Goal: Task Accomplishment & Management: Manage account settings

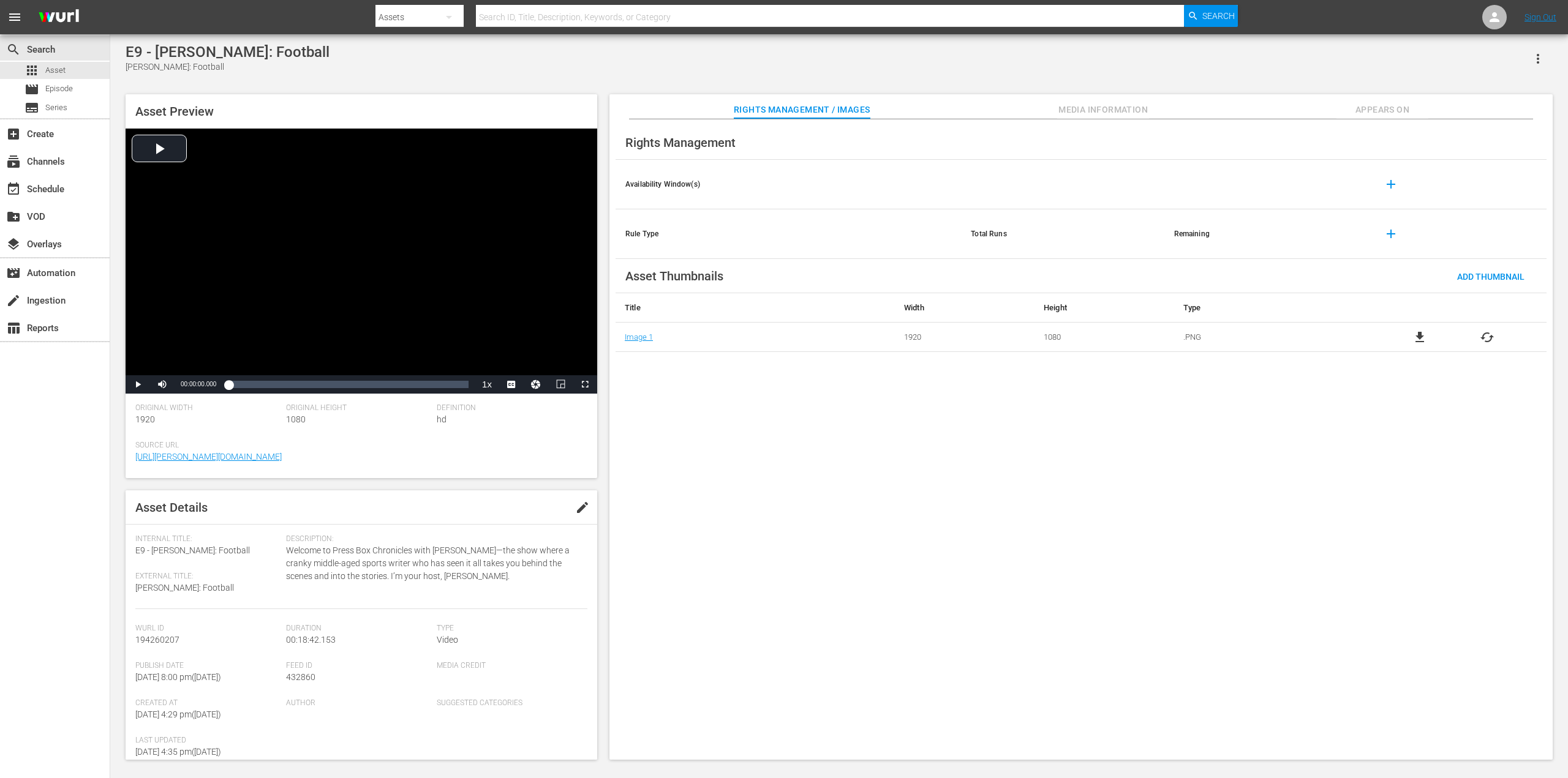
click at [1102, 107] on span "Media Information" at bounding box center [1103, 110] width 92 height 15
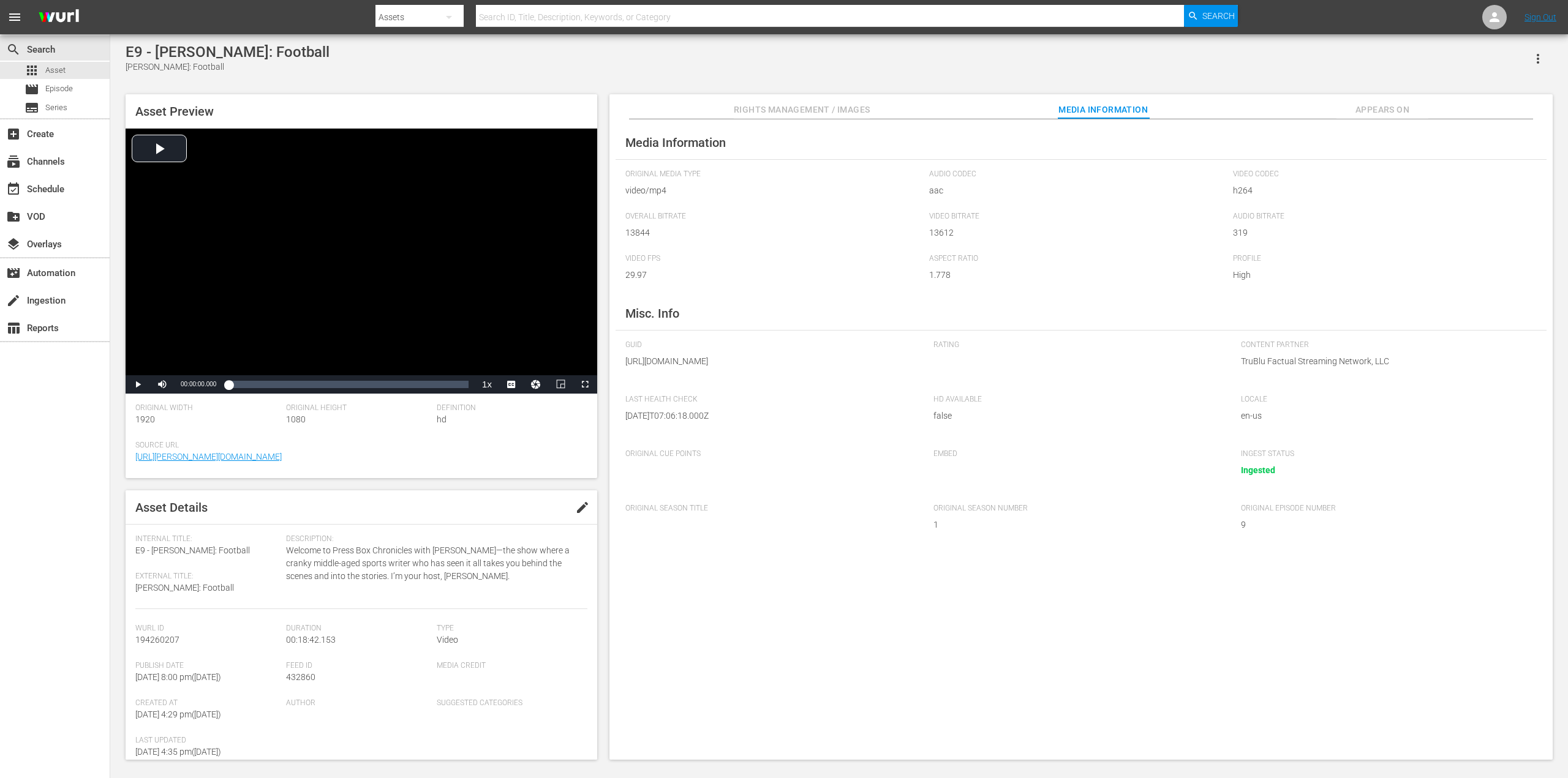
click at [1361, 114] on span "Appears On" at bounding box center [1383, 110] width 92 height 15
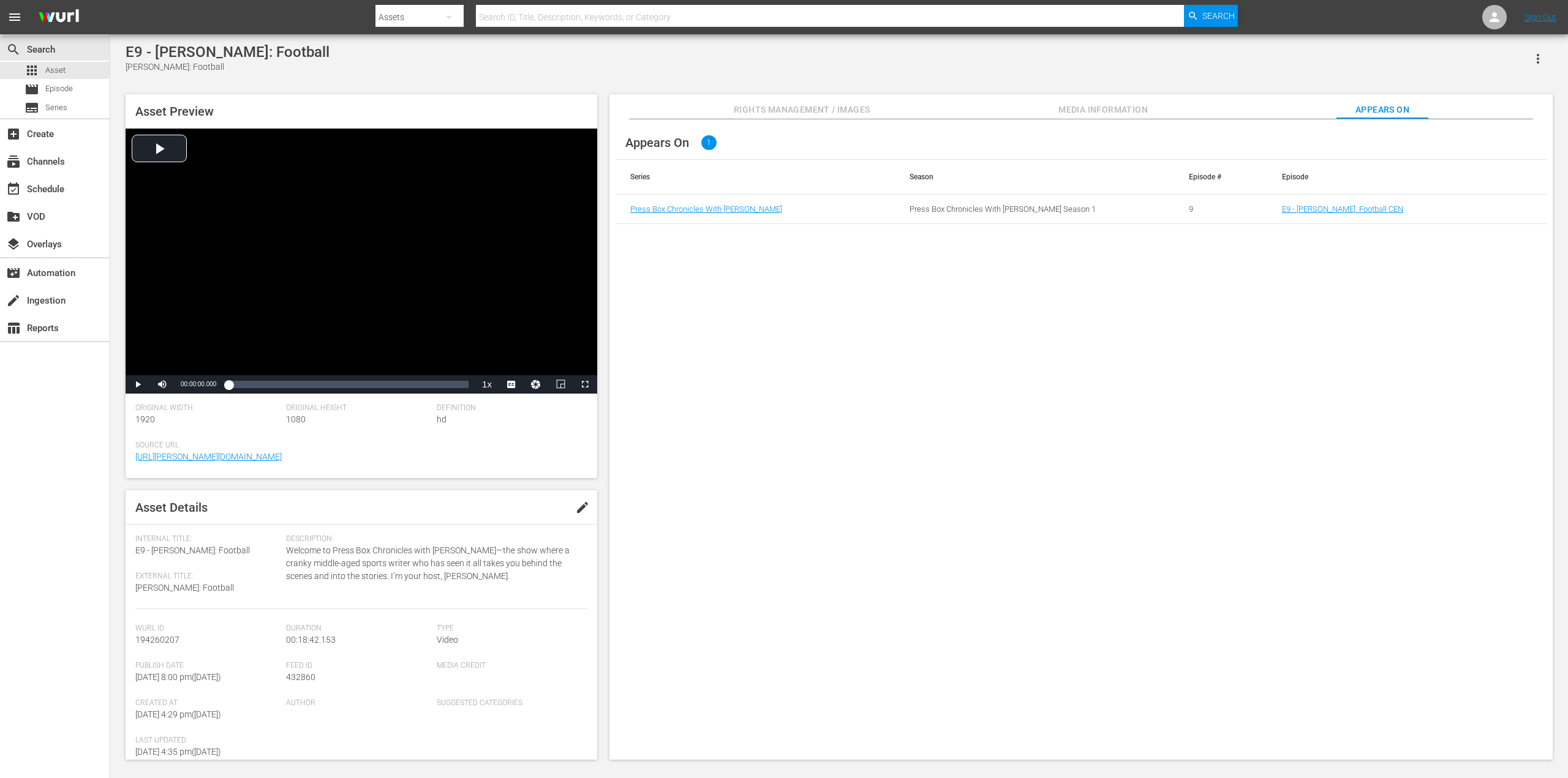
drag, startPoint x: 767, startPoint y: 109, endPoint x: 754, endPoint y: 119, distance: 16.4
click at [767, 110] on span "Rights Management / Images" at bounding box center [802, 110] width 136 height 15
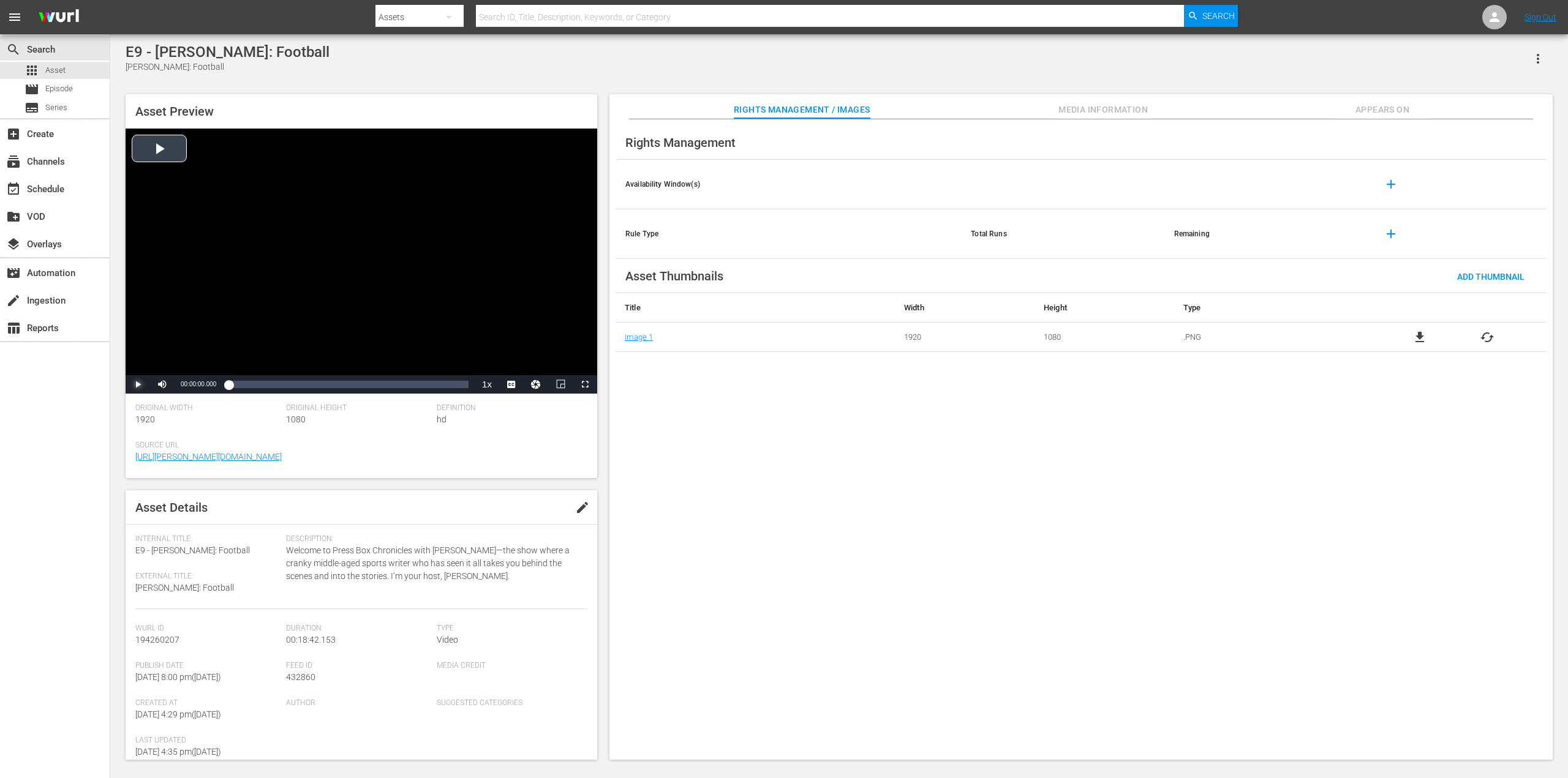
click at [138, 384] on span "Video Player" at bounding box center [138, 384] width 0 height 0
click at [396, 389] on div "Loaded : 11.81% 00:13:04.362 00:01:10.657" at bounding box center [348, 384] width 240 height 12
click at [138, 384] on span "Video Player" at bounding box center [138, 384] width 0 height 0
click at [397, 388] on div "00:13:19.300" at bounding box center [313, 384] width 171 height 12
click at [394, 391] on div "00:13:18.374" at bounding box center [311, 384] width 166 height 12
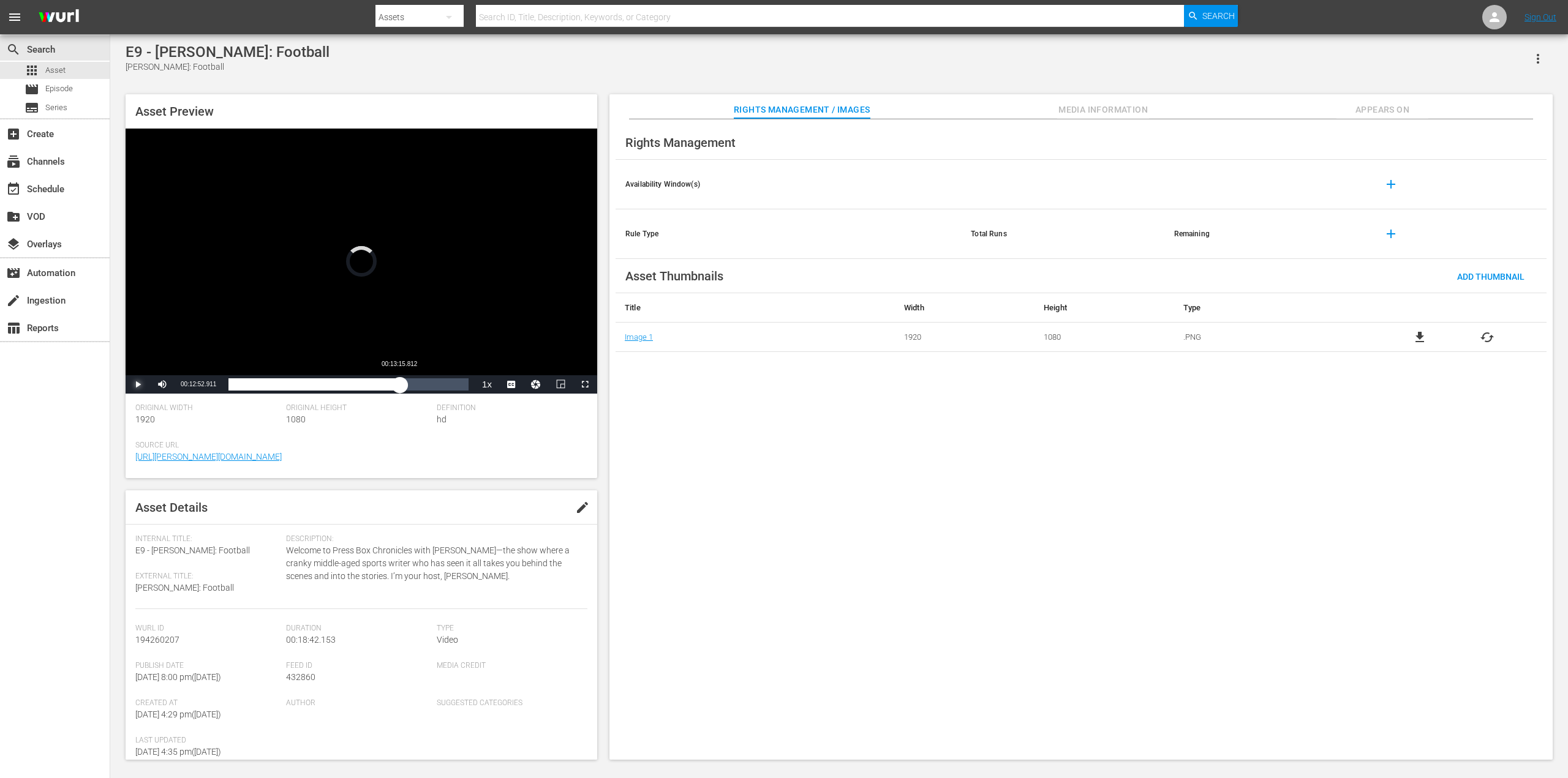
drag, startPoint x: 401, startPoint y: 389, endPoint x: 408, endPoint y: 388, distance: 7.1
click at [400, 389] on div "00:12:52.911" at bounding box center [314, 384] width 172 height 12
drag, startPoint x: 407, startPoint y: 390, endPoint x: 418, endPoint y: 389, distance: 11.0
click at [408, 389] on div "00:13:40.548" at bounding box center [318, 384] width 180 height 12
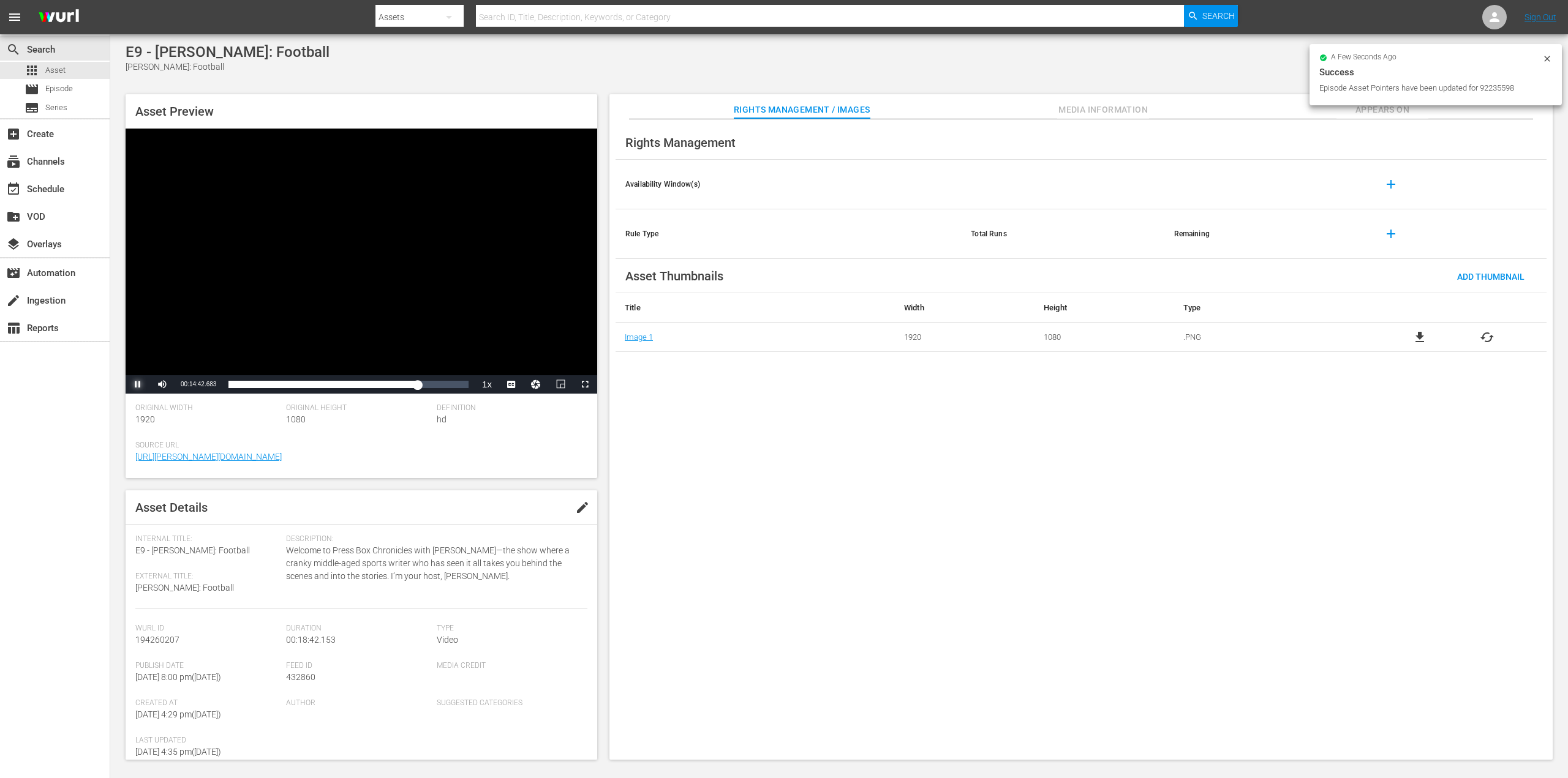
click at [138, 384] on span "Video Player" at bounding box center [138, 384] width 0 height 0
click at [77, 92] on div "movie Episode" at bounding box center [55, 90] width 110 height 17
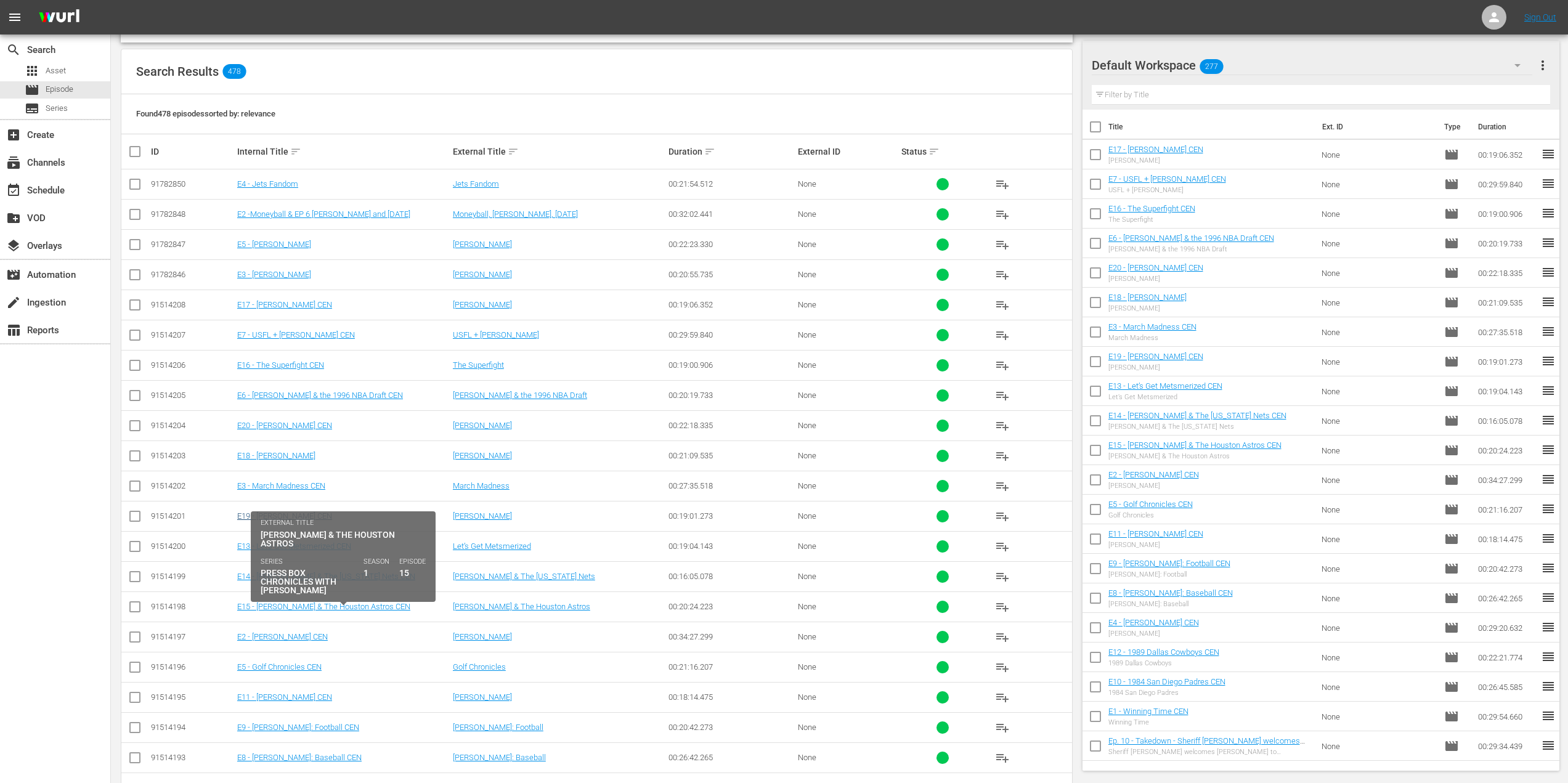
scroll to position [223, 0]
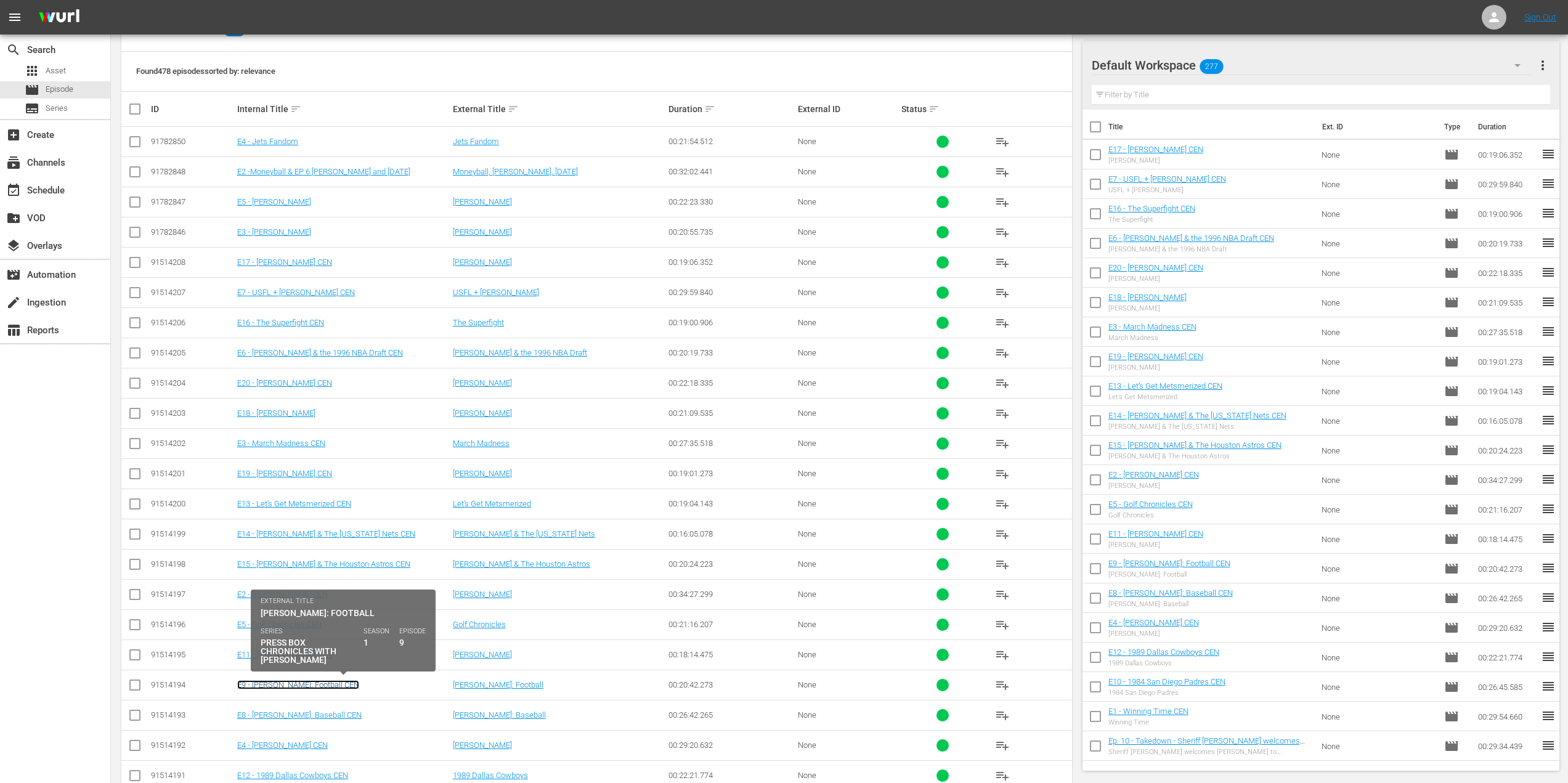
click at [304, 682] on link "E9 - [PERSON_NAME]: Football CEN" at bounding box center [298, 684] width 122 height 9
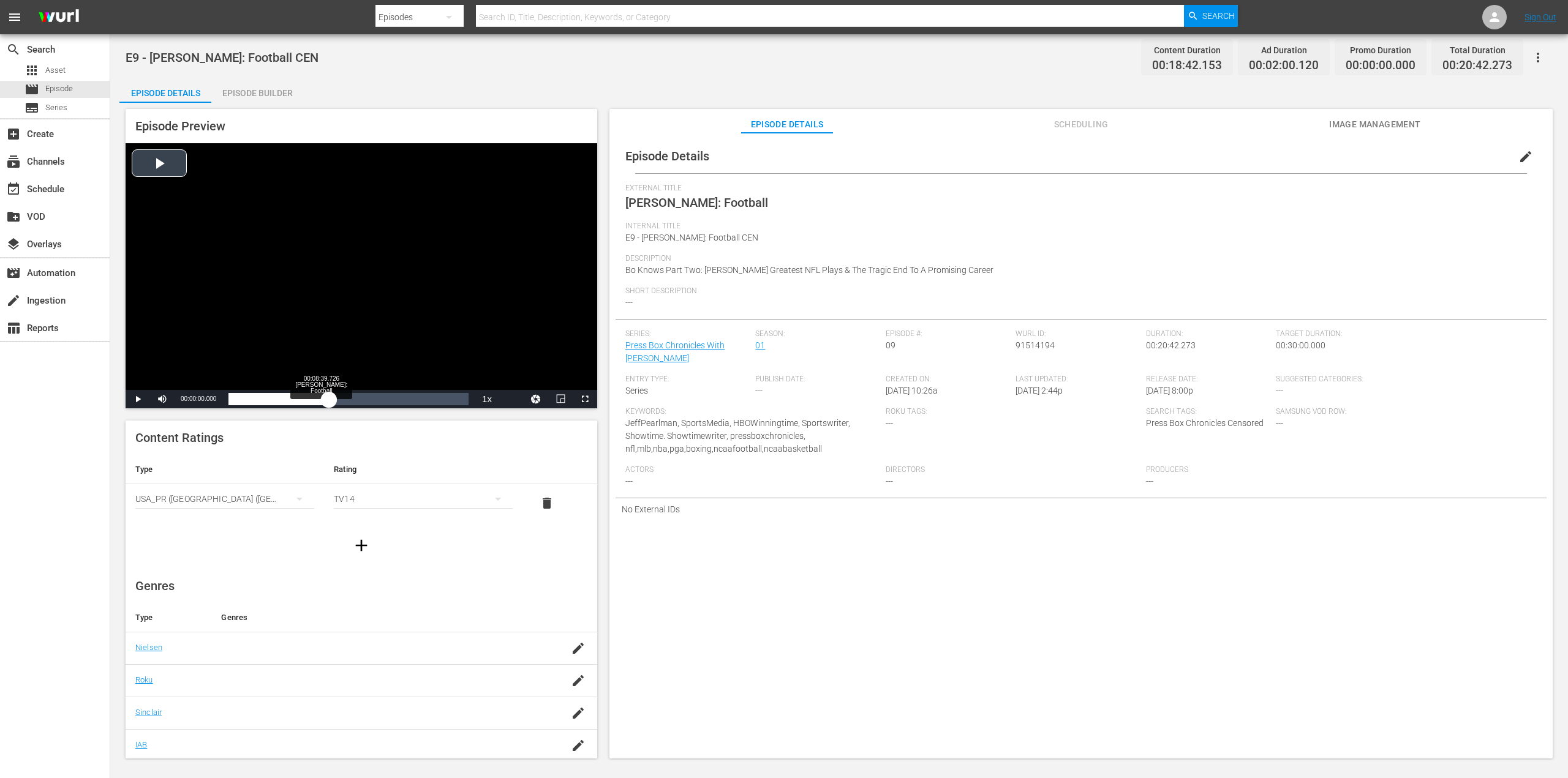
drag, startPoint x: 231, startPoint y: 400, endPoint x: 335, endPoint y: 404, distance: 104.1
click at [329, 404] on div "00:00:00.000" at bounding box center [279, 399] width 101 height 12
click at [138, 399] on span "Video Player" at bounding box center [138, 399] width 0 height 0
click at [1091, 119] on span "Scheduling" at bounding box center [1081, 124] width 92 height 15
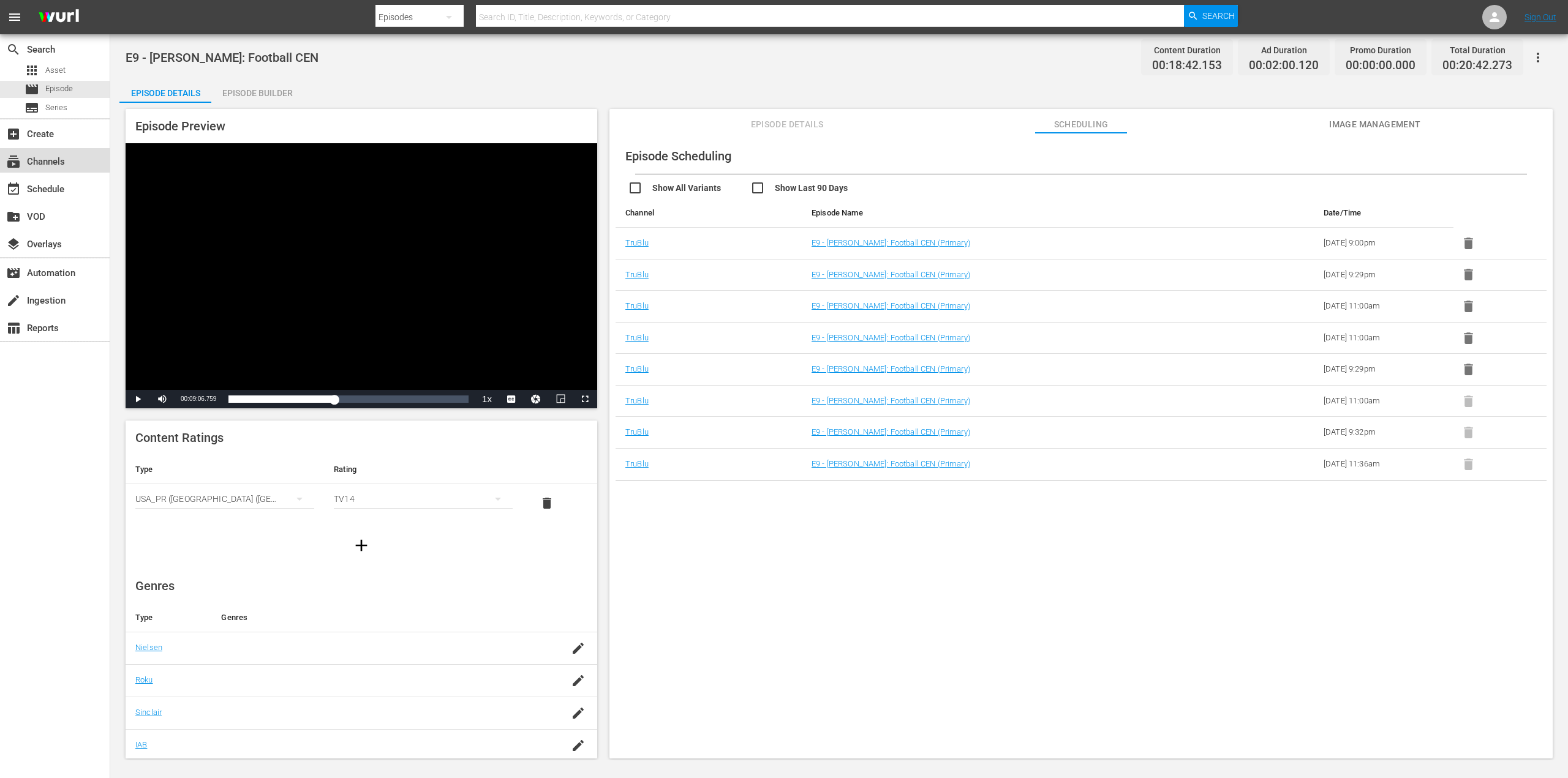
click at [74, 167] on div "subscriptions Channels" at bounding box center [55, 161] width 110 height 25
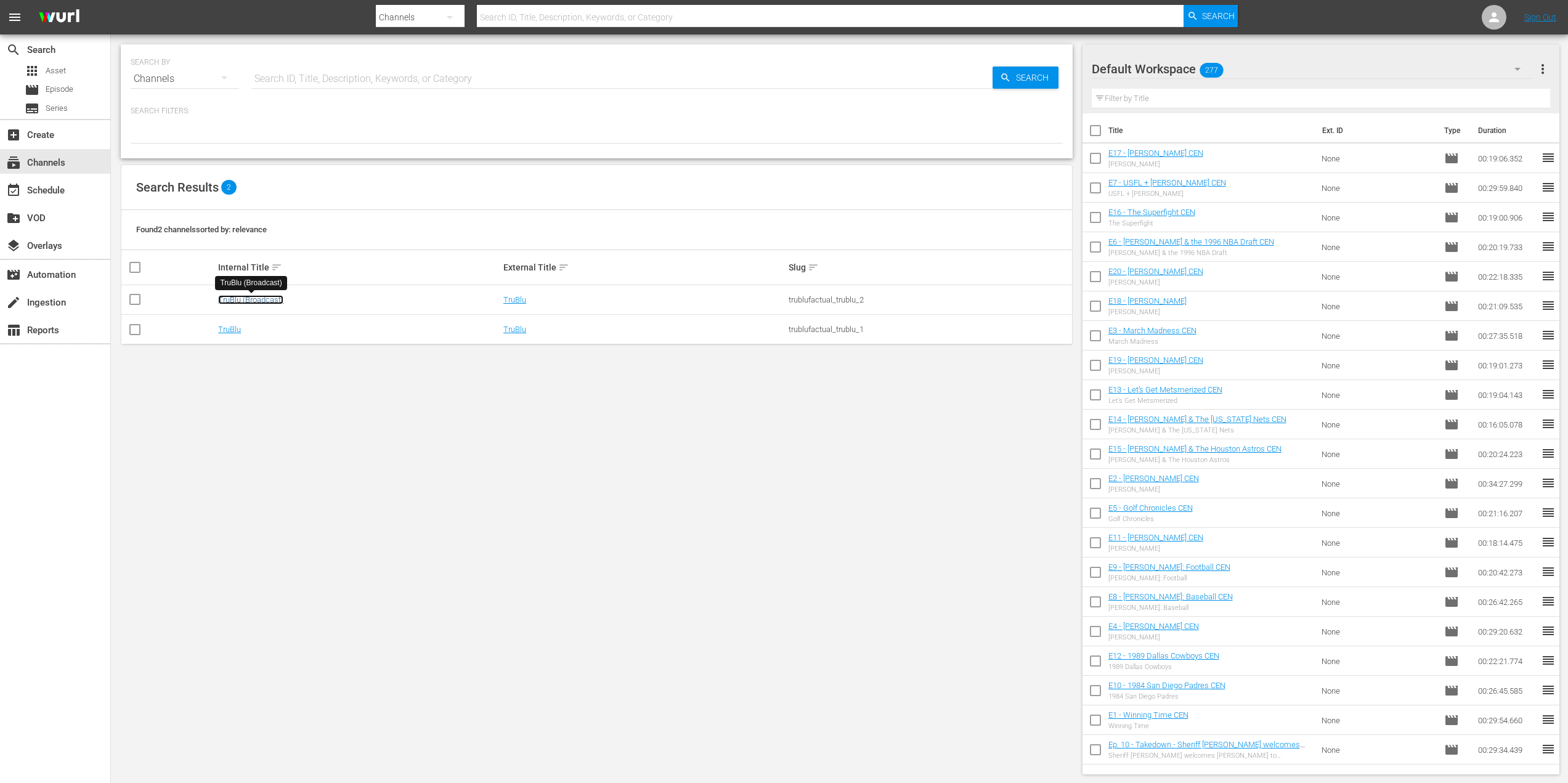
click at [257, 299] on link "TruBlu (Broadcast)" at bounding box center [251, 299] width 65 height 9
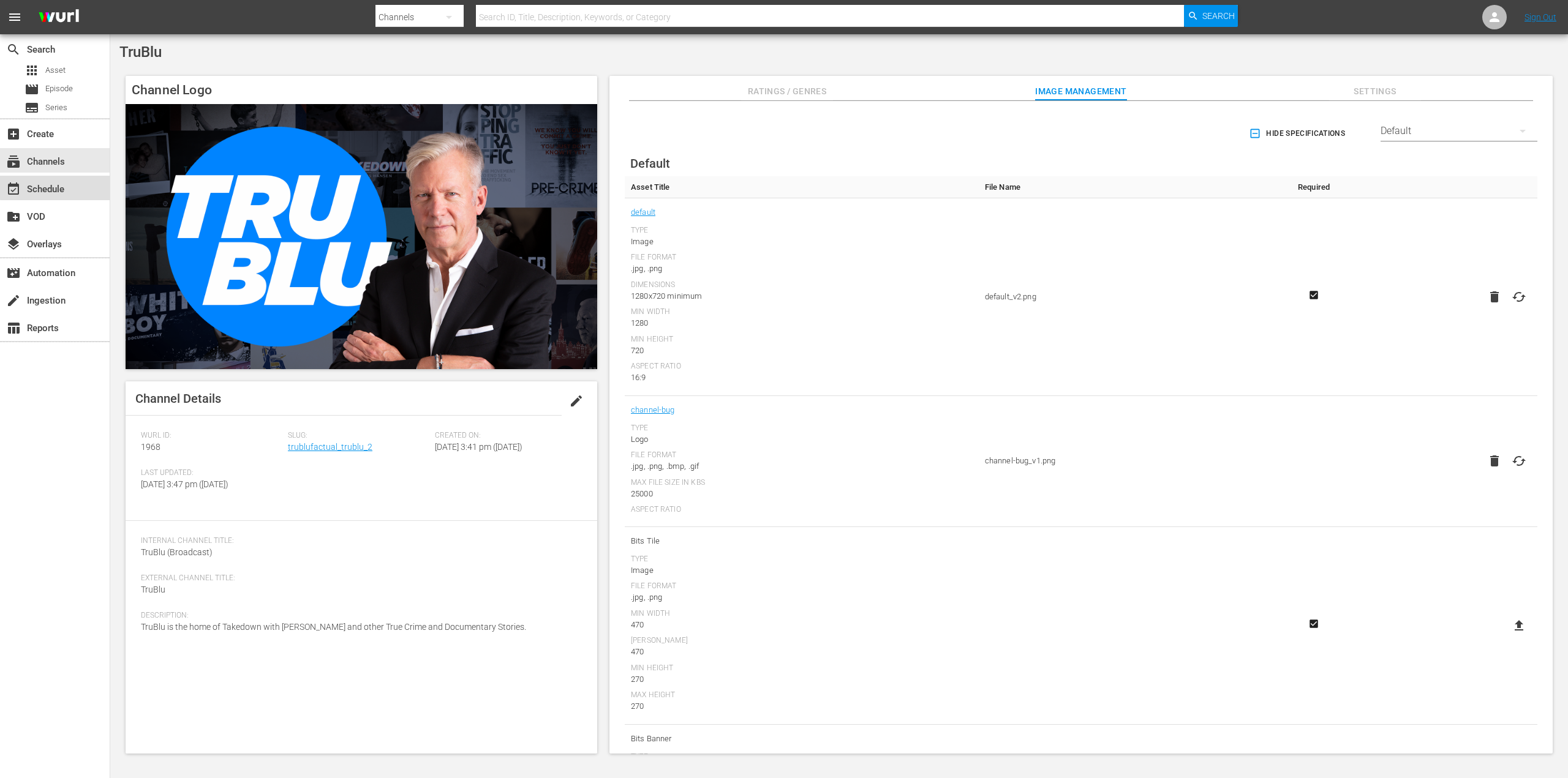
click at [64, 186] on div "event_available Schedule" at bounding box center [34, 188] width 69 height 11
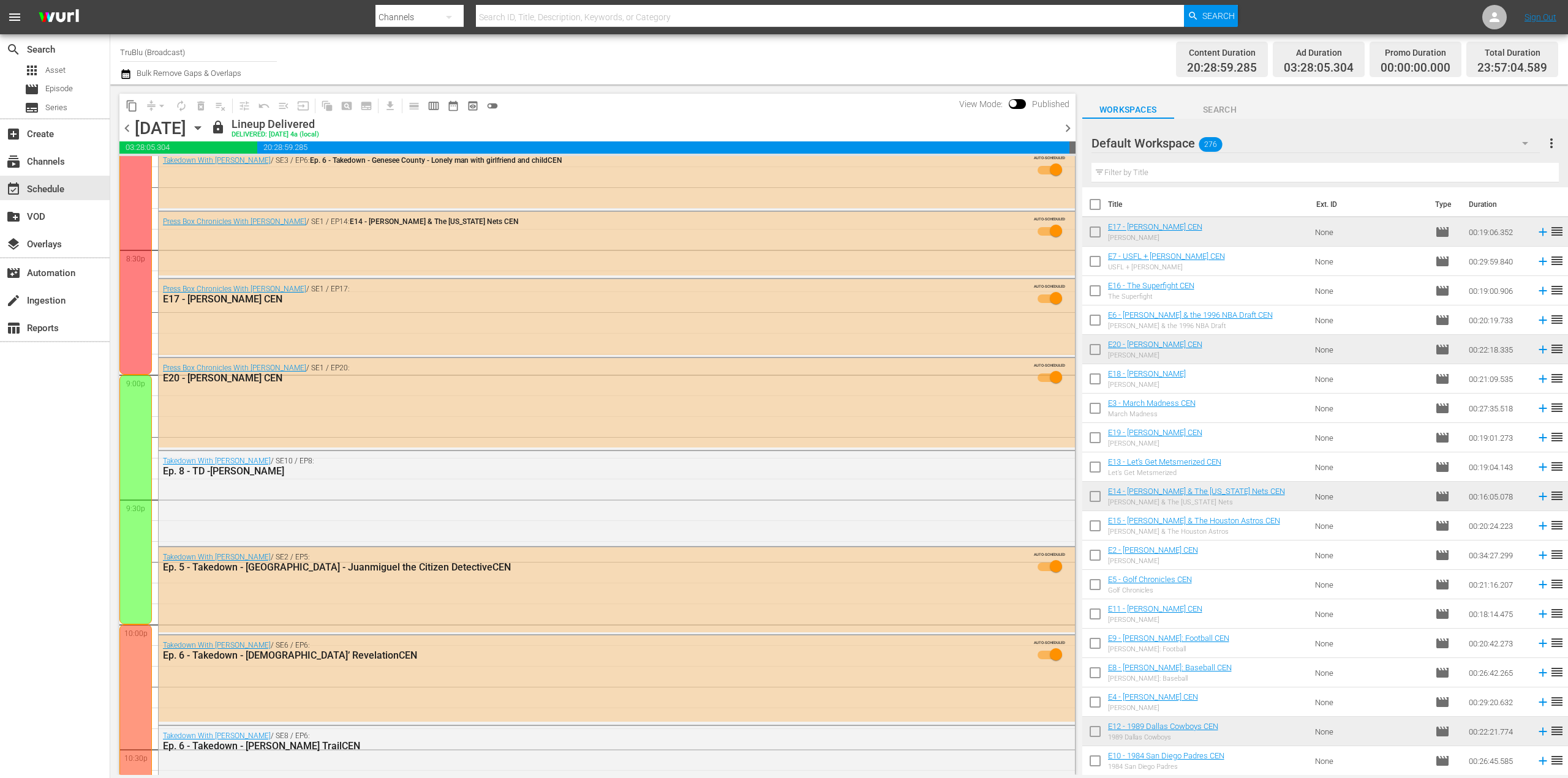
scroll to position [4659, 0]
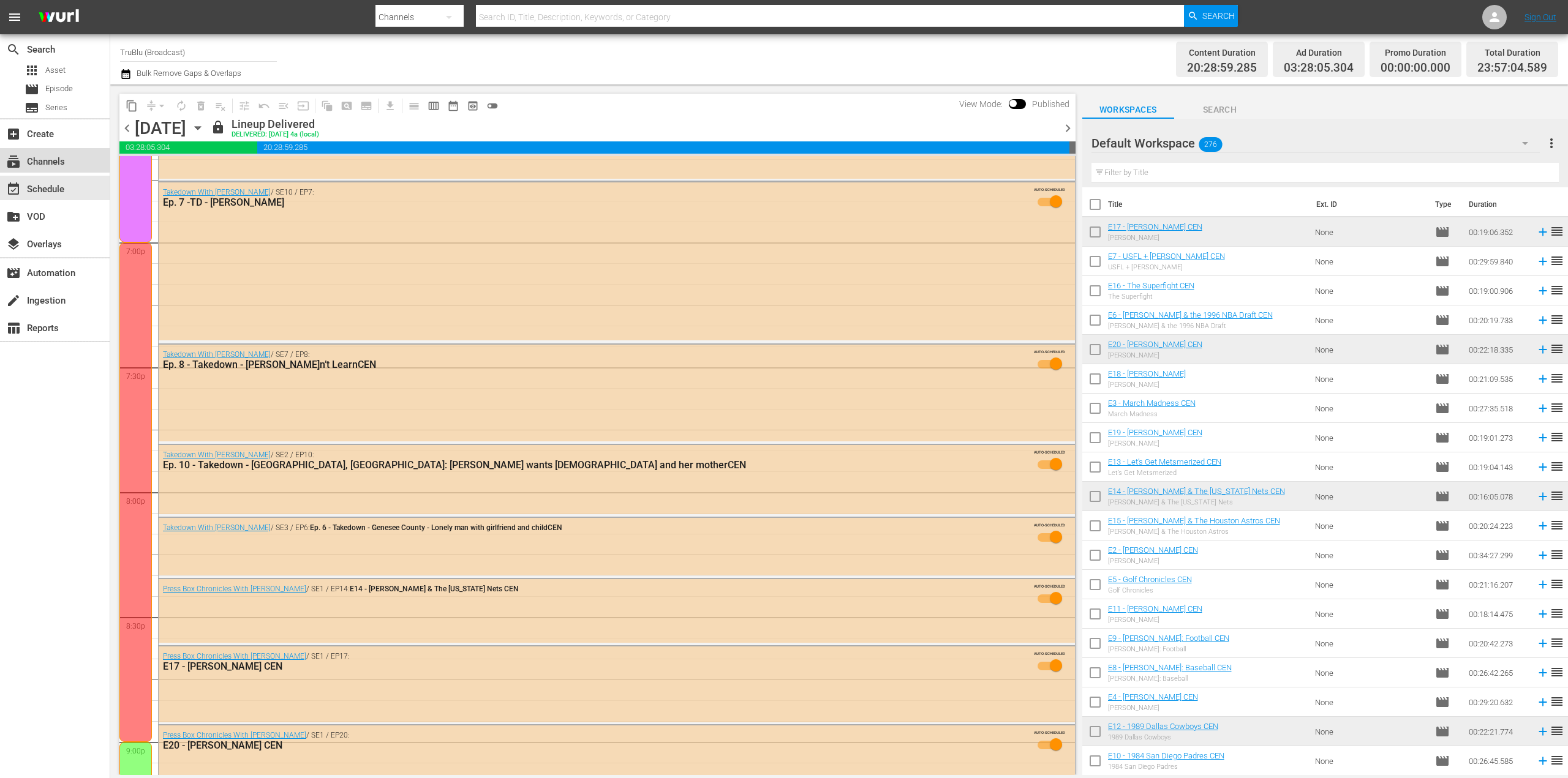
click at [45, 160] on div "subscriptions Channels" at bounding box center [34, 160] width 69 height 11
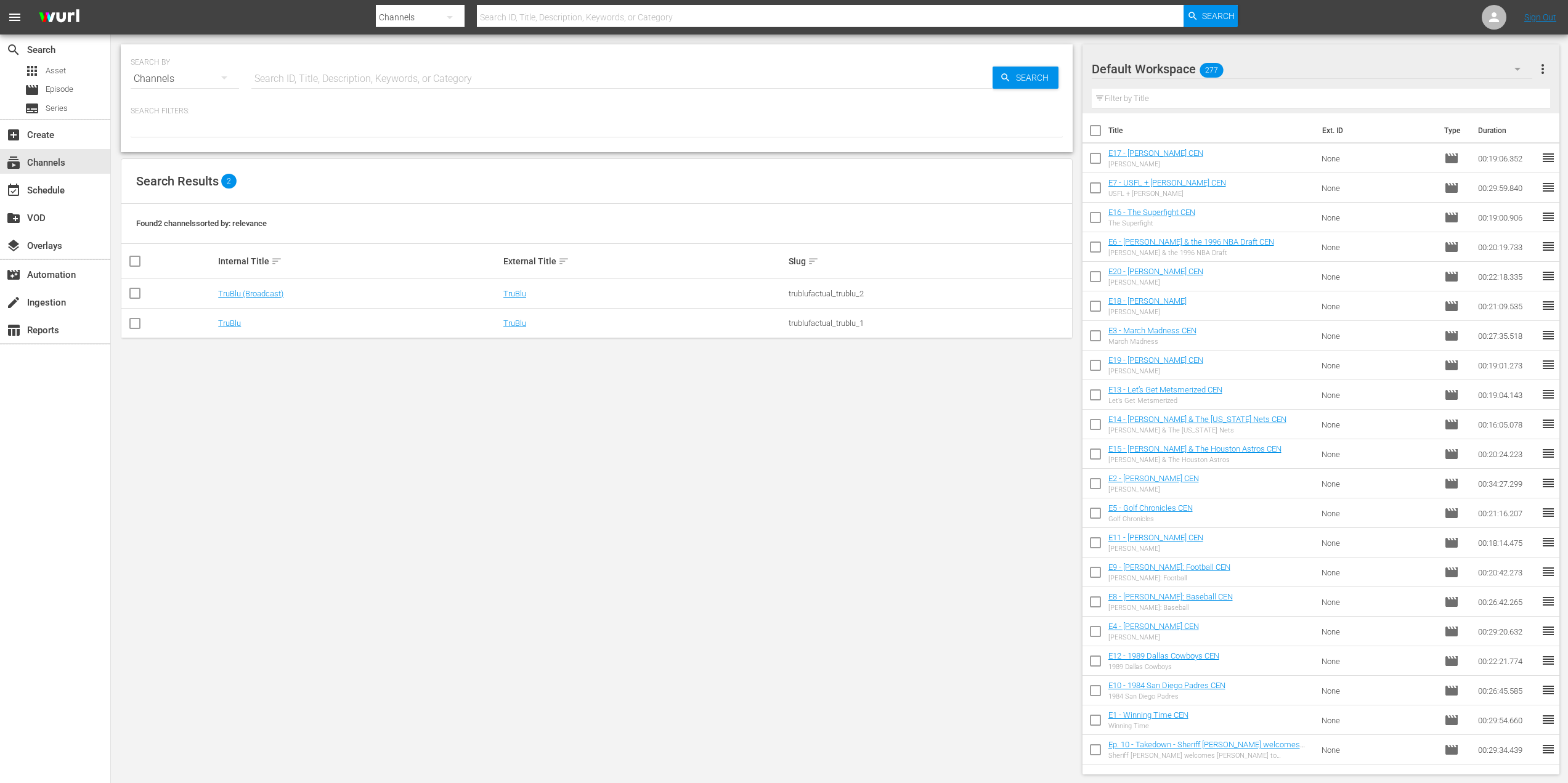
click at [227, 317] on td "TruBlu" at bounding box center [359, 323] width 285 height 30
click at [228, 321] on link "TruBlu" at bounding box center [229, 323] width 23 height 9
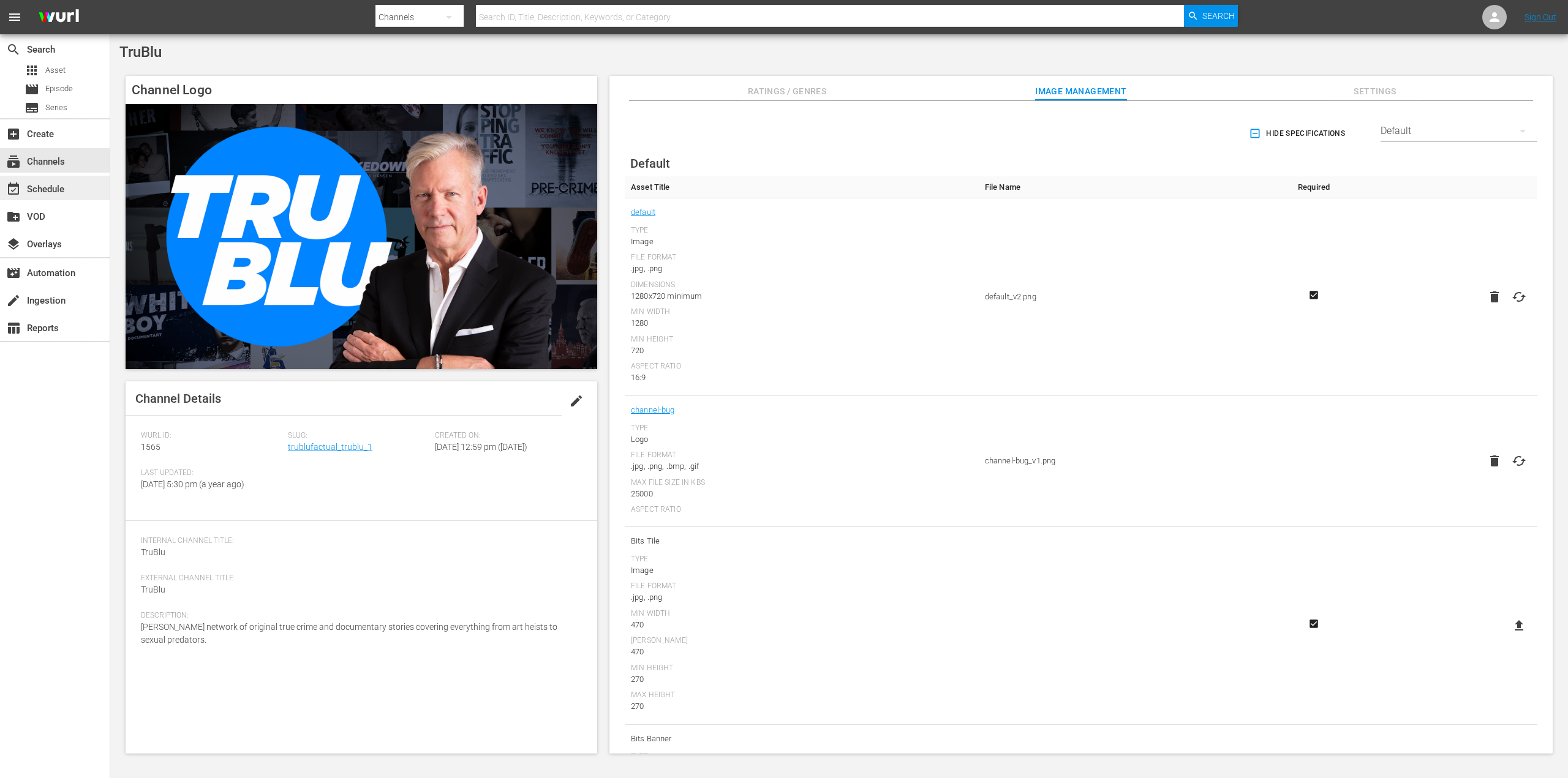
click at [55, 188] on div "event_available Schedule" at bounding box center [34, 188] width 69 height 11
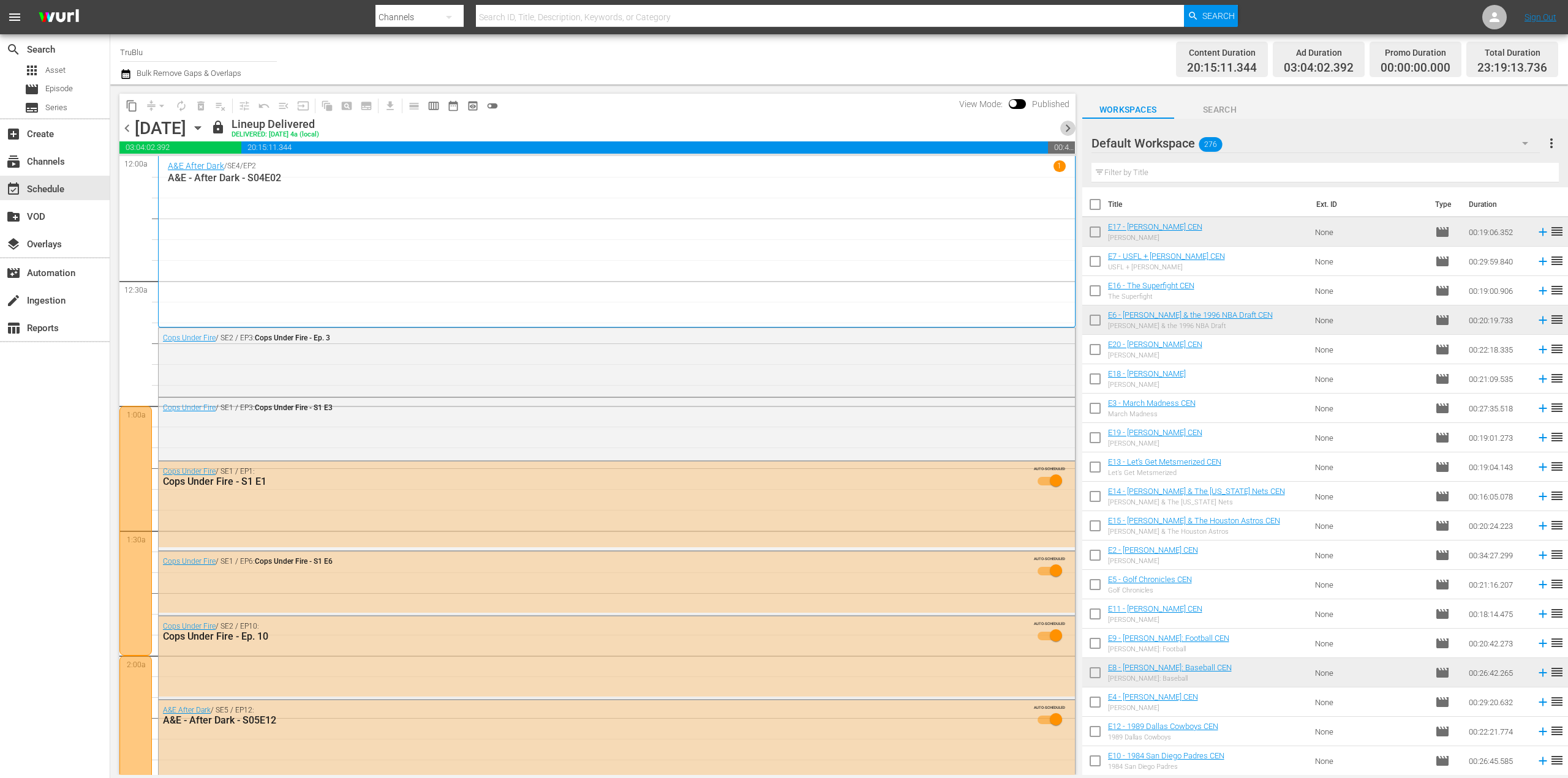
click at [1070, 126] on span "chevron_right" at bounding box center [1067, 128] width 15 height 15
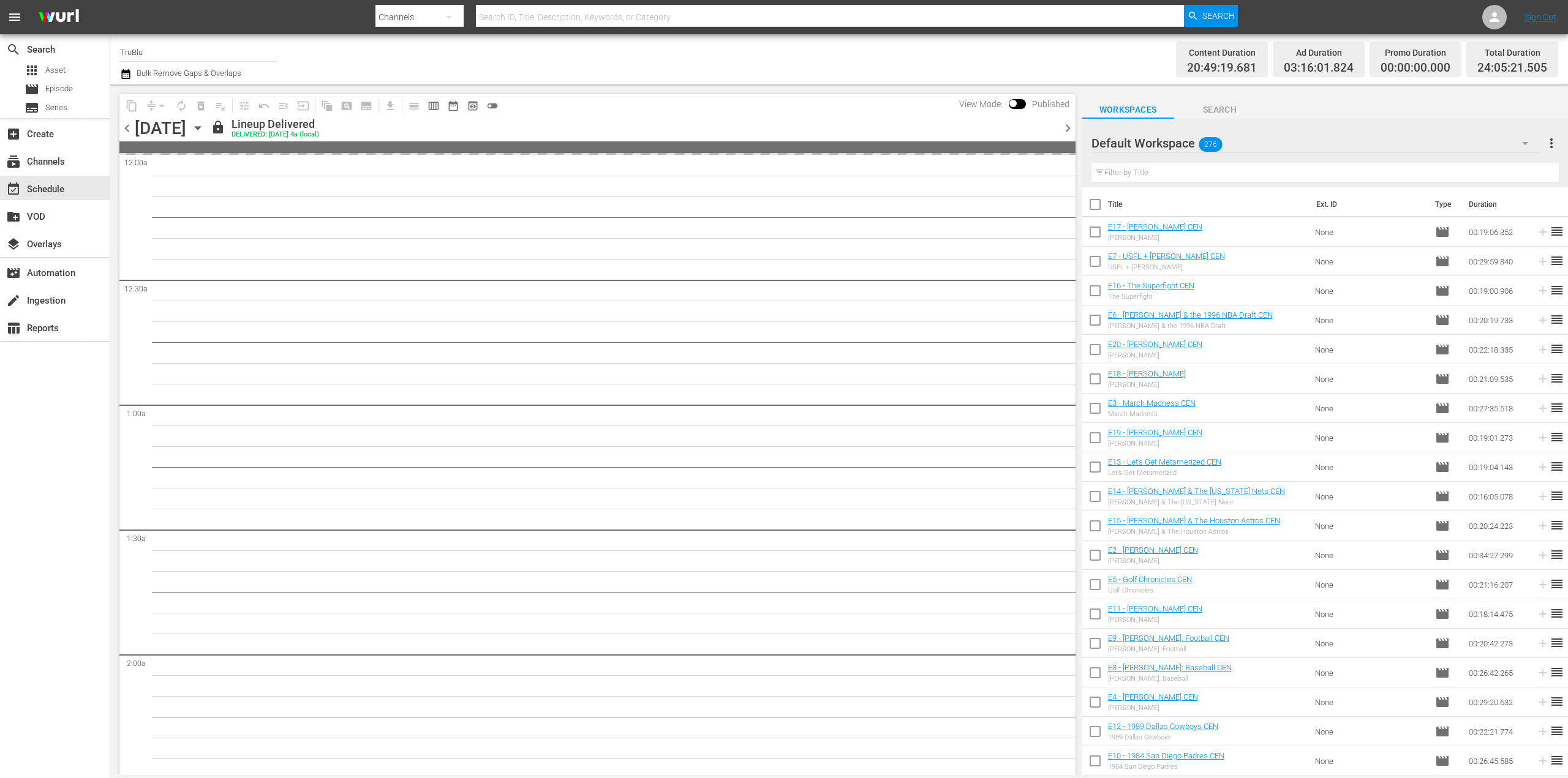
click at [1070, 126] on span "chevron_right" at bounding box center [1067, 128] width 15 height 15
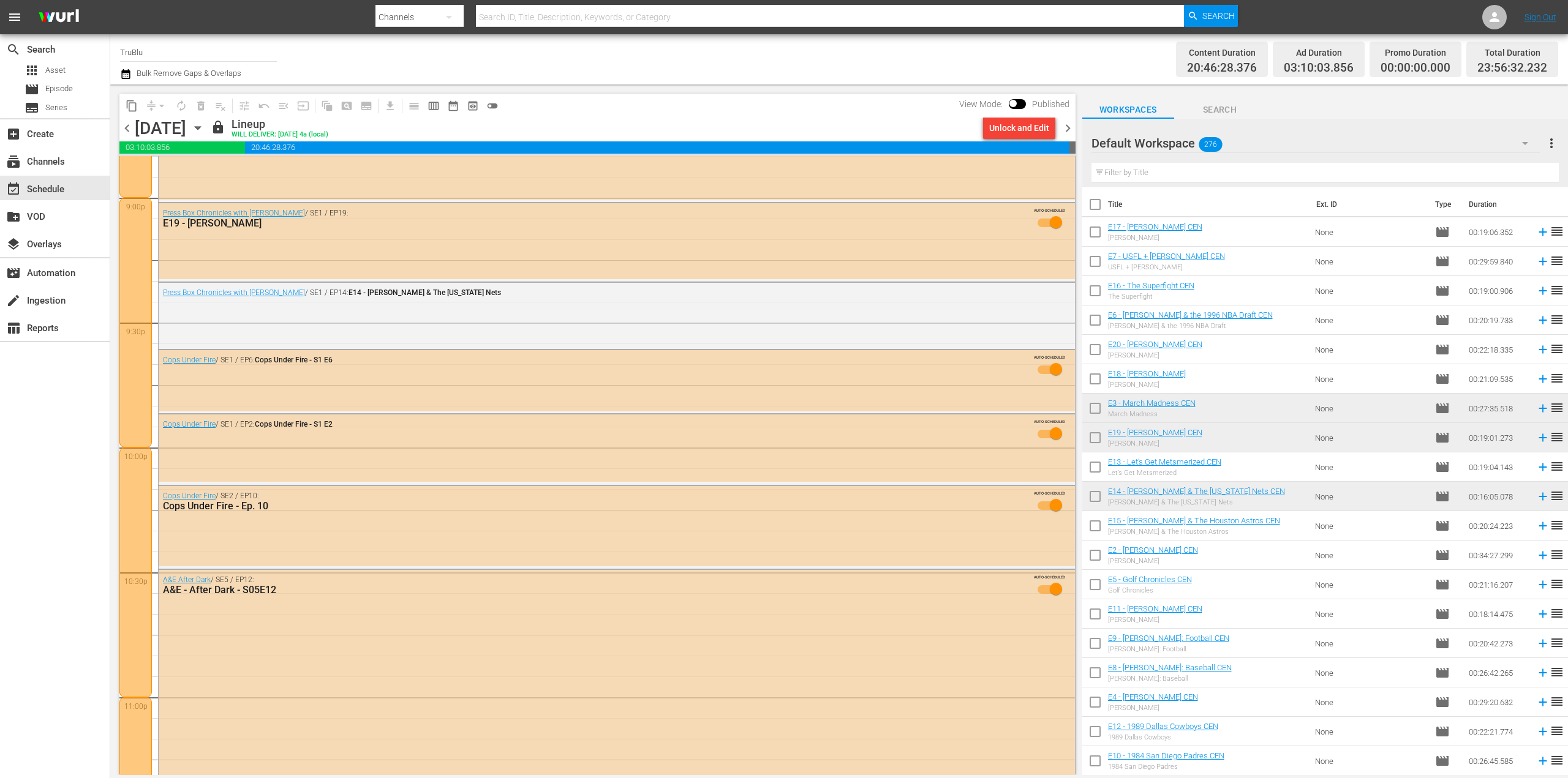
scroll to position [5422, 0]
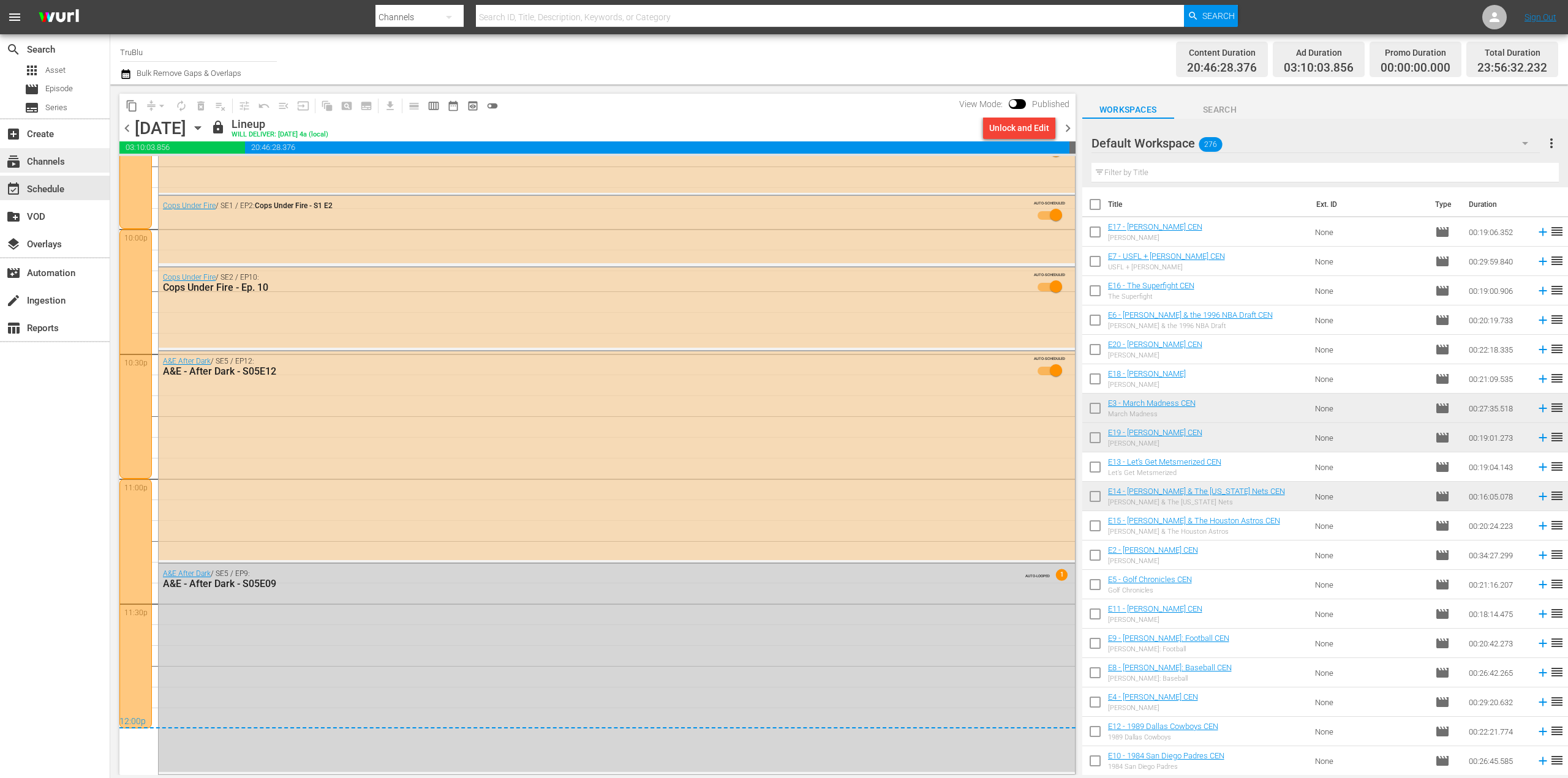
click at [50, 162] on div "subscriptions Channels" at bounding box center [34, 160] width 69 height 11
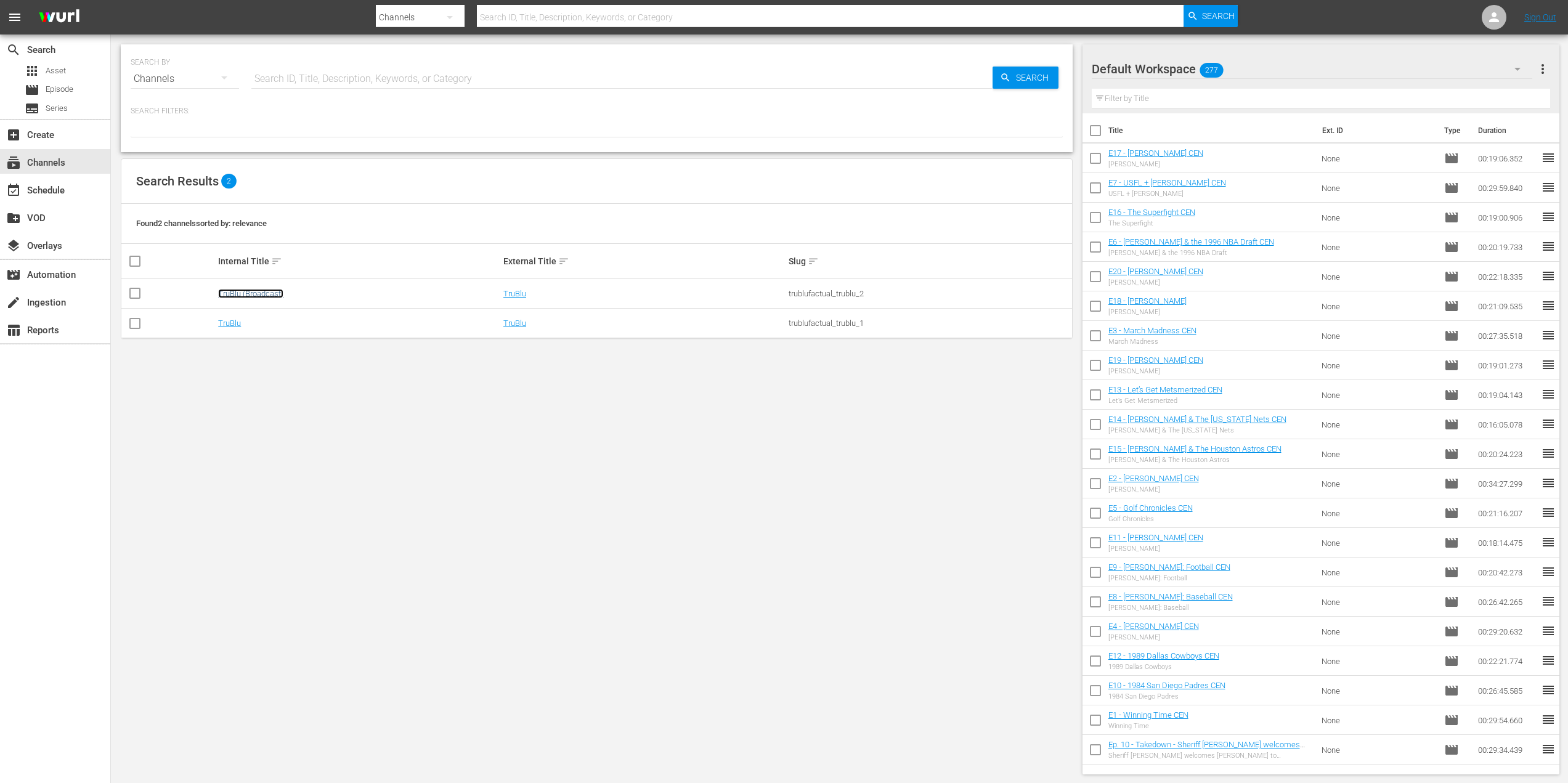
click at [268, 293] on link "TruBlu (Broadcast)" at bounding box center [251, 293] width 65 height 9
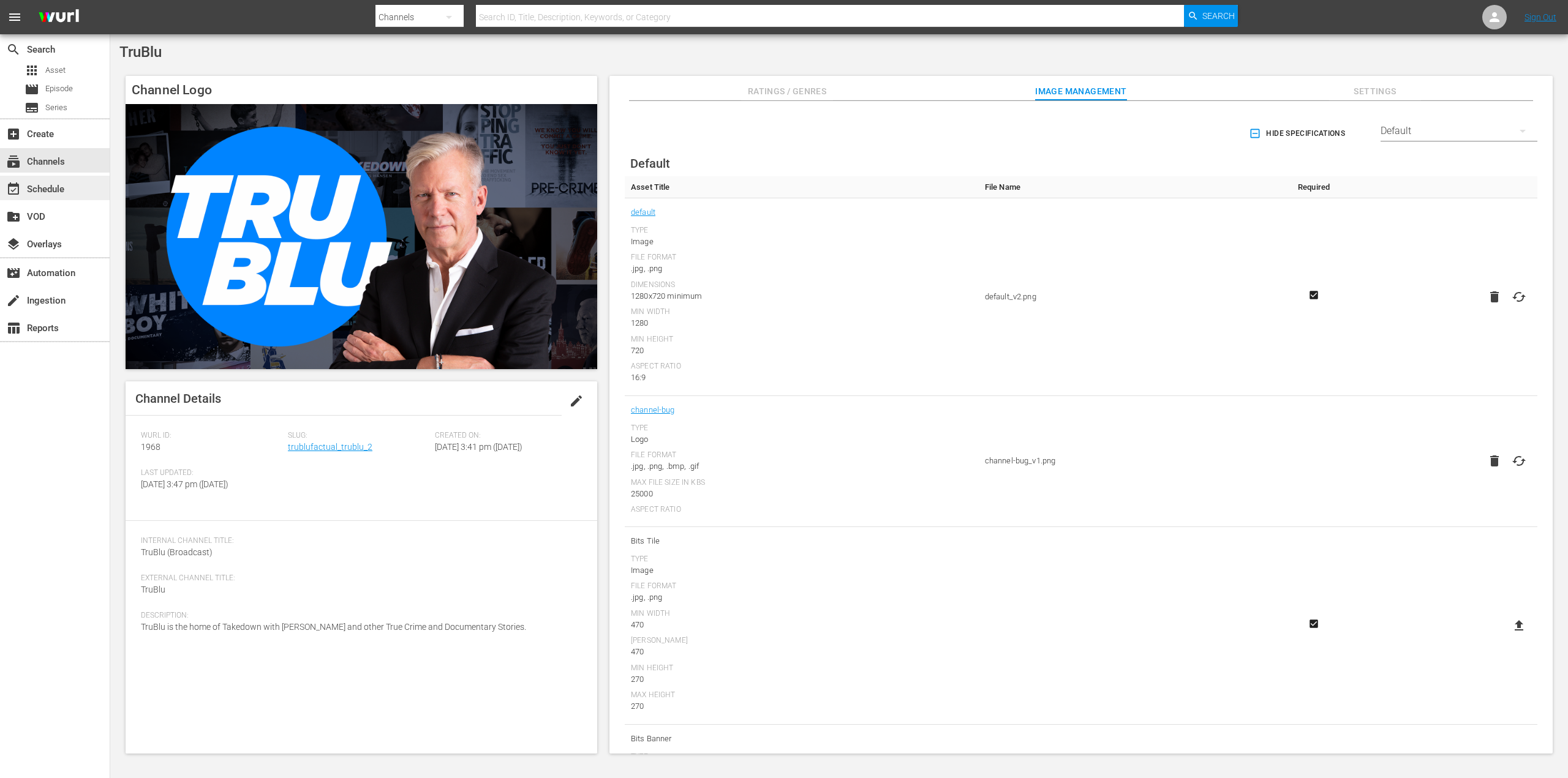
click at [60, 193] on div "event_available Schedule" at bounding box center [34, 188] width 69 height 11
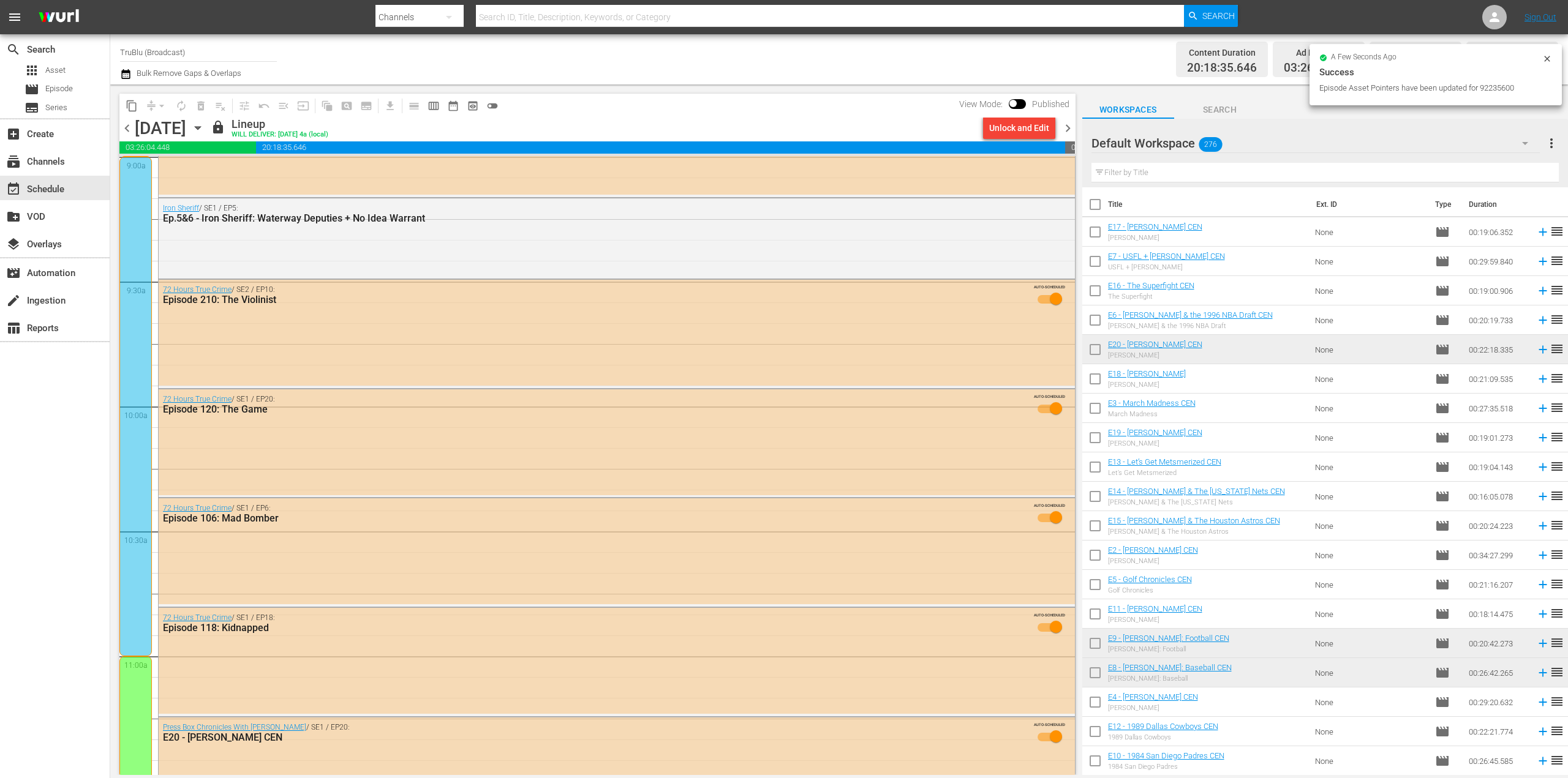
scroll to position [2633, 0]
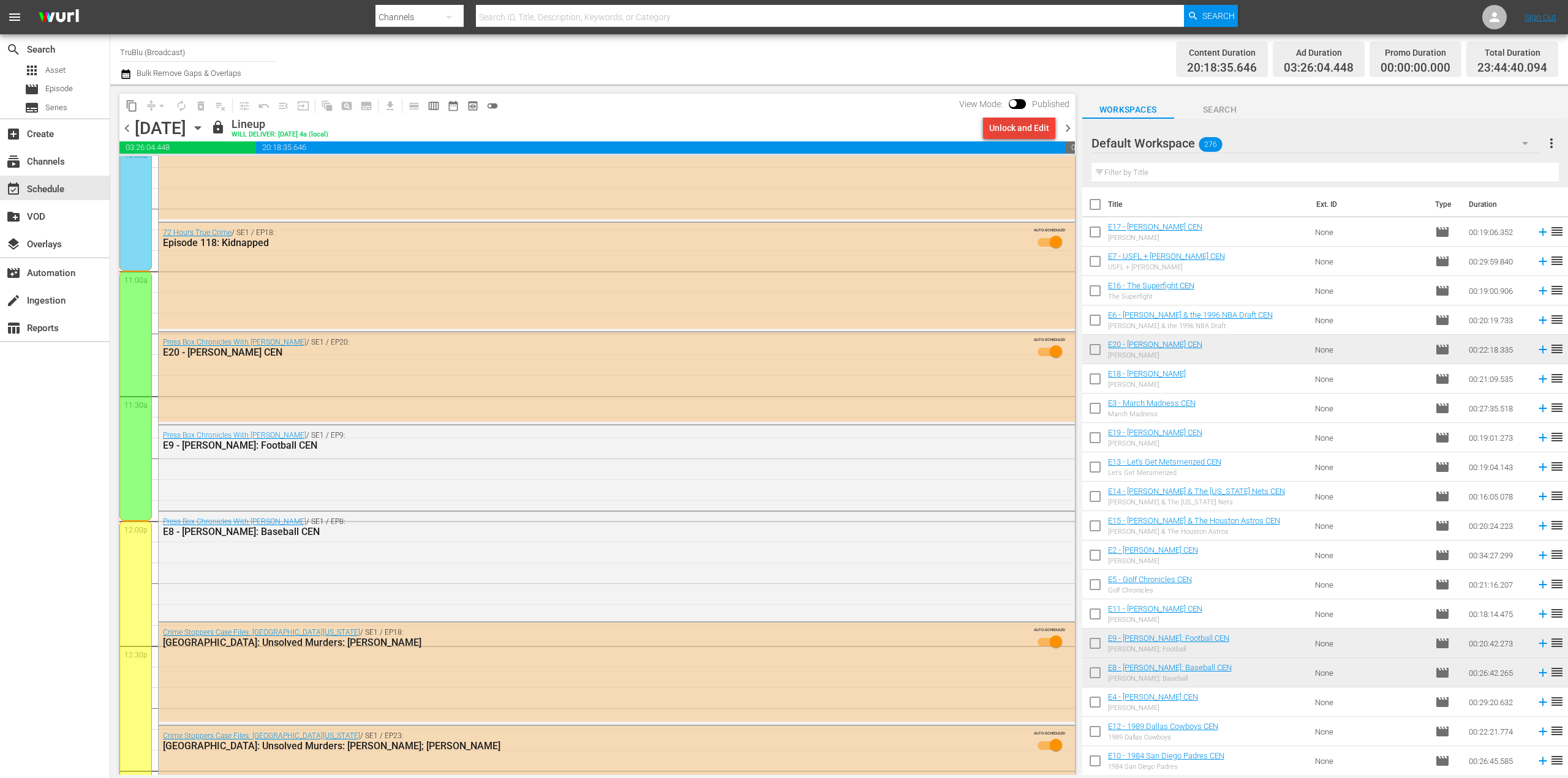
click at [986, 126] on button "Unlock and Edit" at bounding box center [1020, 128] width 72 height 22
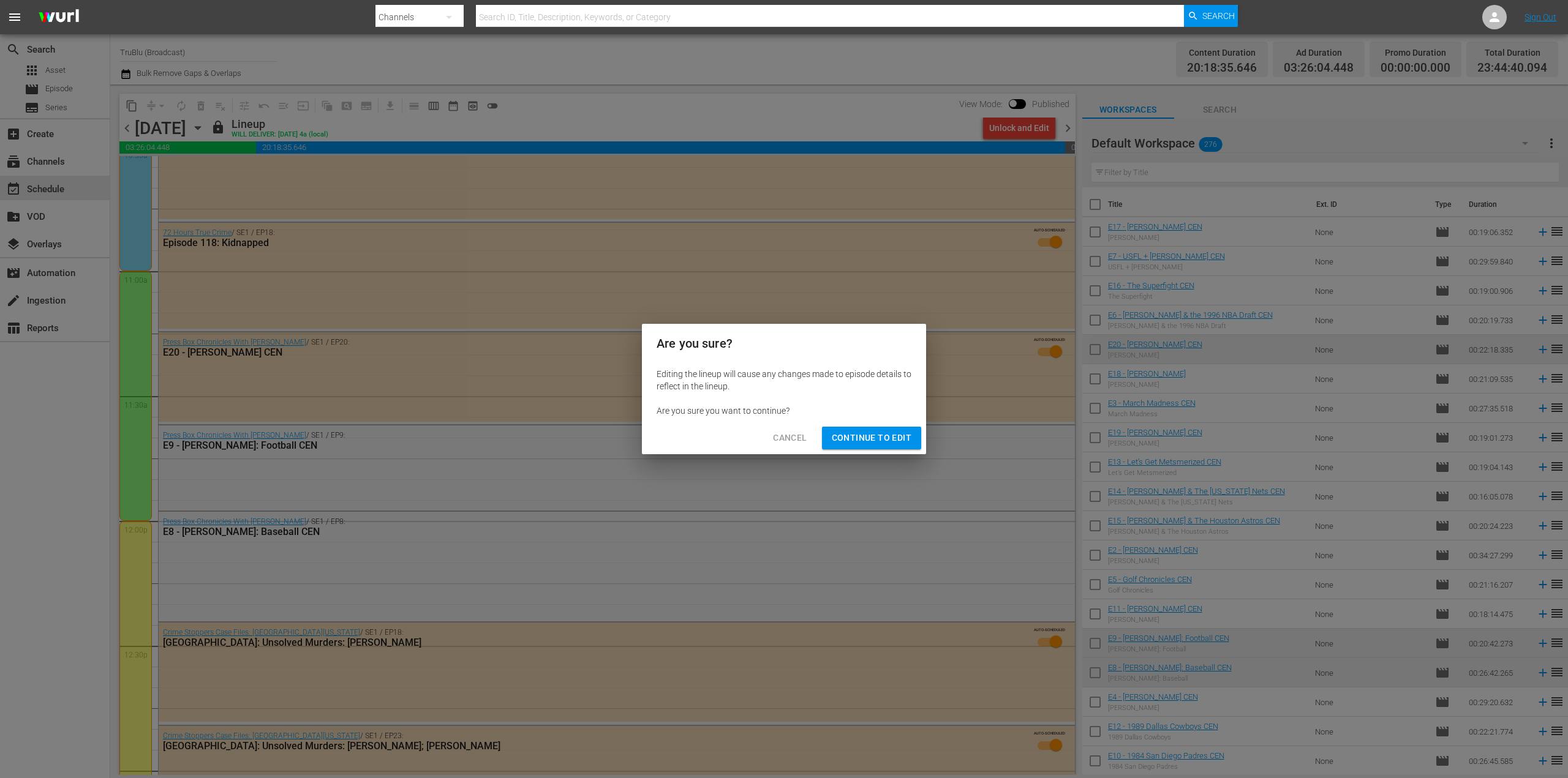
click at [902, 436] on span "Continue to Edit" at bounding box center [872, 438] width 80 height 15
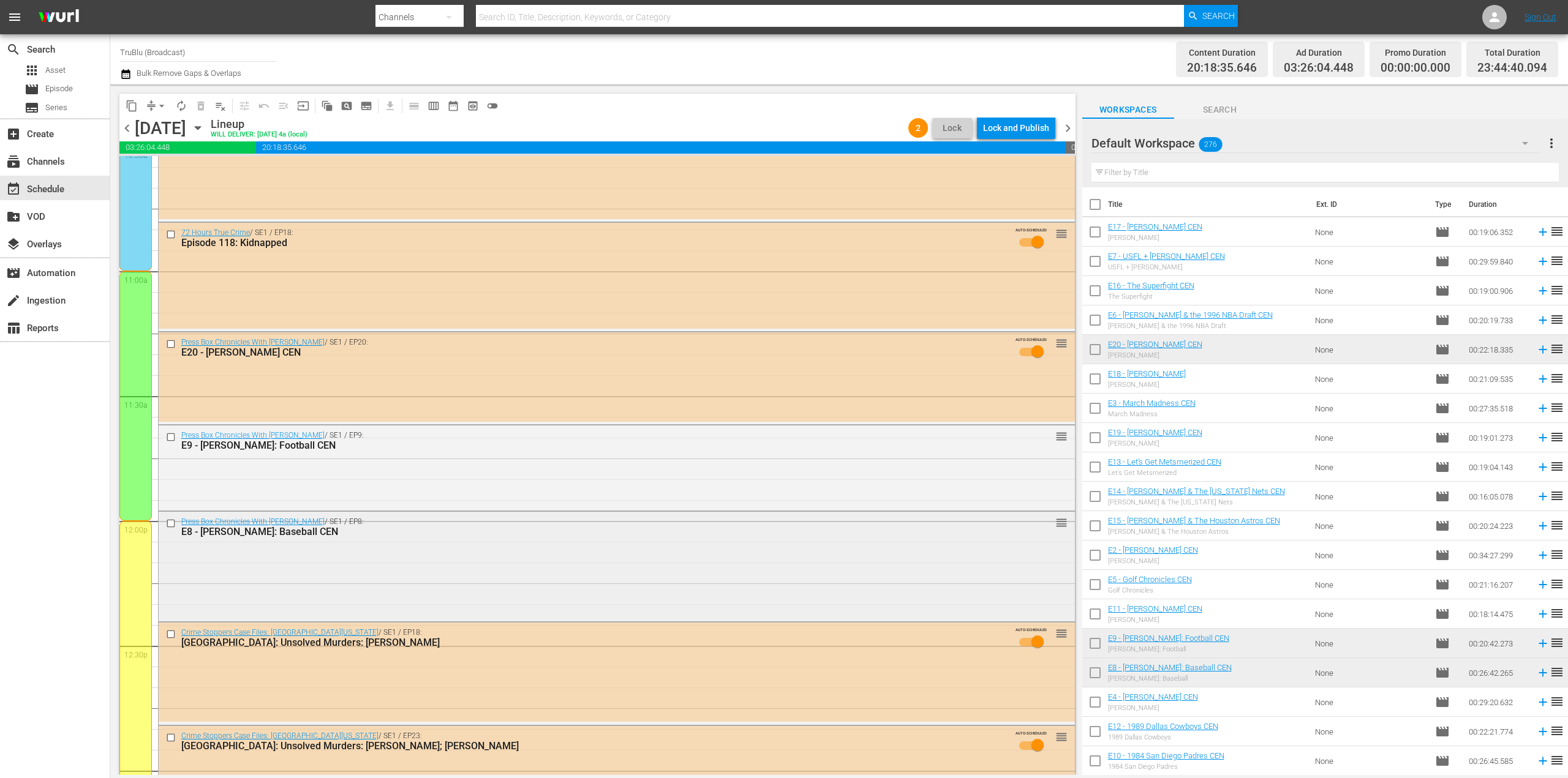
click at [327, 560] on div "Press Box Chronicles With [PERSON_NAME] / SE1 / EP8: E8 - [PERSON_NAME]: Baseba…" at bounding box center [617, 566] width 917 height 108
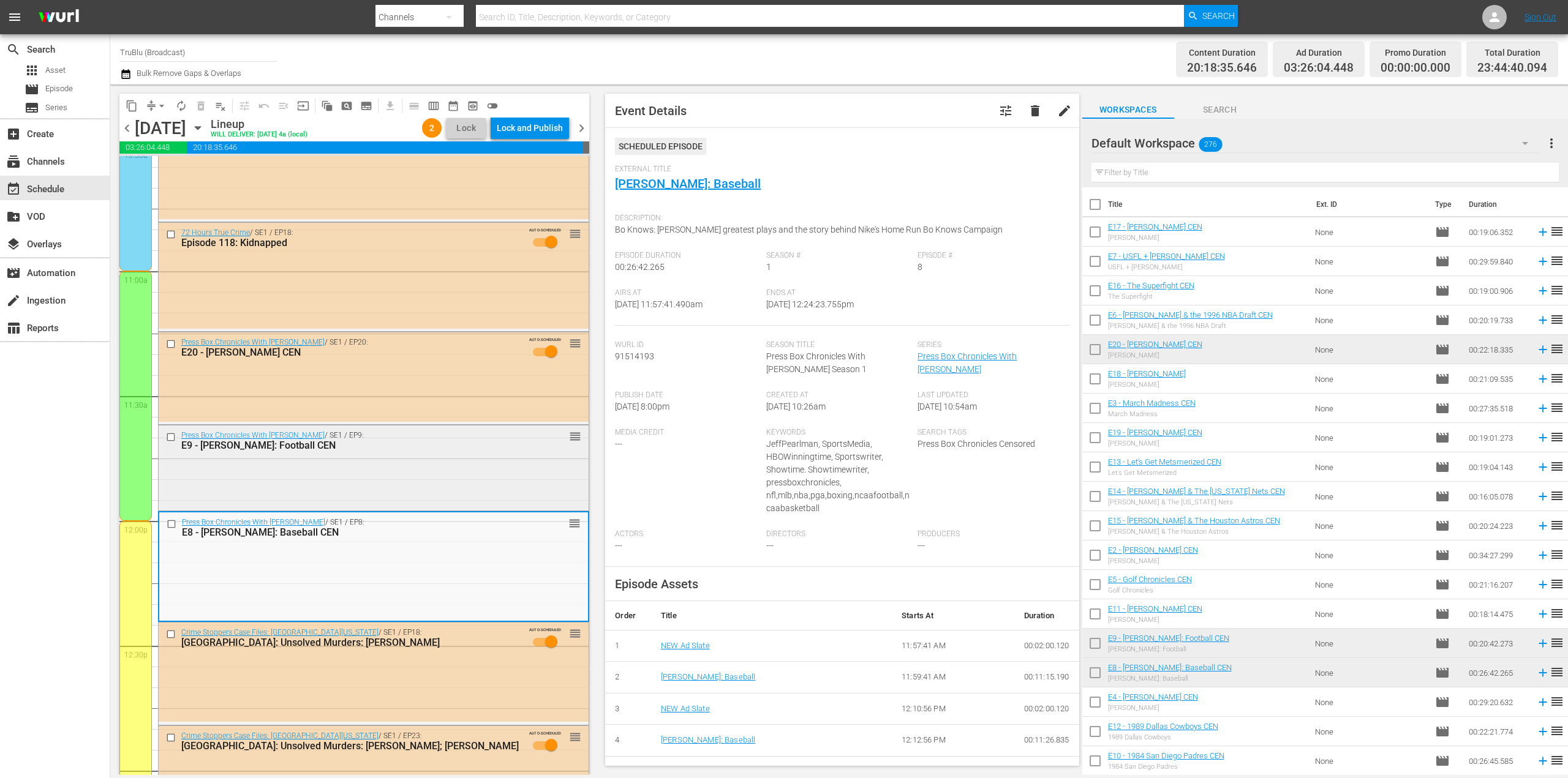
click at [425, 478] on div "Press Box Chronicles With [PERSON_NAME] / SE1 / EP9: E9 - [PERSON_NAME]: Footba…" at bounding box center [374, 467] width 430 height 83
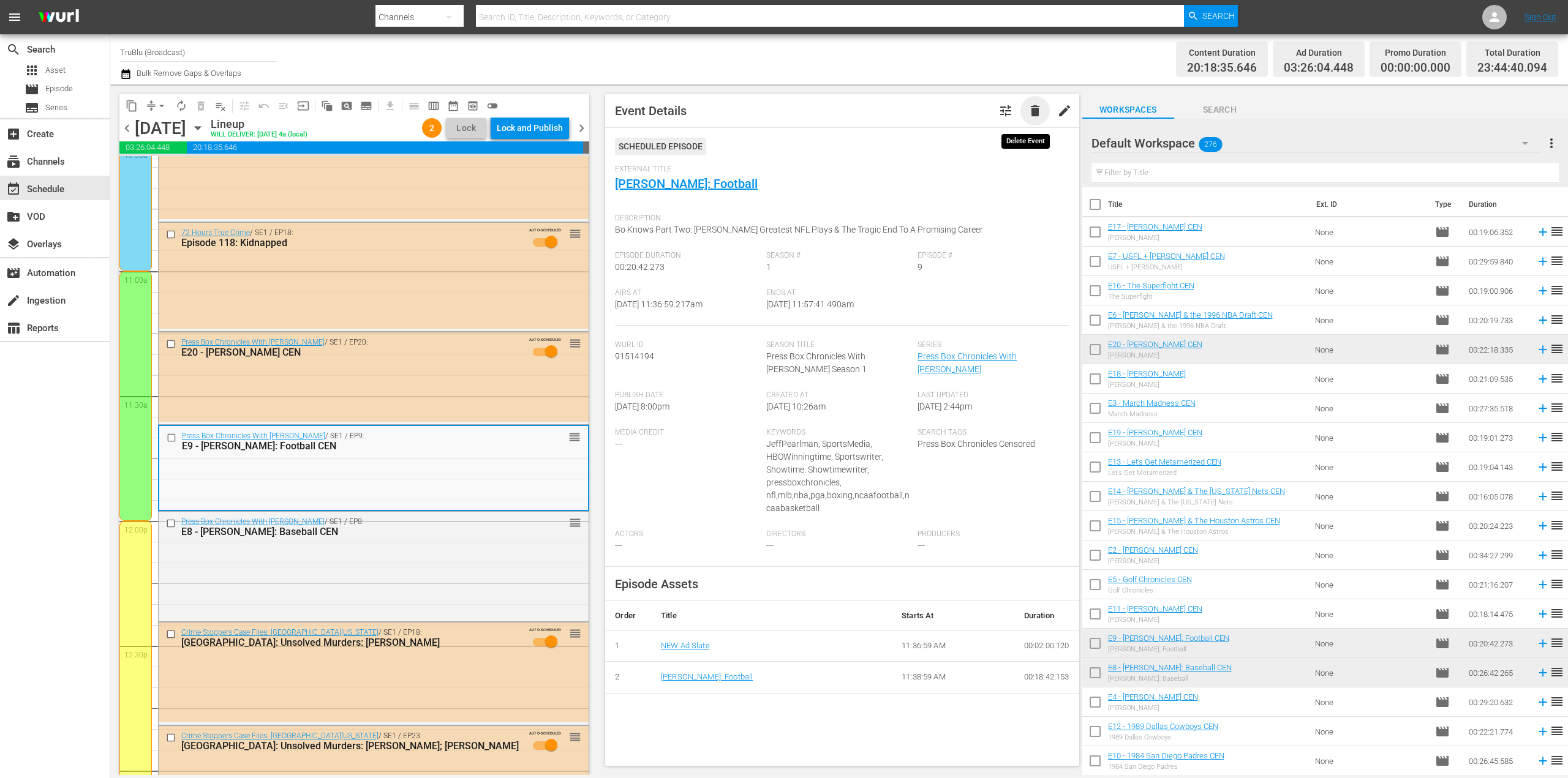
click at [1028, 115] on span "delete" at bounding box center [1035, 111] width 15 height 15
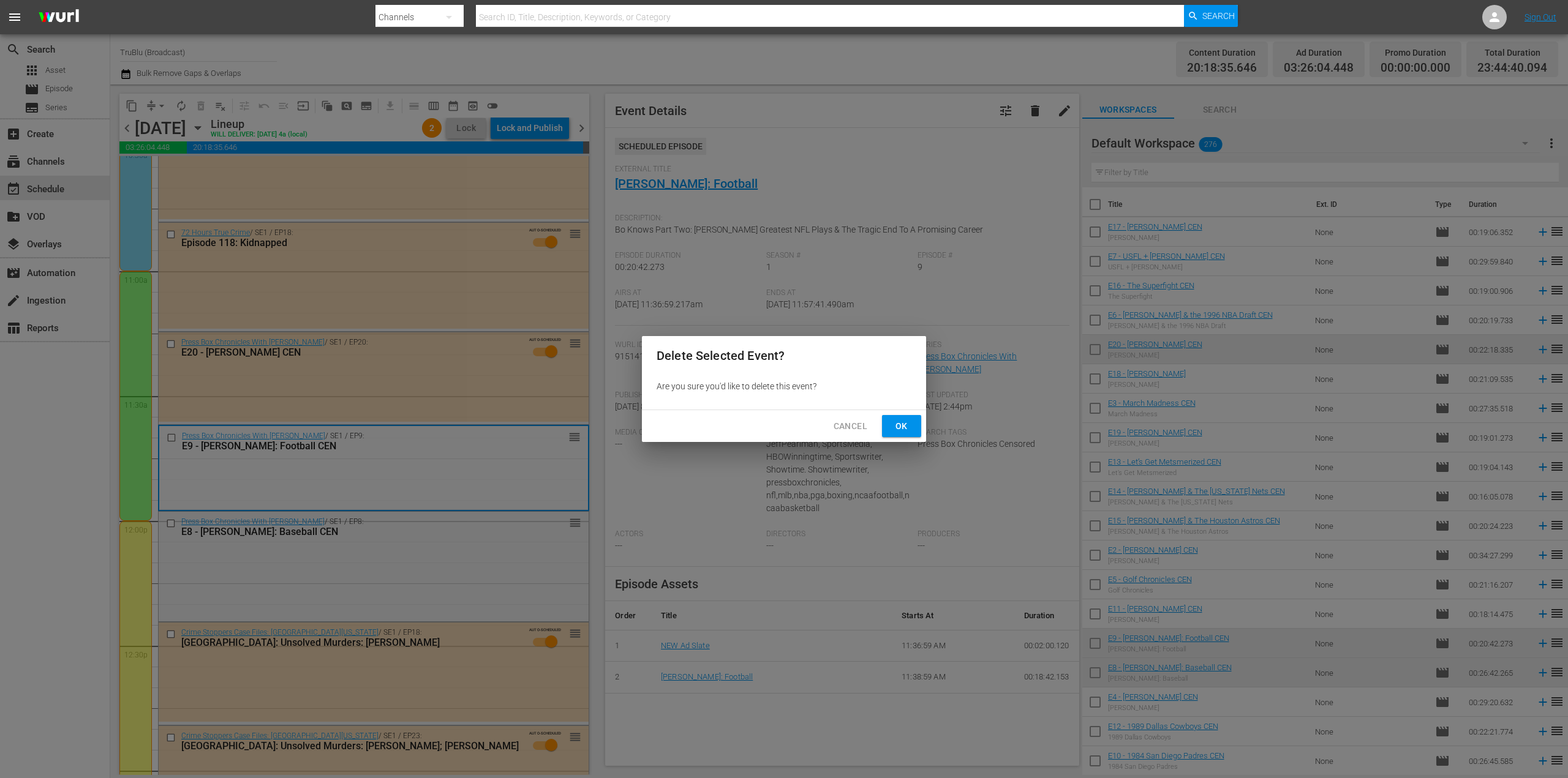
drag, startPoint x: 909, startPoint y: 426, endPoint x: 963, endPoint y: 418, distance: 54.6
click at [909, 425] on span "Ok" at bounding box center [902, 426] width 20 height 15
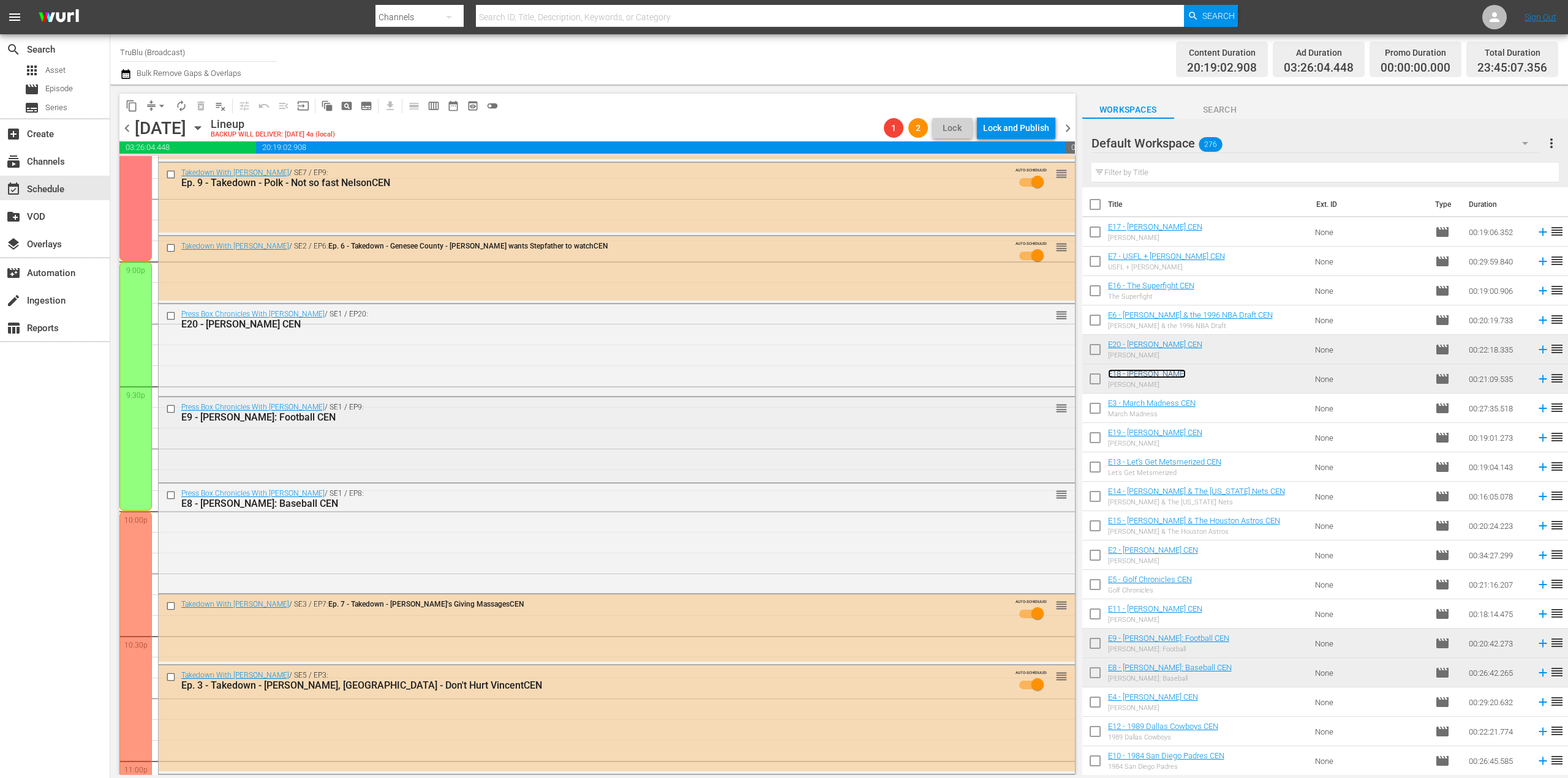
scroll to position [5142, 0]
click at [582, 440] on div "Press Box Chronicles With [PERSON_NAME] / SE1 / EP9: E9 - [PERSON_NAME]: Footba…" at bounding box center [617, 436] width 917 height 83
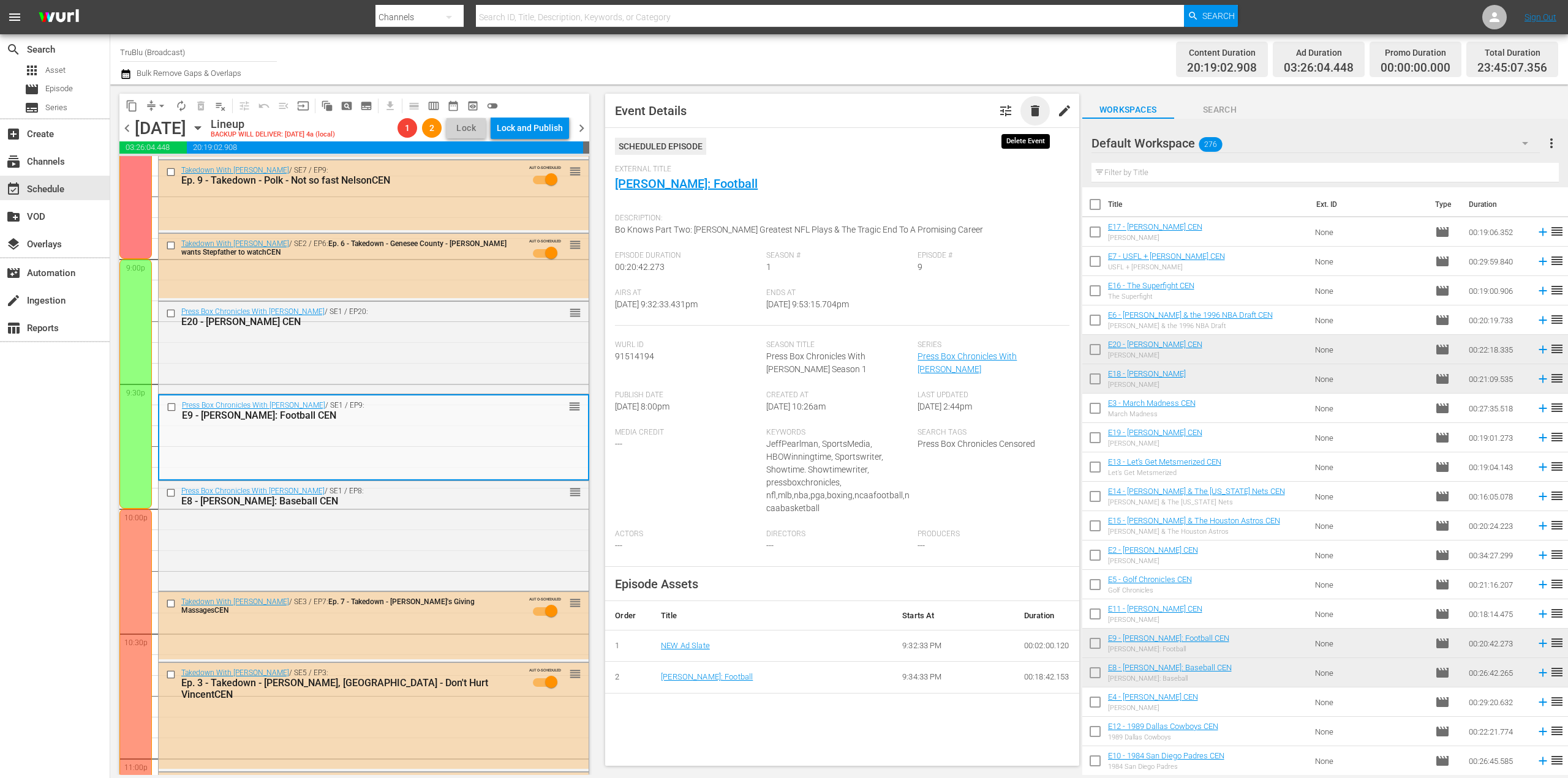
click at [1028, 107] on span "delete" at bounding box center [1035, 111] width 15 height 15
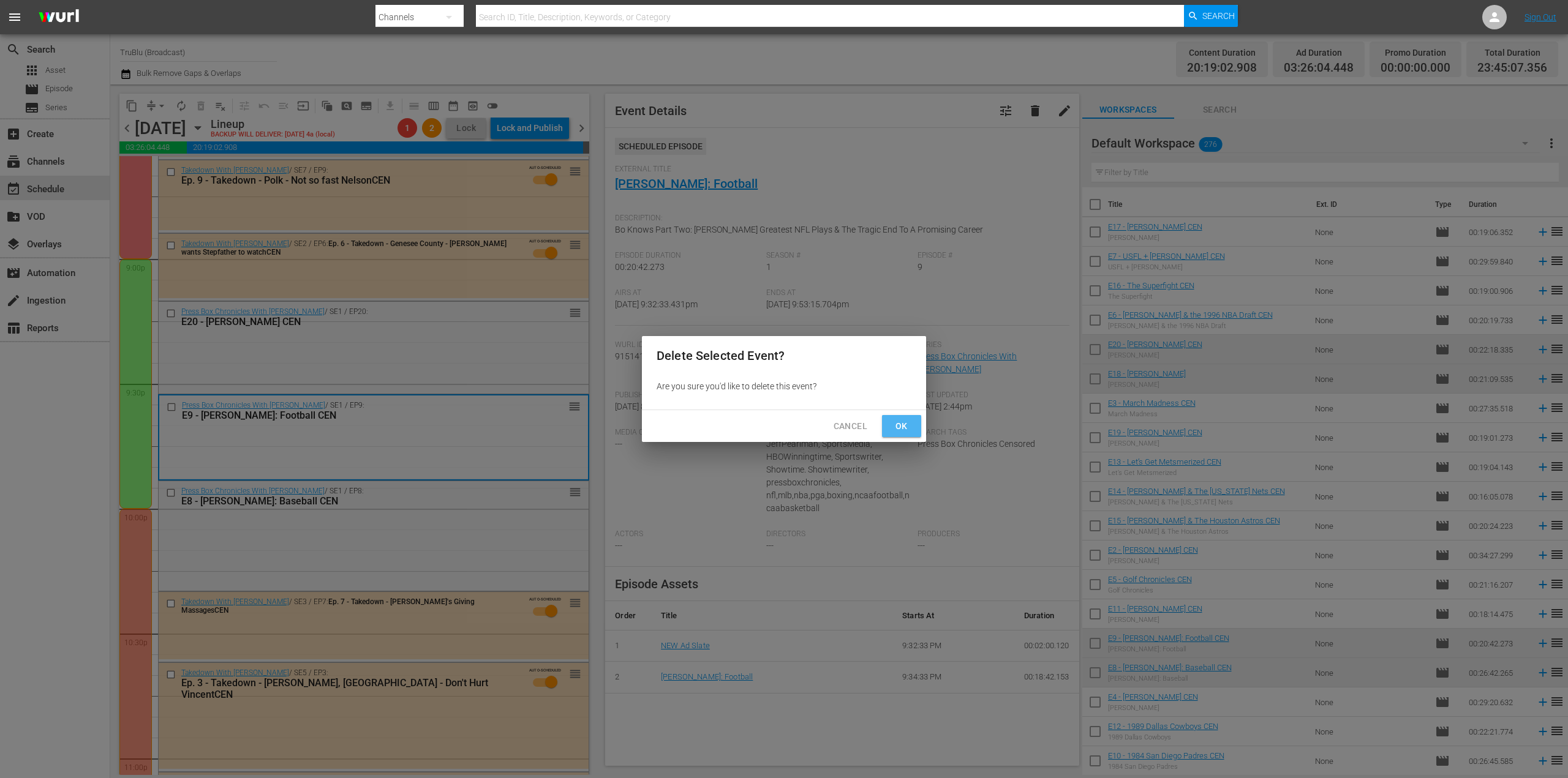
click at [914, 425] on button "Ok" at bounding box center [902, 426] width 39 height 23
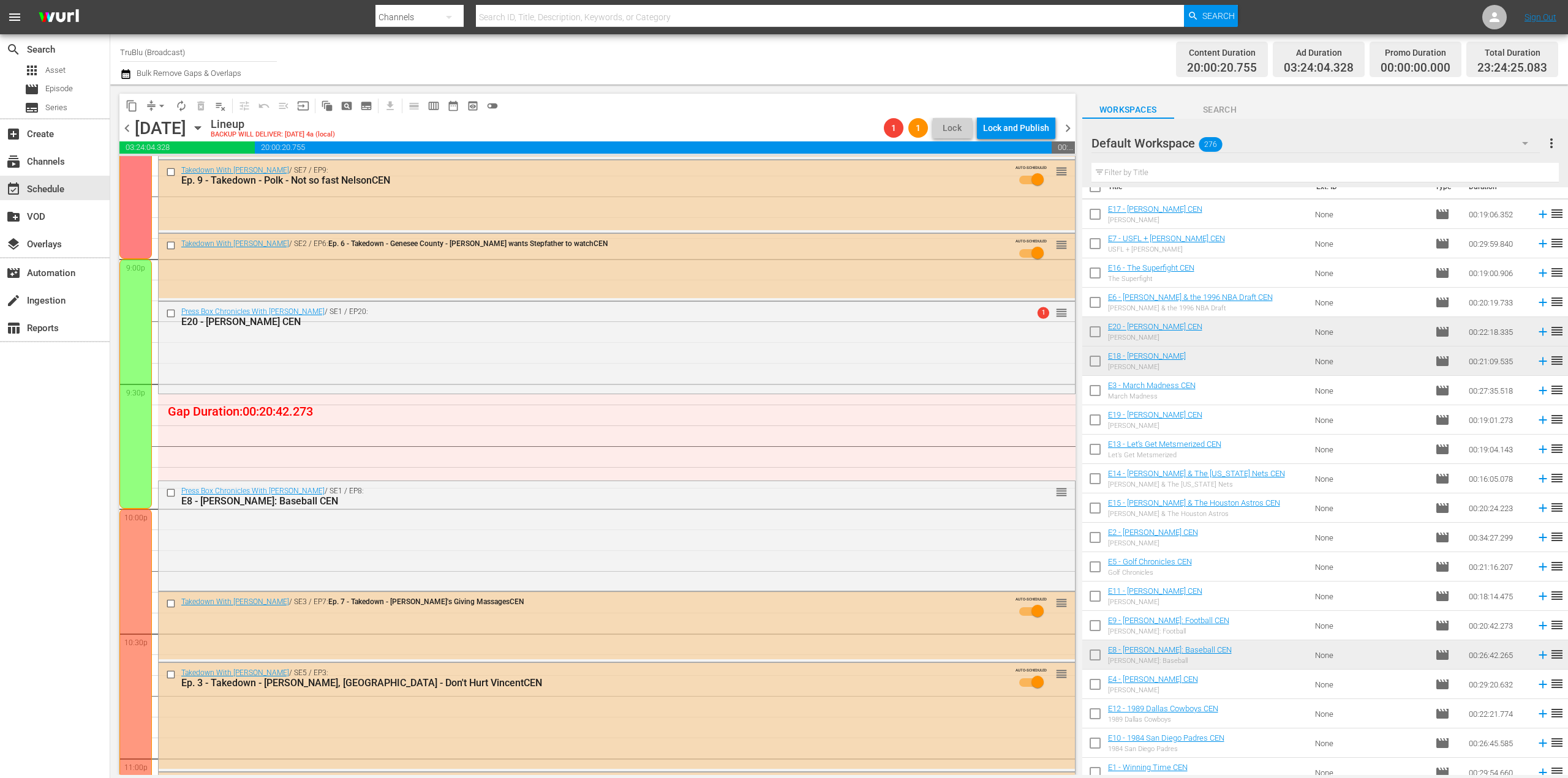
scroll to position [0, 0]
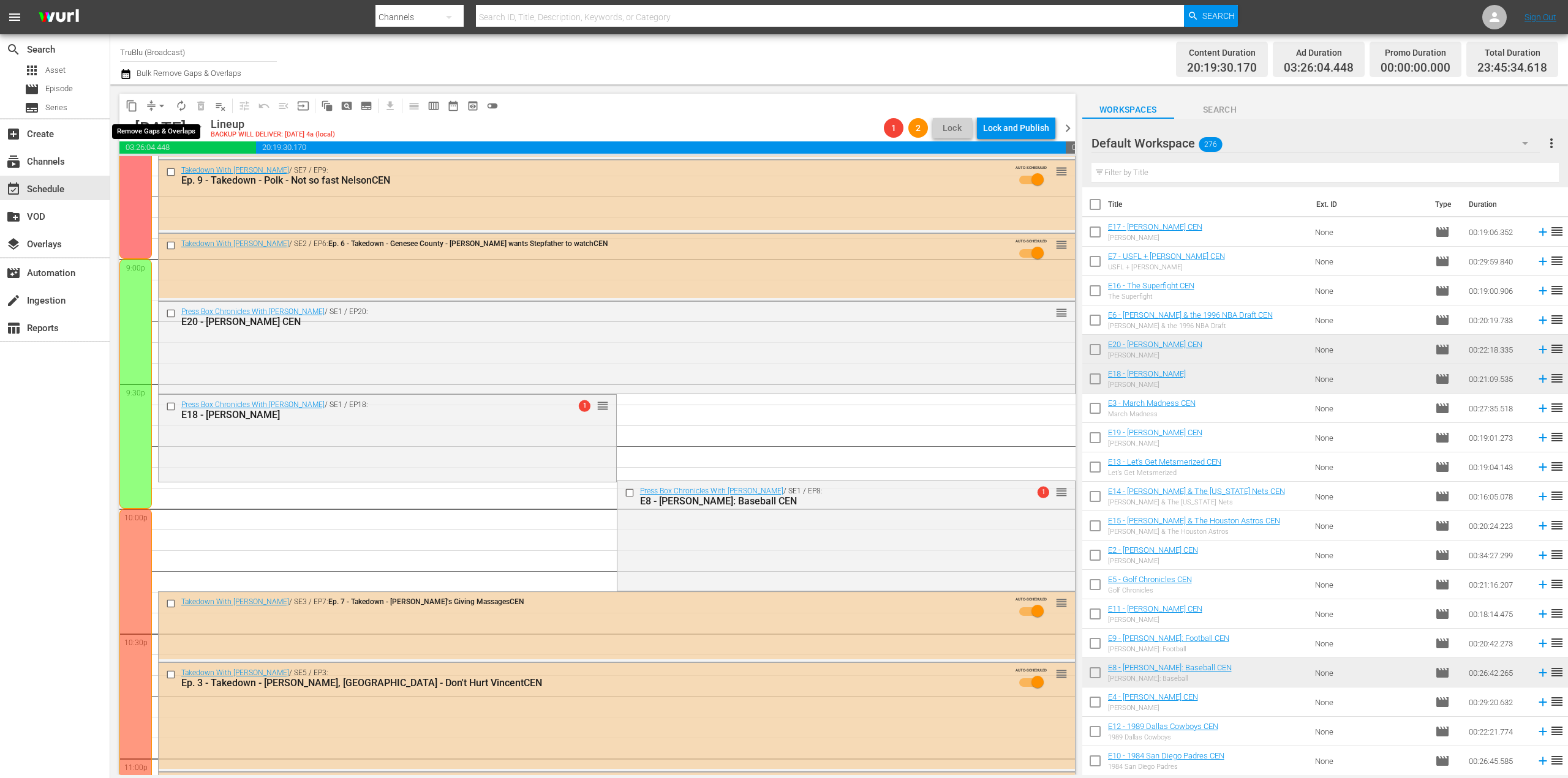
click at [152, 106] on button "arrow_drop_down" at bounding box center [162, 106] width 20 height 20
click at [183, 175] on li "Align to End of Previous Day" at bounding box center [163, 171] width 129 height 20
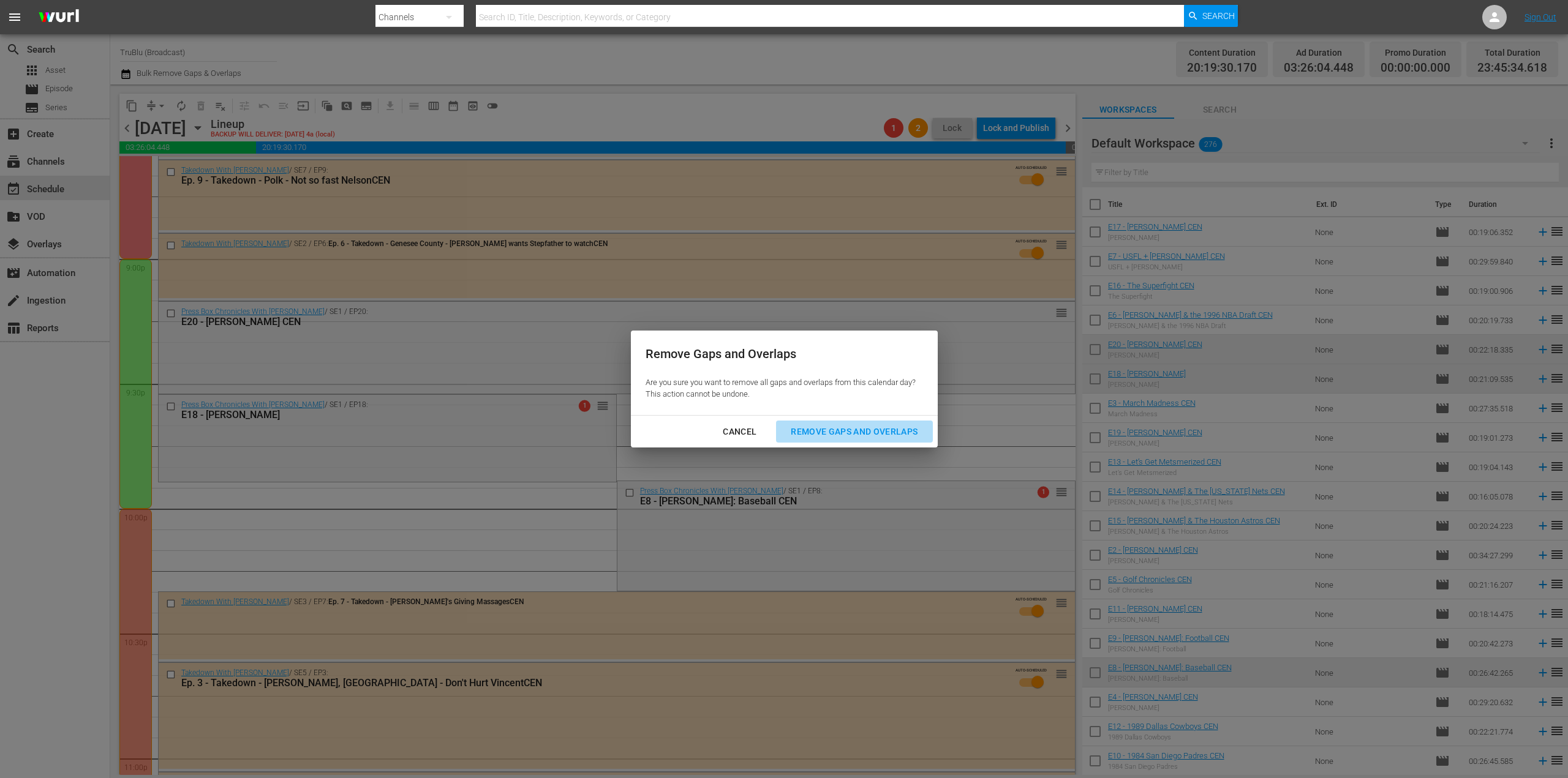
drag, startPoint x: 814, startPoint y: 430, endPoint x: 827, endPoint y: 432, distance: 13.2
click at [817, 430] on div "Remove Gaps and Overlaps" at bounding box center [854, 432] width 147 height 15
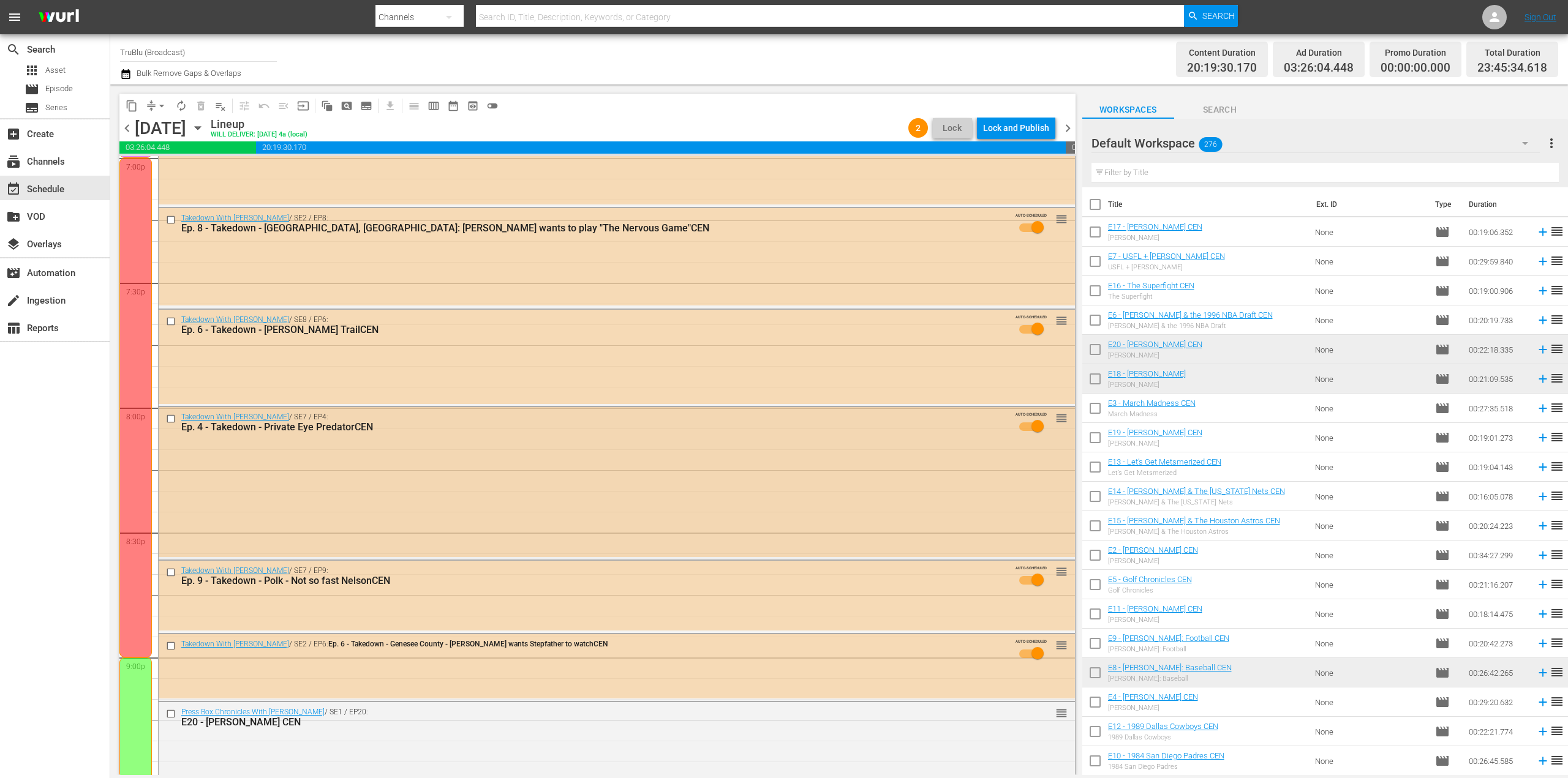
scroll to position [4743, 0]
click at [1036, 126] on div "Lock and Publish" at bounding box center [1017, 128] width 66 height 22
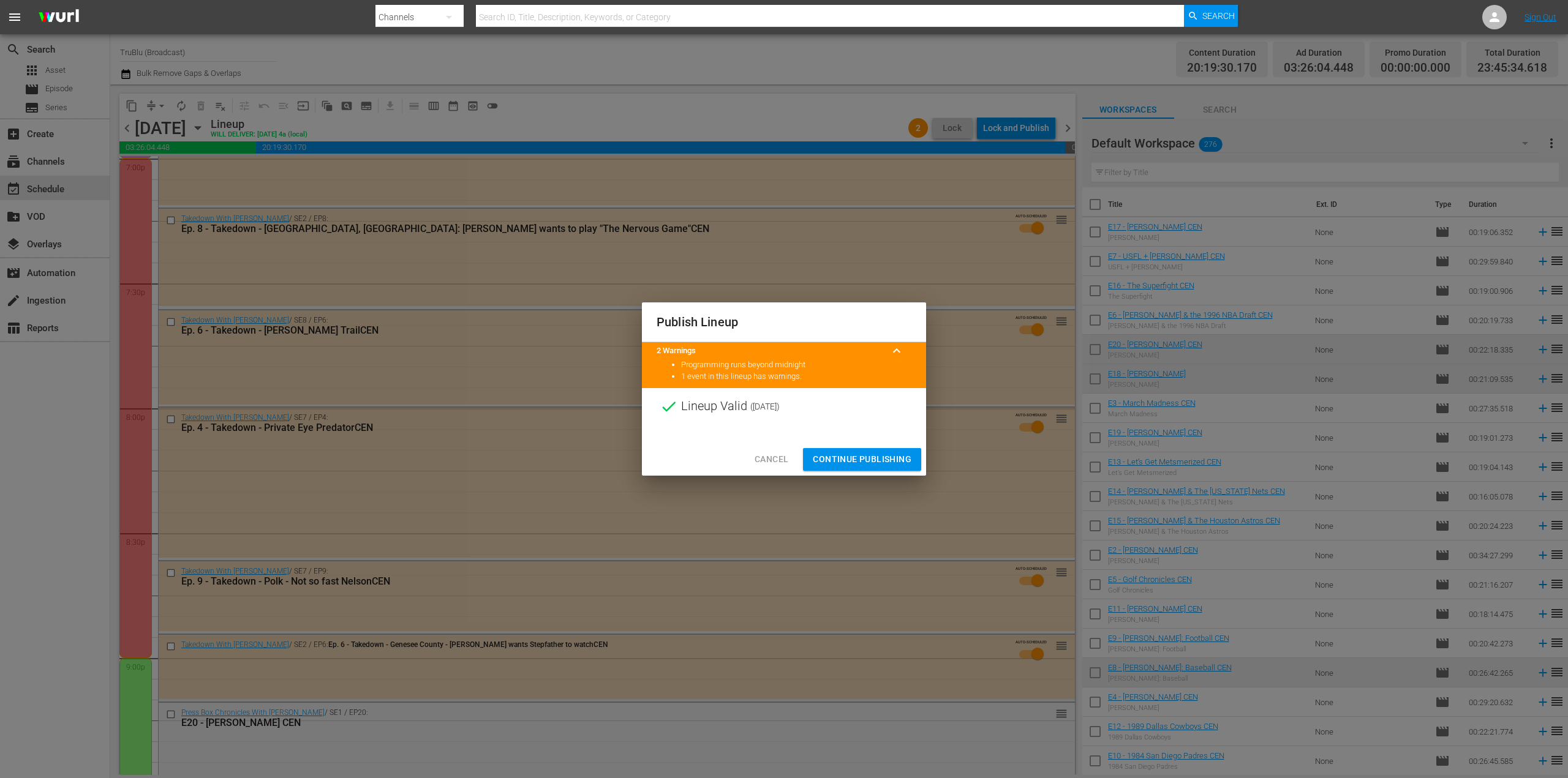
click at [877, 451] on button "Continue Publishing" at bounding box center [862, 459] width 118 height 23
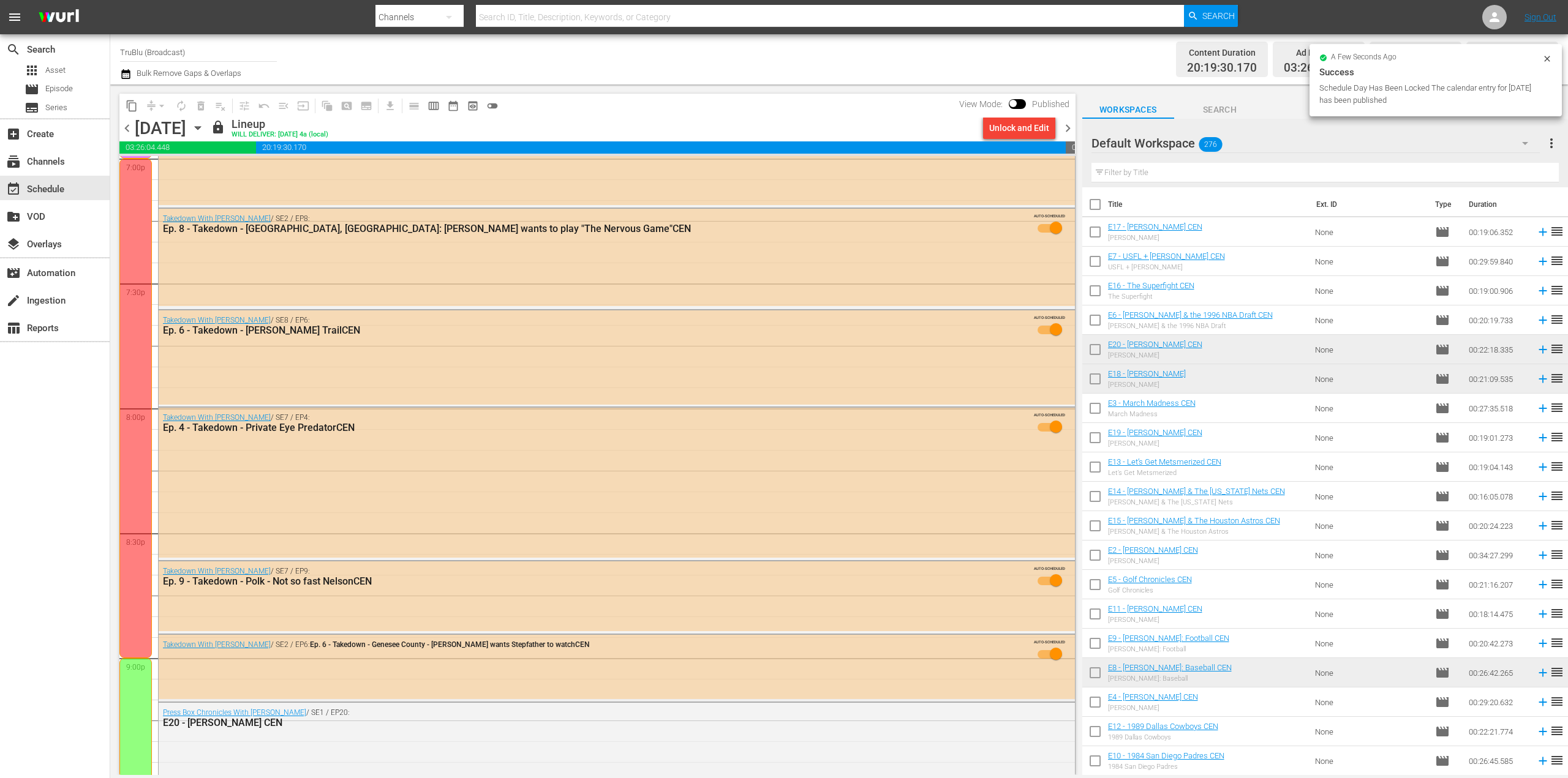
click at [1067, 126] on span "chevron_right" at bounding box center [1067, 128] width 15 height 15
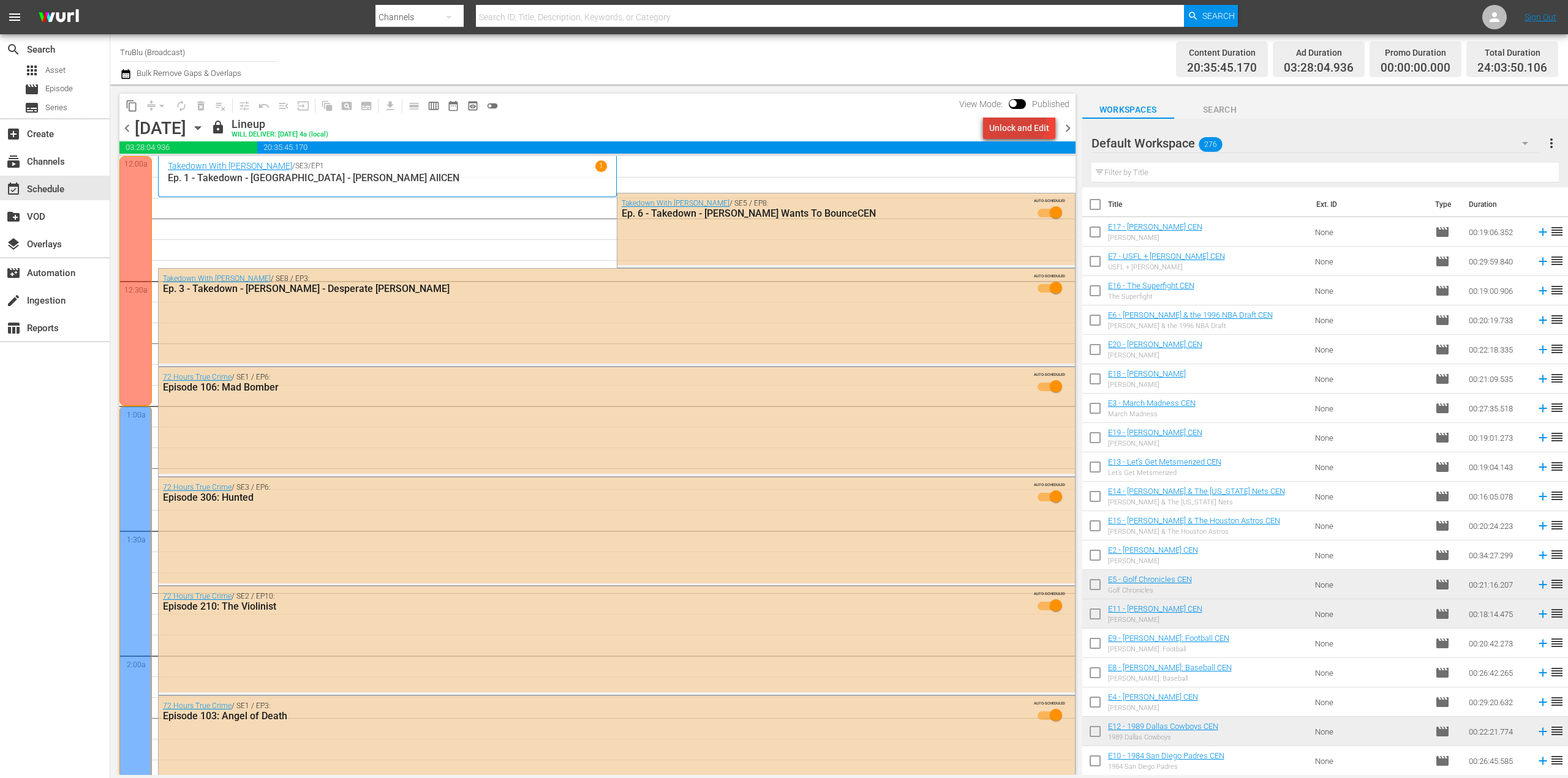
click at [1004, 120] on div "Unlock and Edit" at bounding box center [1020, 128] width 60 height 22
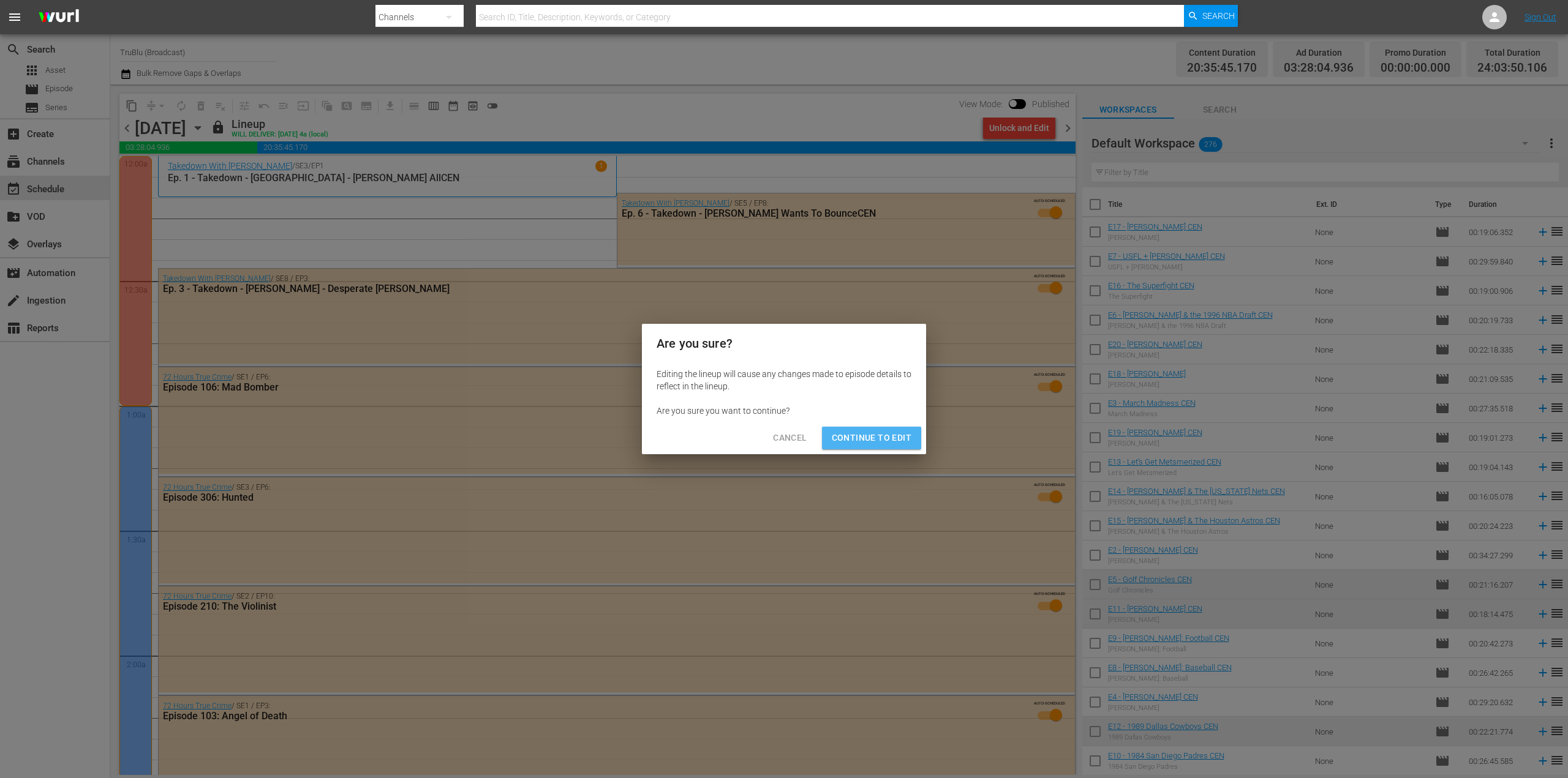
click at [905, 437] on span "Continue to Edit" at bounding box center [872, 438] width 80 height 15
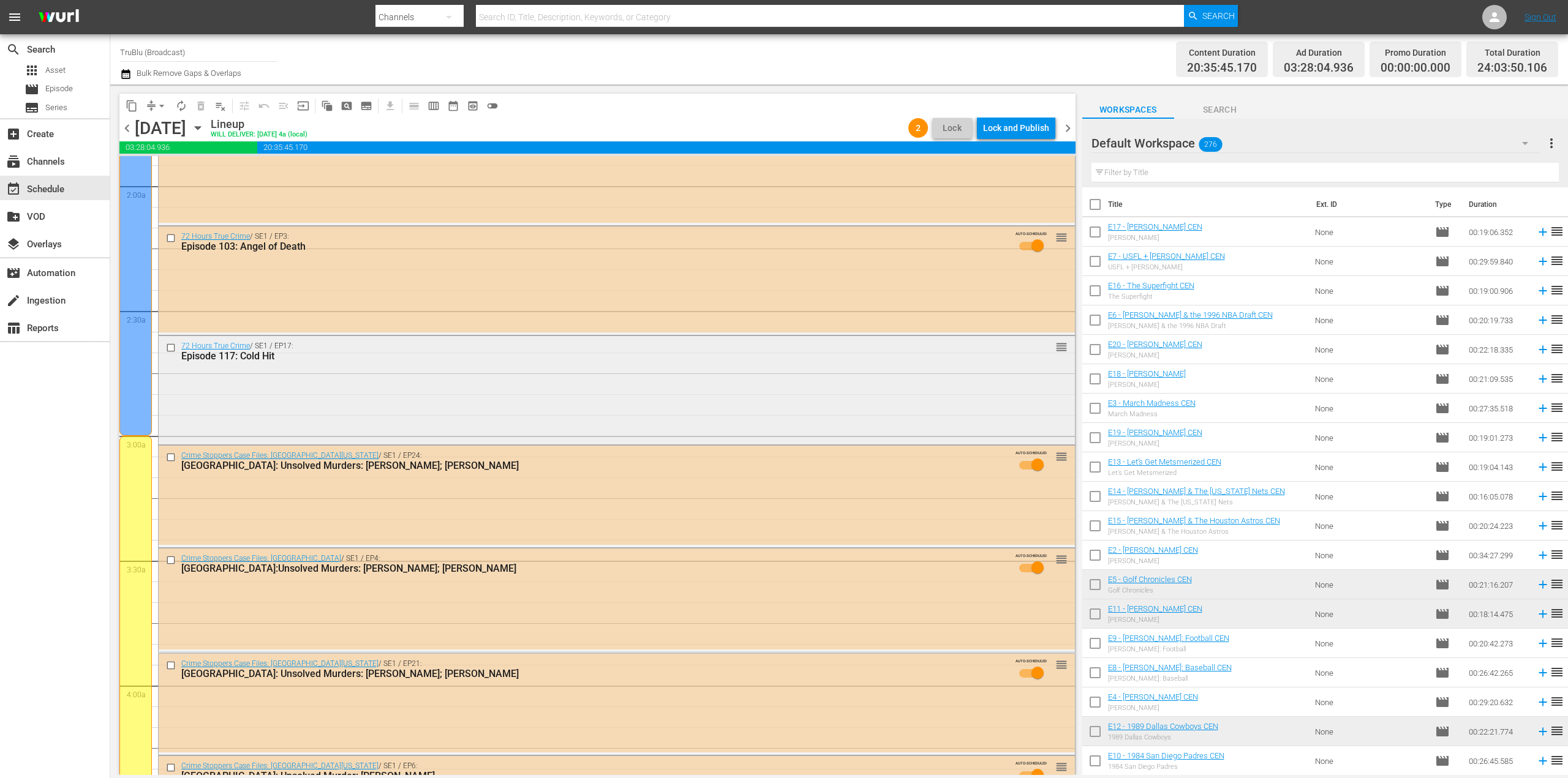
scroll to position [490, 0]
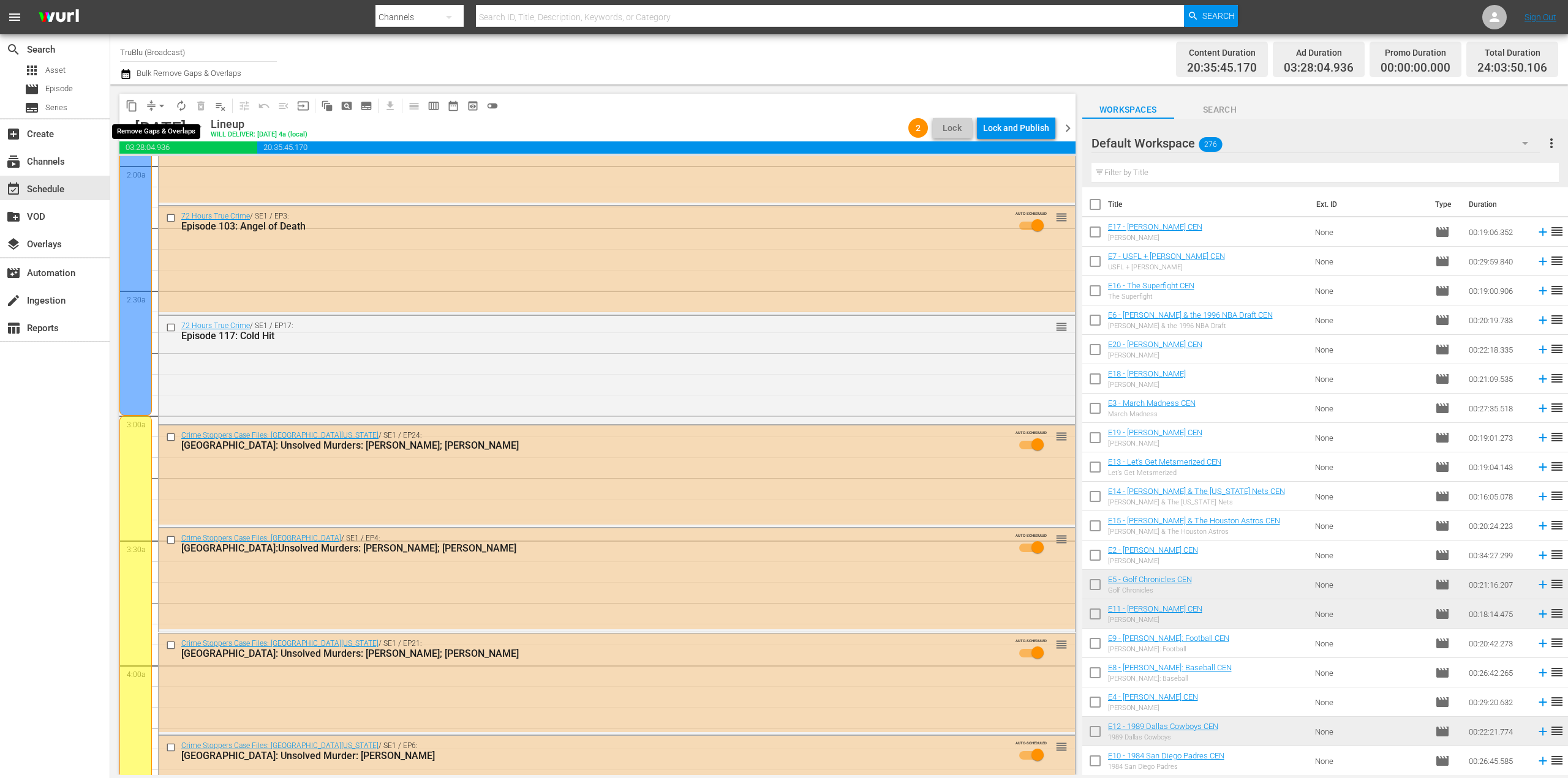
click at [156, 110] on span "arrow_drop_down" at bounding box center [162, 106] width 12 height 12
click at [183, 172] on li "Align to End of Previous Day" at bounding box center [163, 171] width 129 height 20
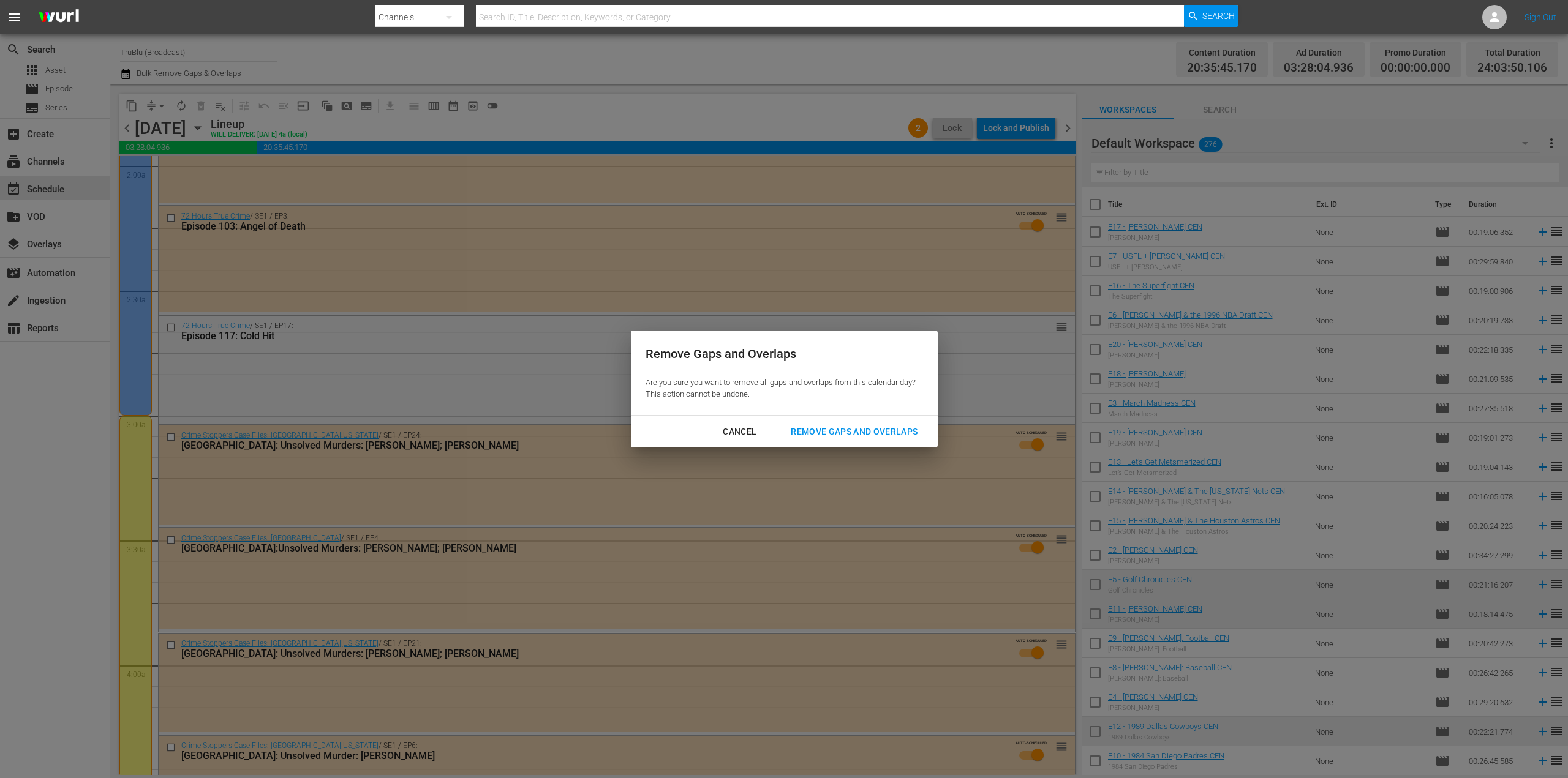
click at [826, 429] on div "Remove Gaps and Overlaps" at bounding box center [854, 432] width 147 height 15
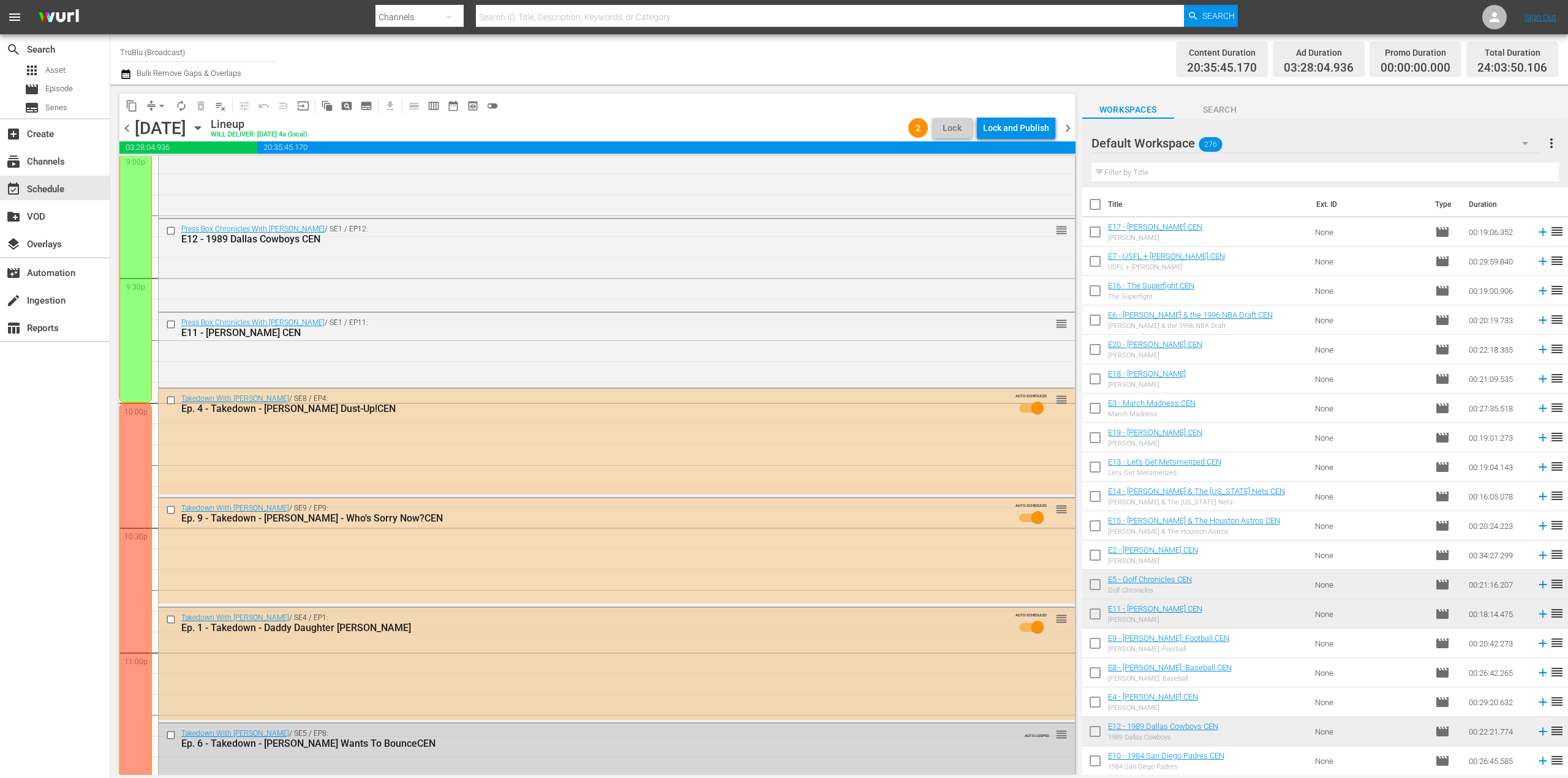
scroll to position [5433, 0]
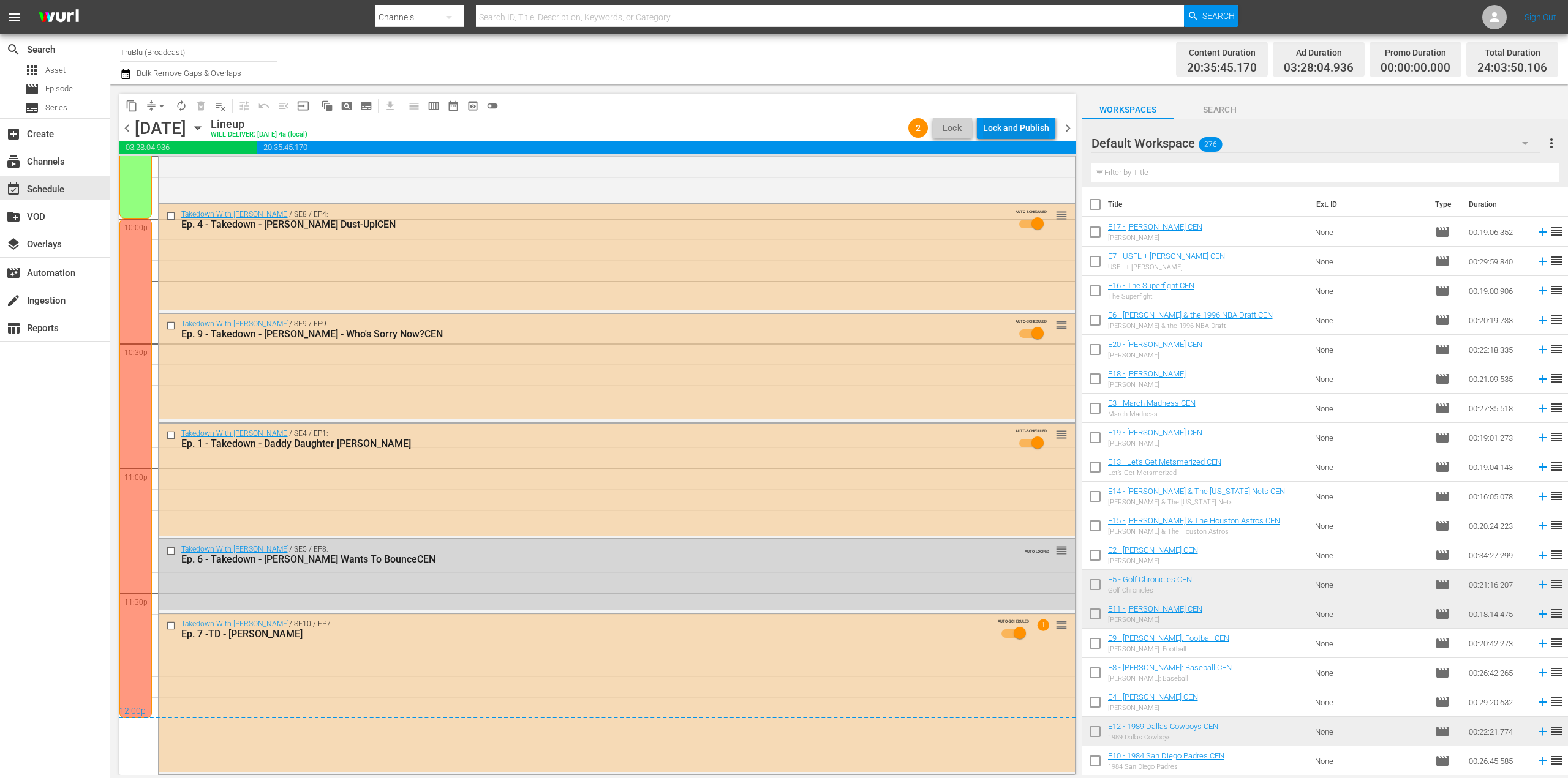
click at [1034, 124] on div "Lock and Publish" at bounding box center [1017, 128] width 66 height 22
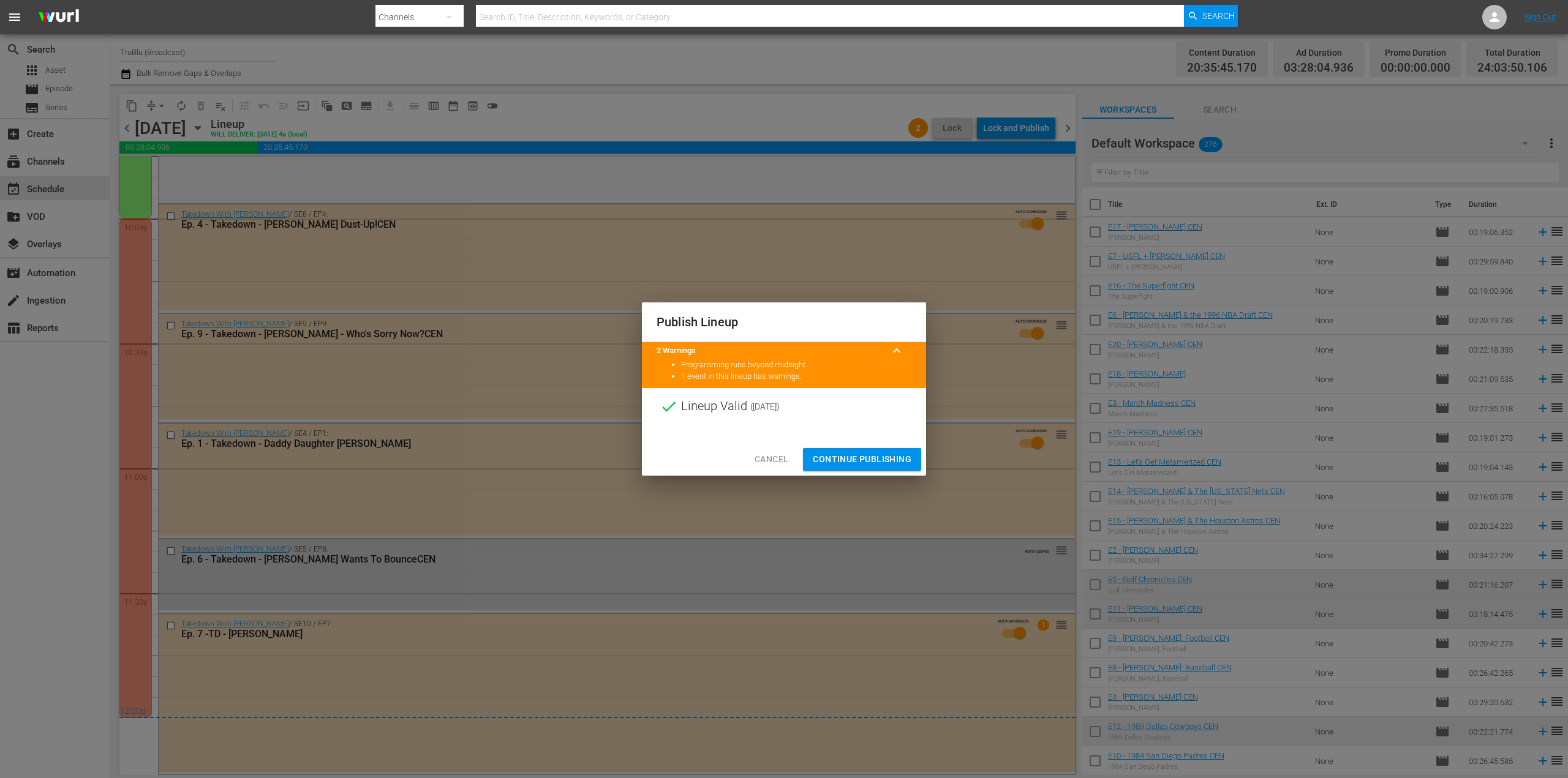
drag, startPoint x: 877, startPoint y: 455, endPoint x: 908, endPoint y: 438, distance: 35.4
click at [877, 457] on span "Continue Publishing" at bounding box center [862, 459] width 99 height 15
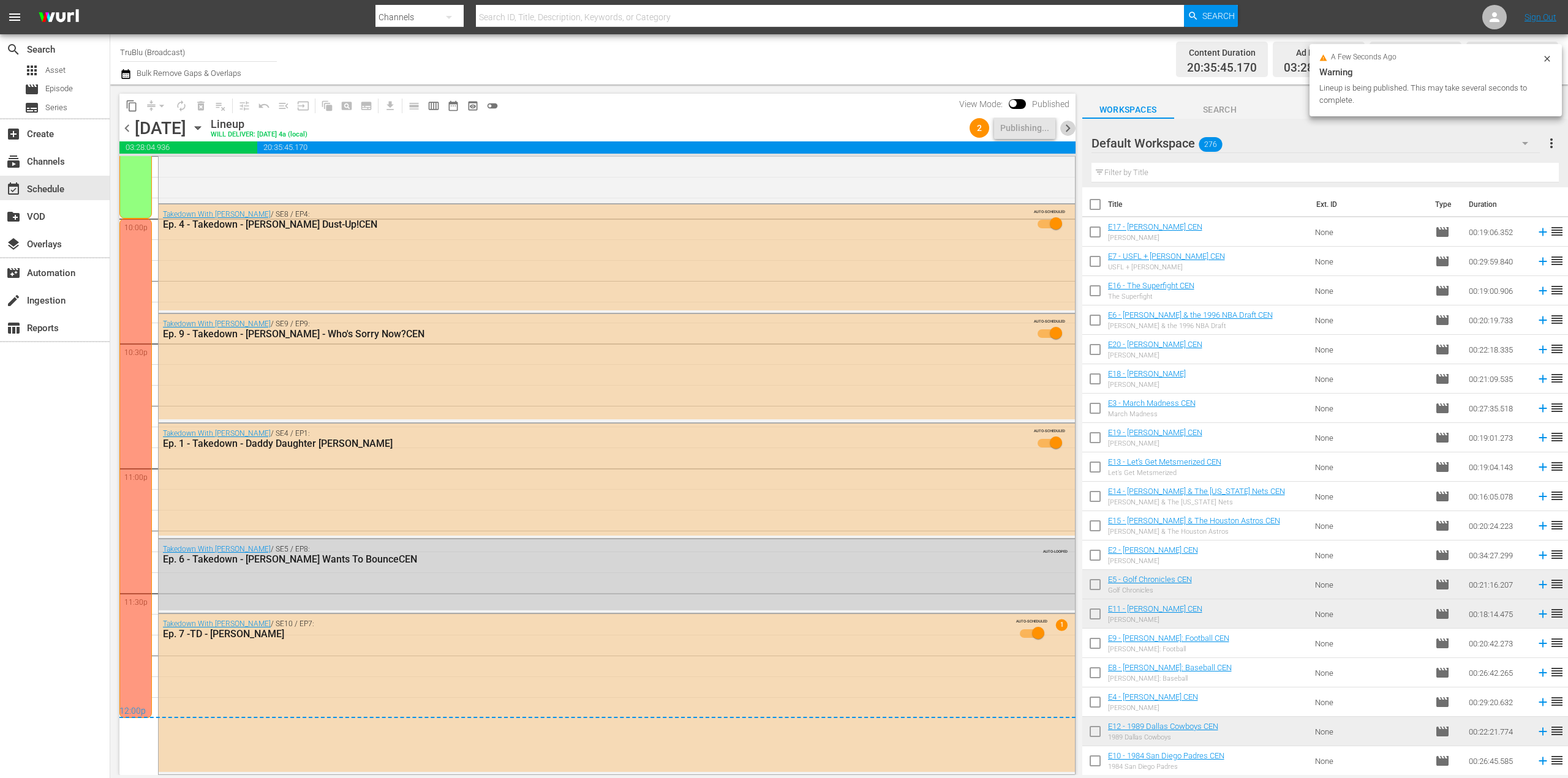
click at [1070, 128] on span "chevron_right" at bounding box center [1067, 128] width 15 height 15
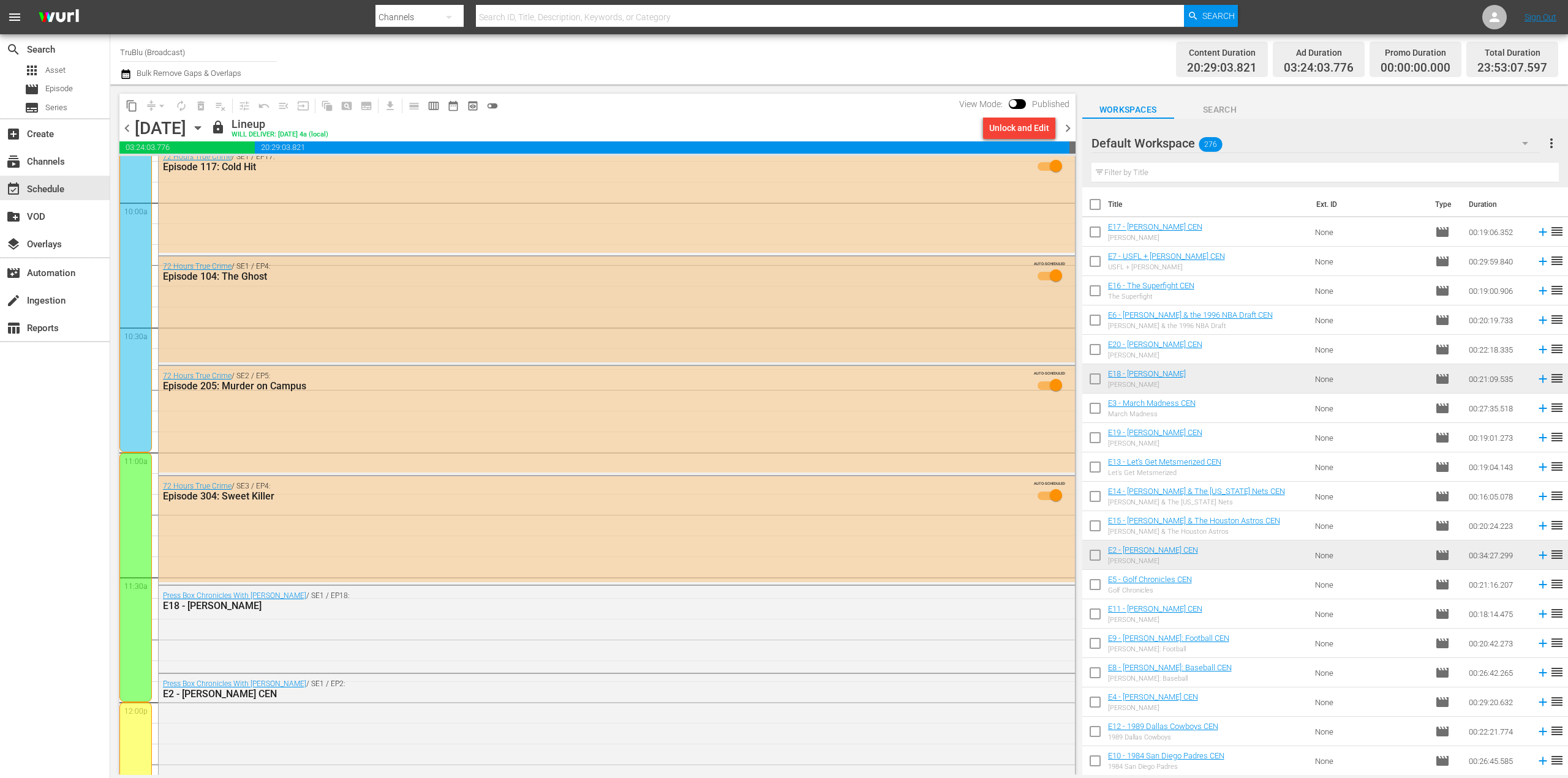
scroll to position [2400, 0]
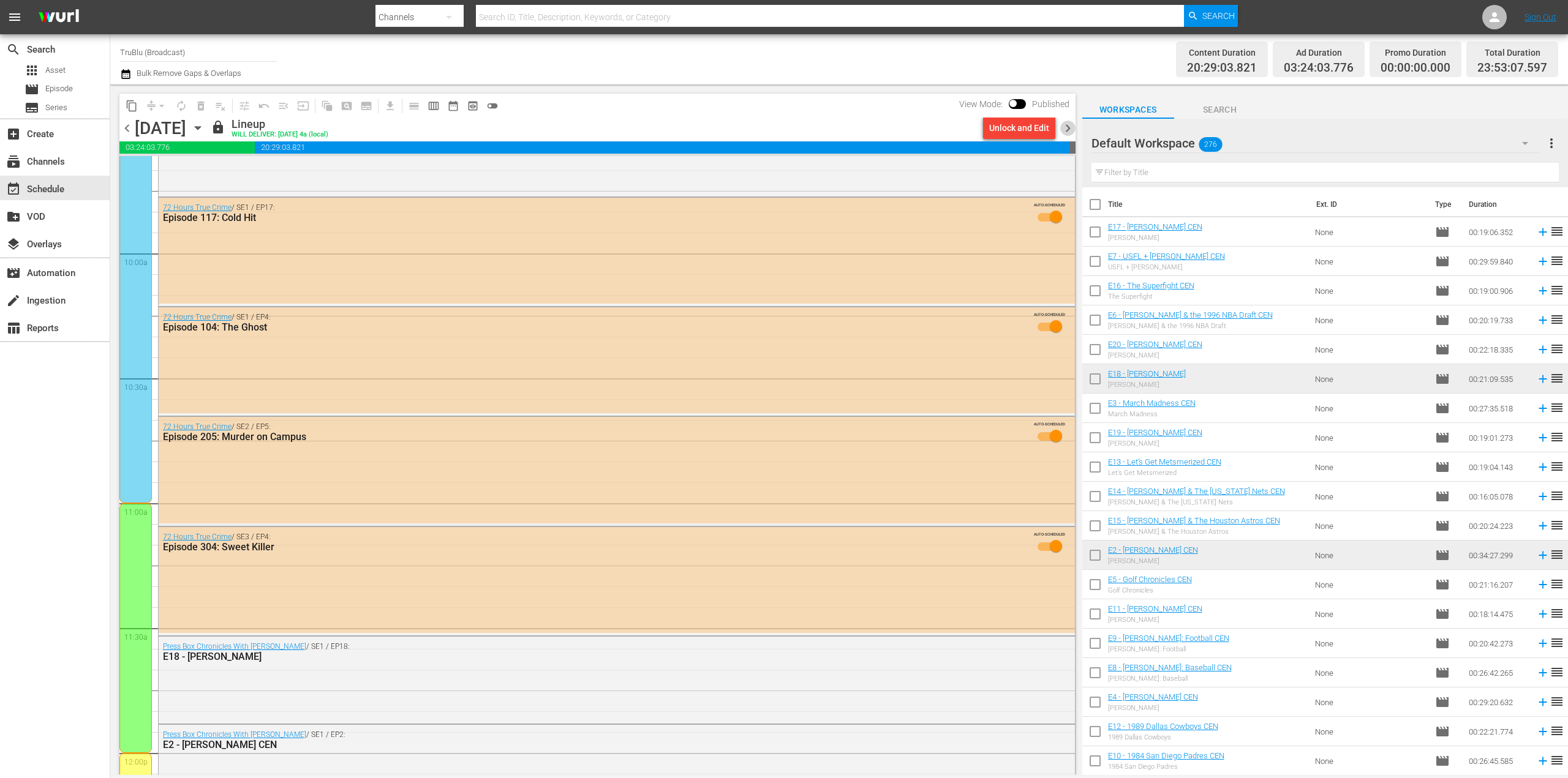
click at [1066, 127] on span "chevron_right" at bounding box center [1067, 128] width 15 height 15
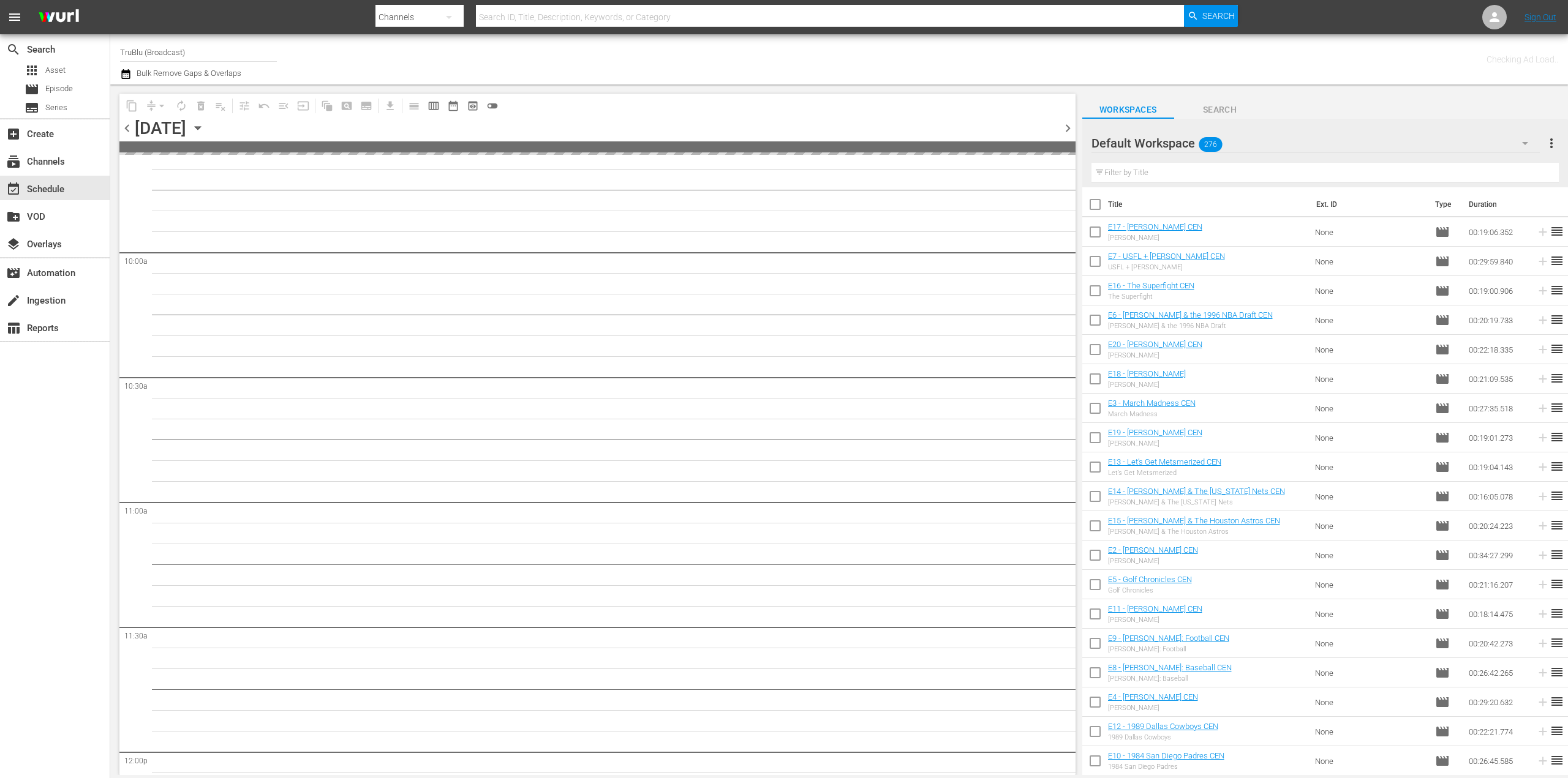
scroll to position [2796, 0]
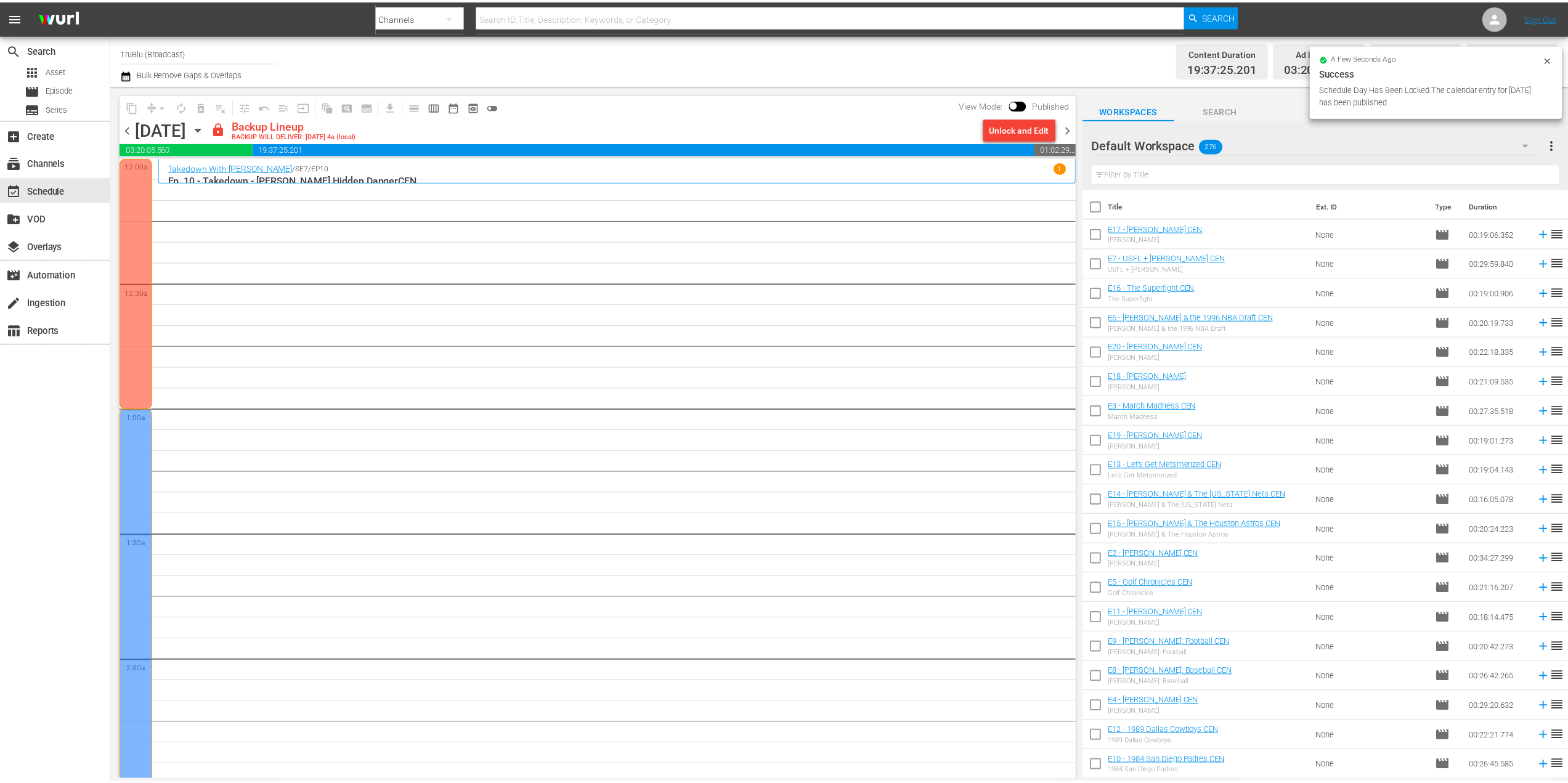
scroll to position [2814, 0]
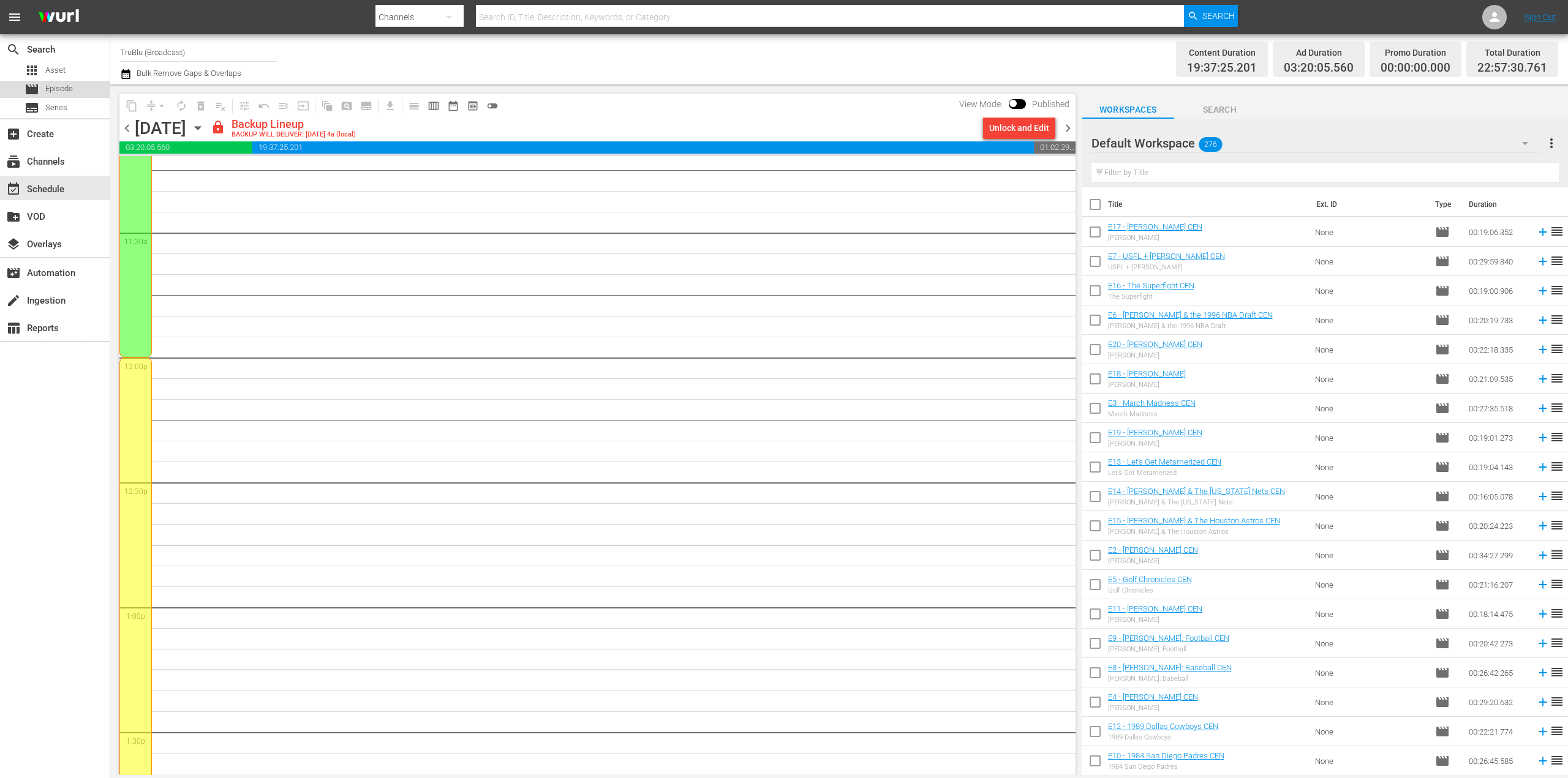
click at [79, 91] on div "movie Episode" at bounding box center [55, 90] width 110 height 17
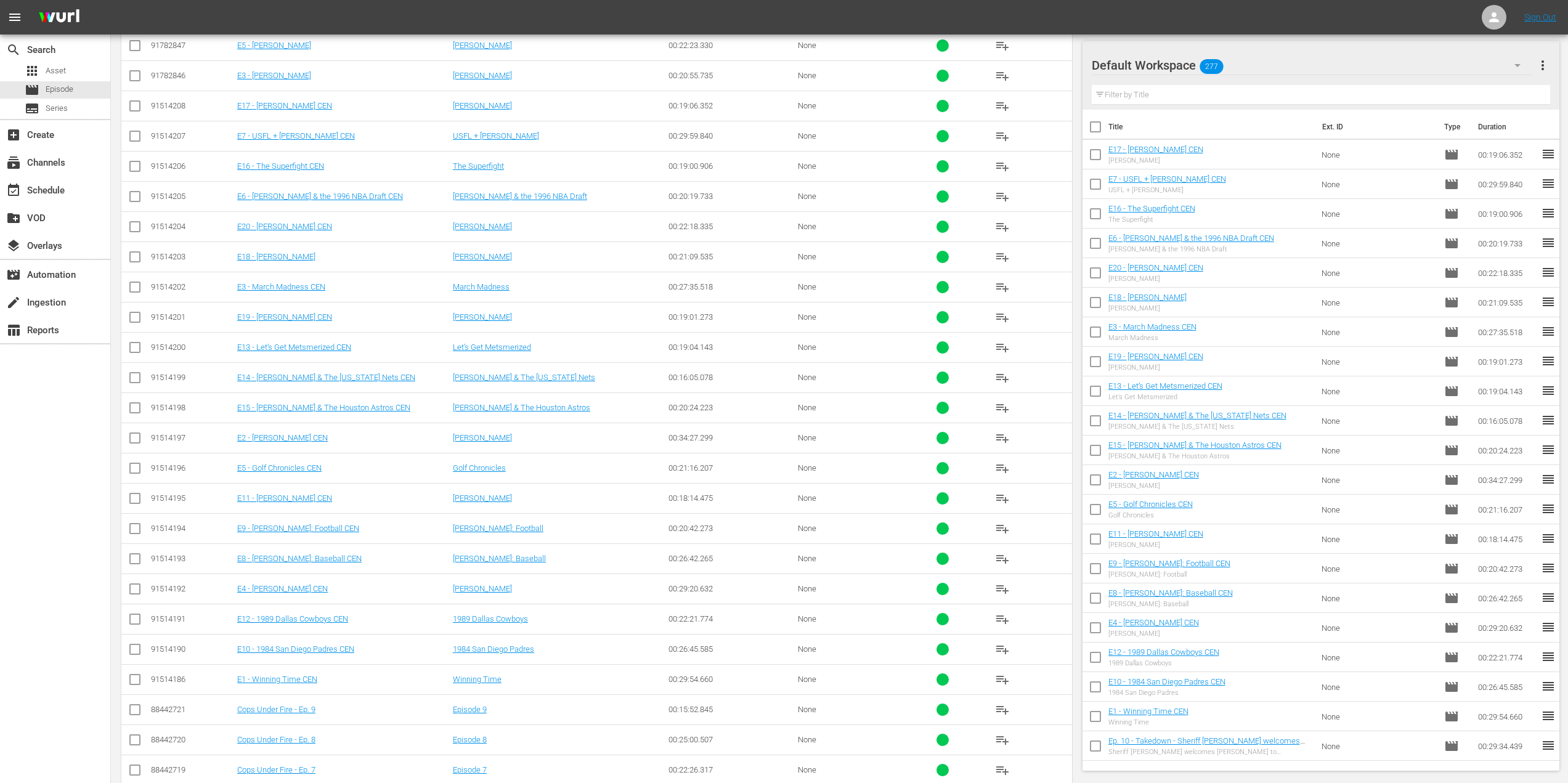
scroll to position [431, 0]
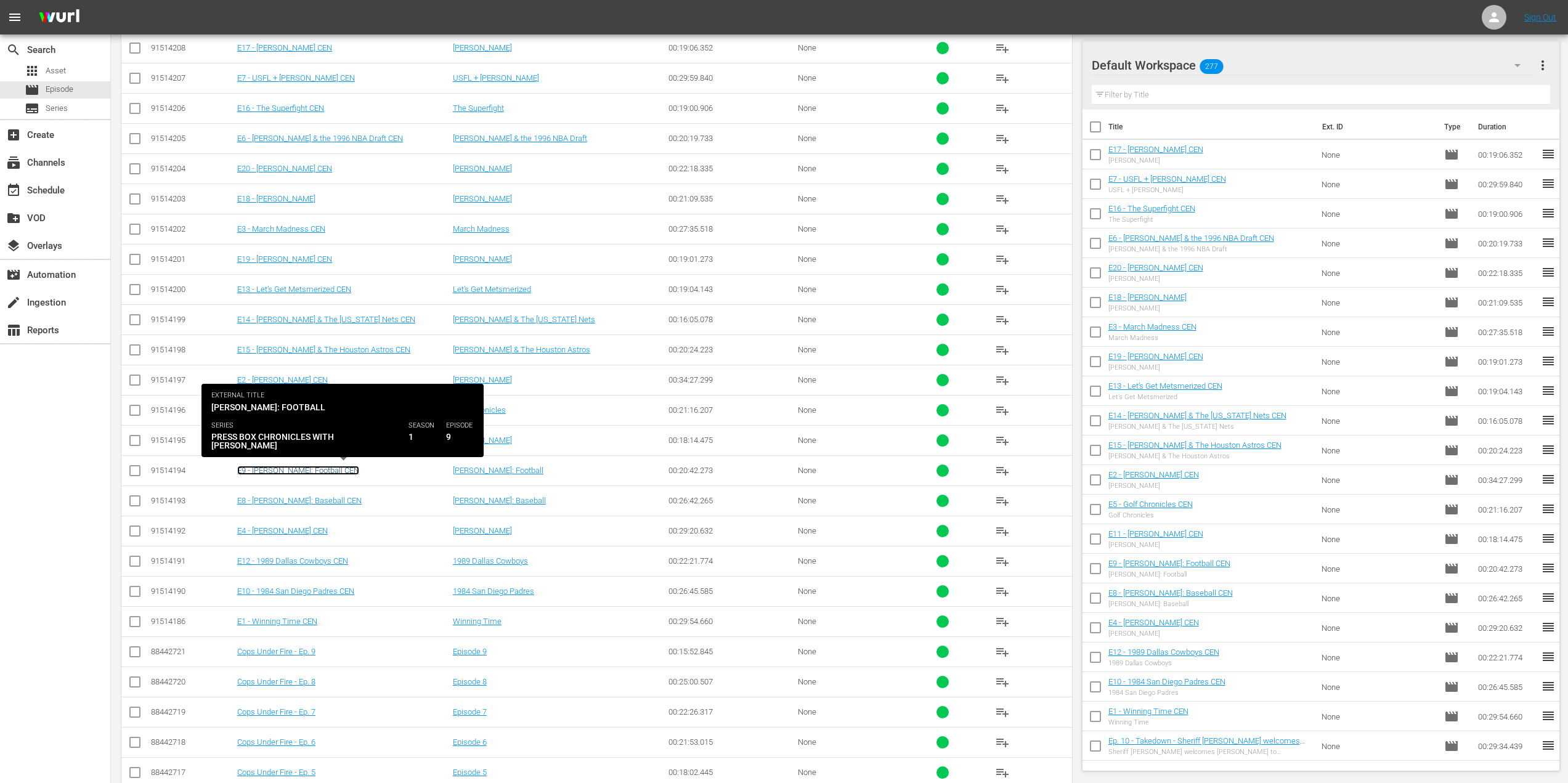
click at [331, 469] on link "E9 - [PERSON_NAME]: Football CEN" at bounding box center [298, 470] width 122 height 9
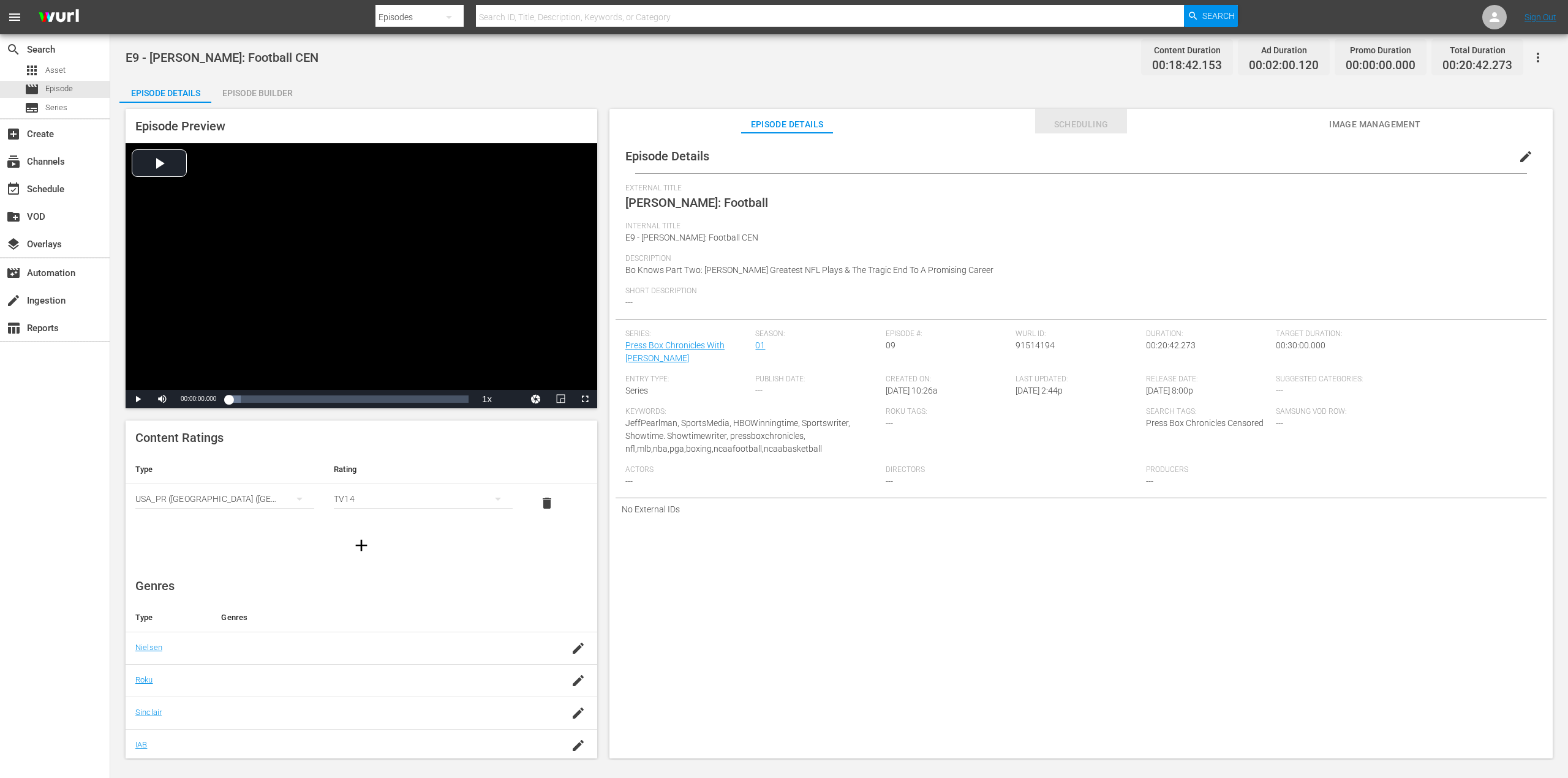
click at [1080, 123] on span "Scheduling" at bounding box center [1081, 124] width 92 height 15
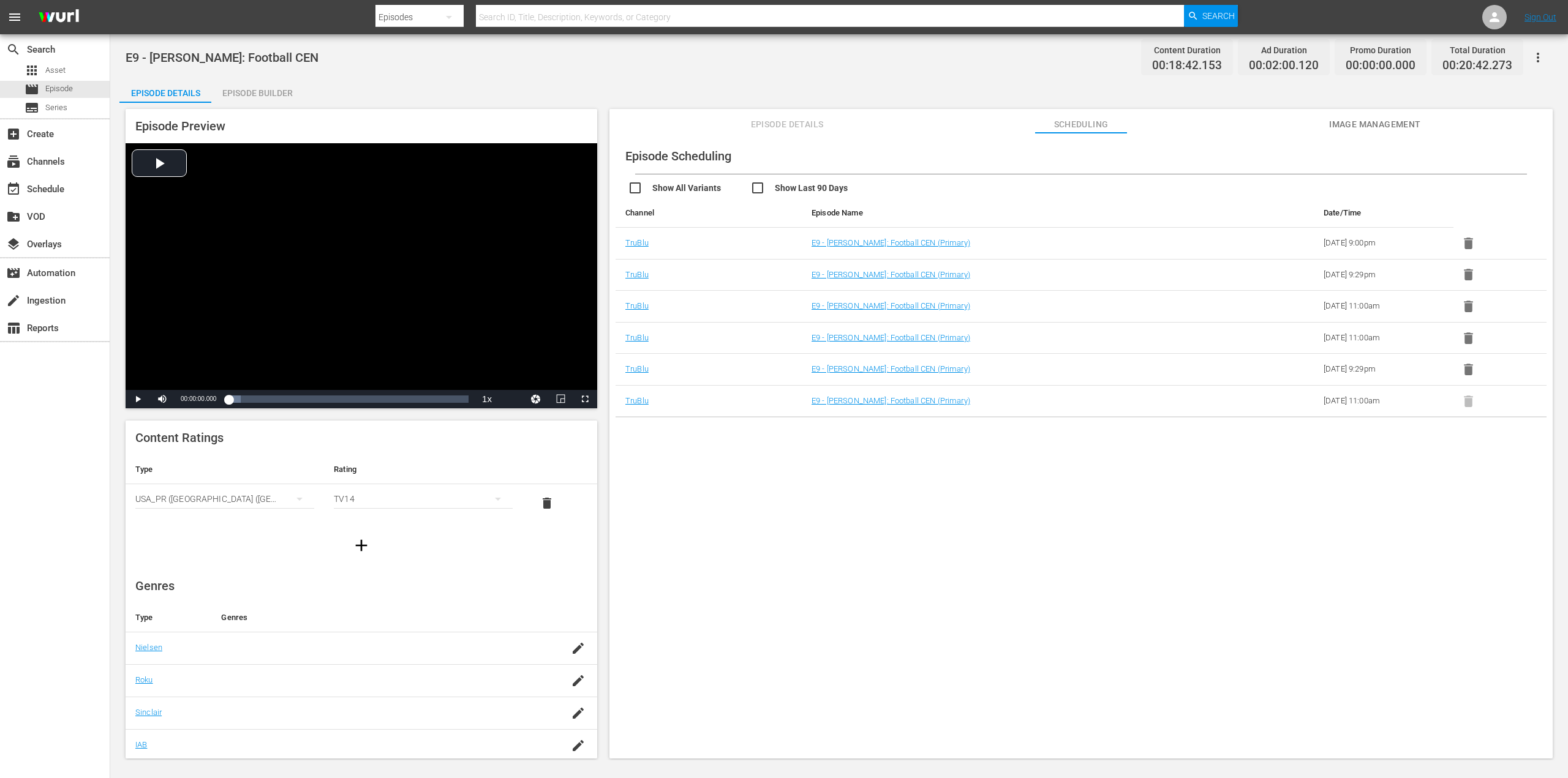
click at [1462, 366] on icon "button" at bounding box center [1468, 369] width 15 height 15
click at [1469, 337] on icon "button" at bounding box center [1468, 338] width 9 height 12
click at [1467, 315] on button "button" at bounding box center [1468, 306] width 30 height 30
click at [1470, 302] on icon "button" at bounding box center [1468, 306] width 15 height 15
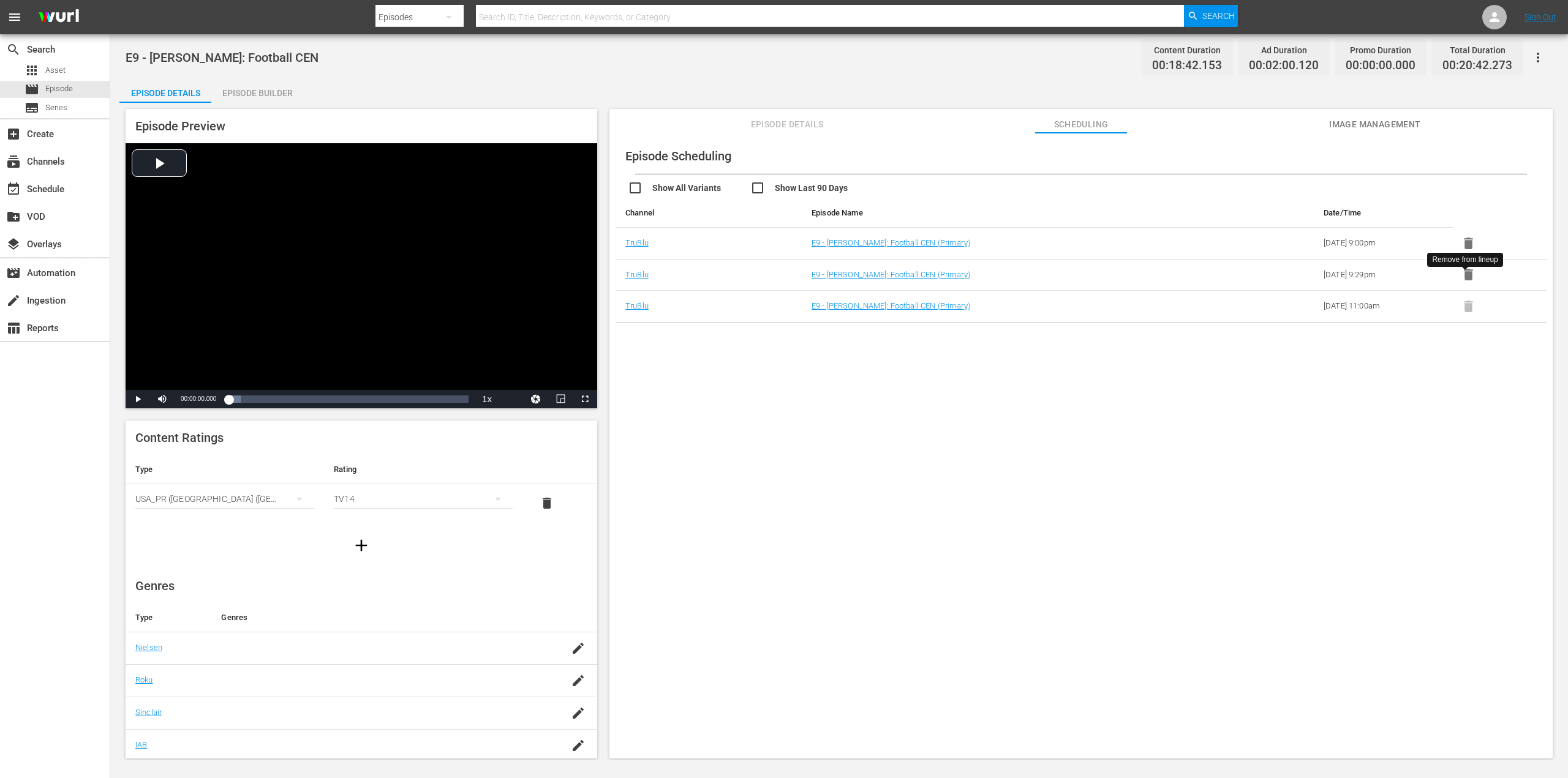
click at [1466, 274] on icon "button" at bounding box center [1468, 274] width 9 height 12
click at [1464, 240] on icon "button" at bounding box center [1468, 243] width 9 height 12
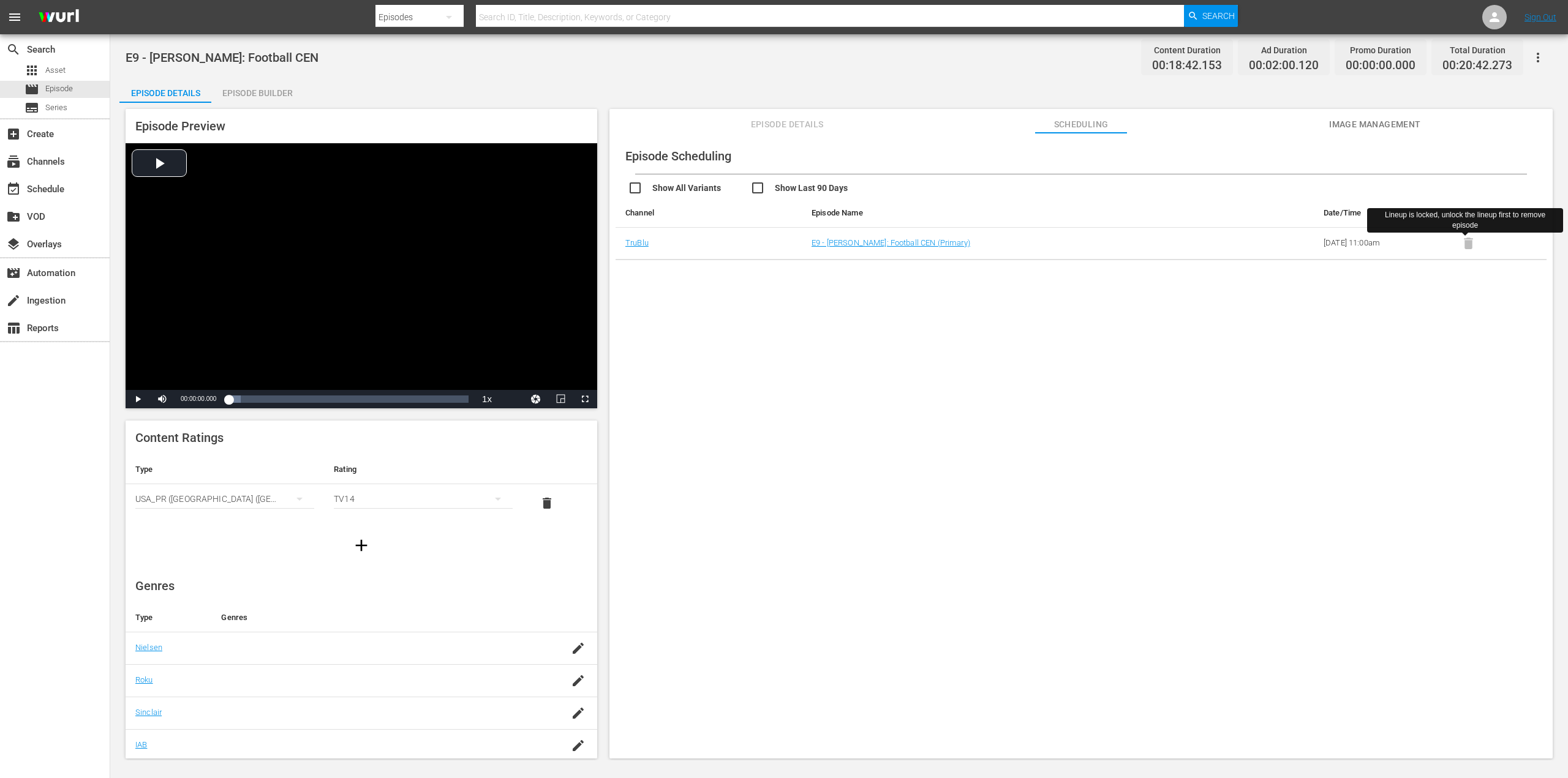
click at [1466, 243] on span at bounding box center [1468, 242] width 30 height 9
click at [68, 166] on div "subscriptions Channels" at bounding box center [55, 161] width 110 height 25
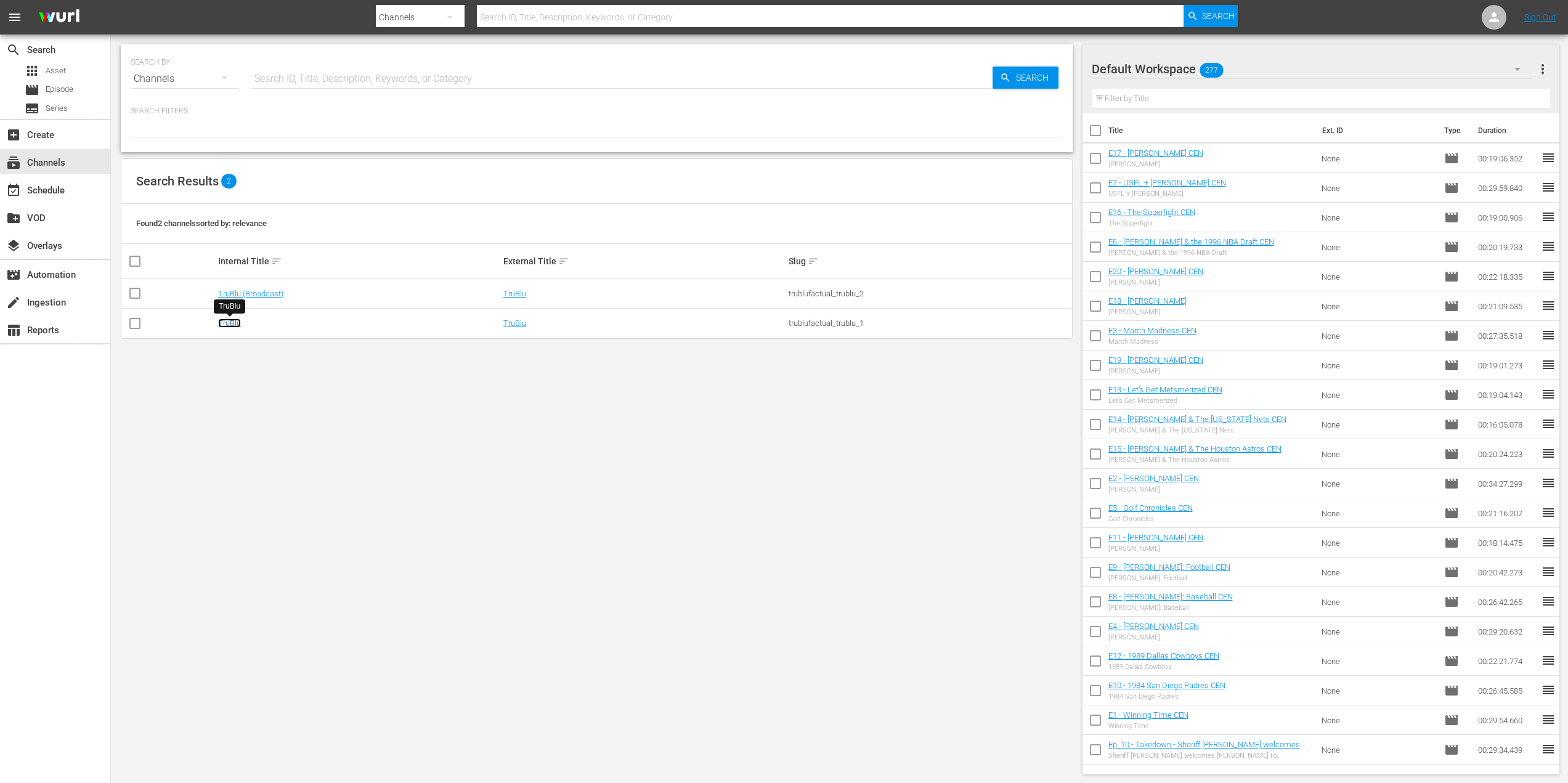
click at [231, 326] on link "TruBlu" at bounding box center [229, 323] width 23 height 9
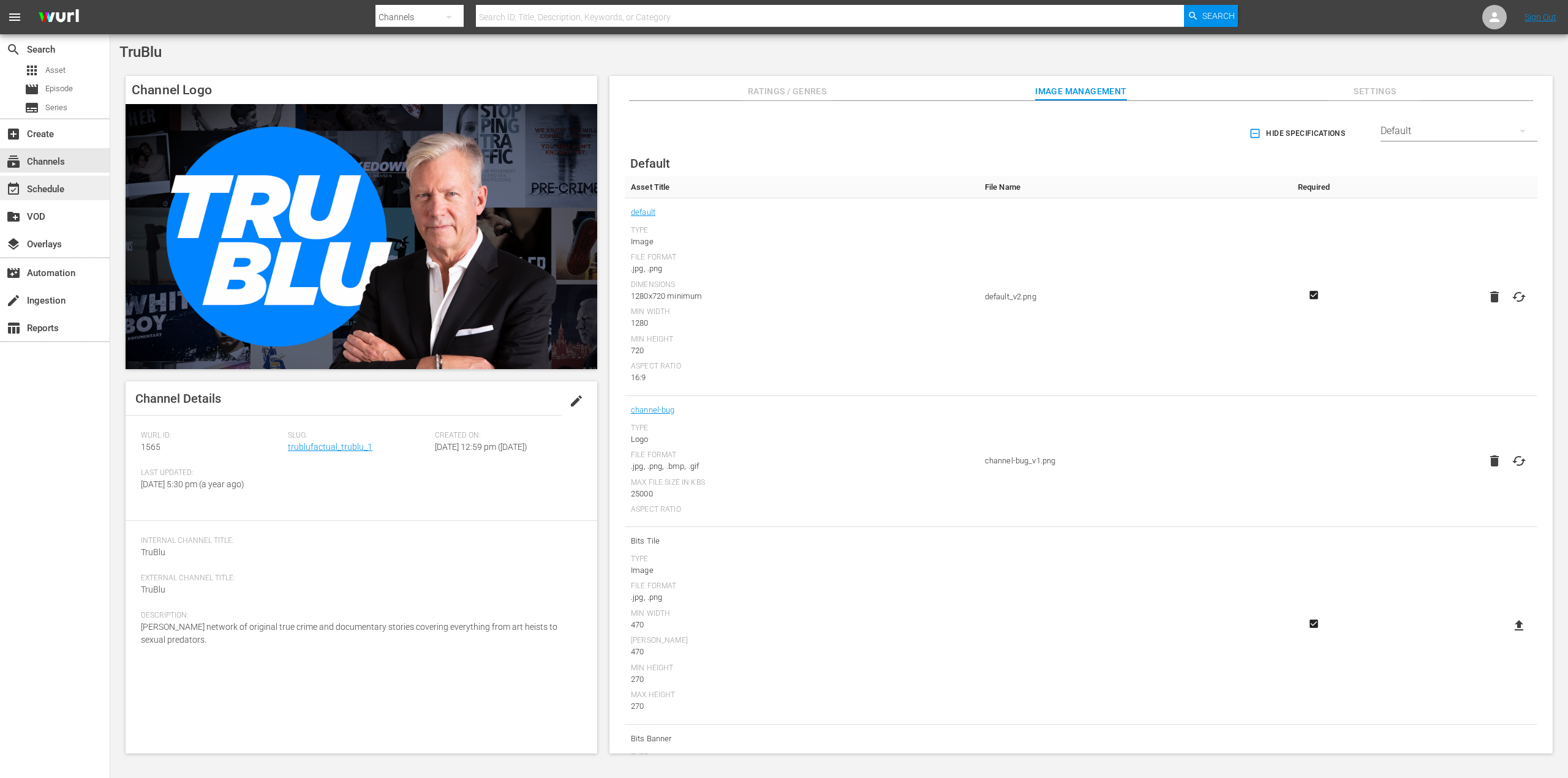
click at [49, 188] on div "event_available Schedule" at bounding box center [34, 188] width 69 height 11
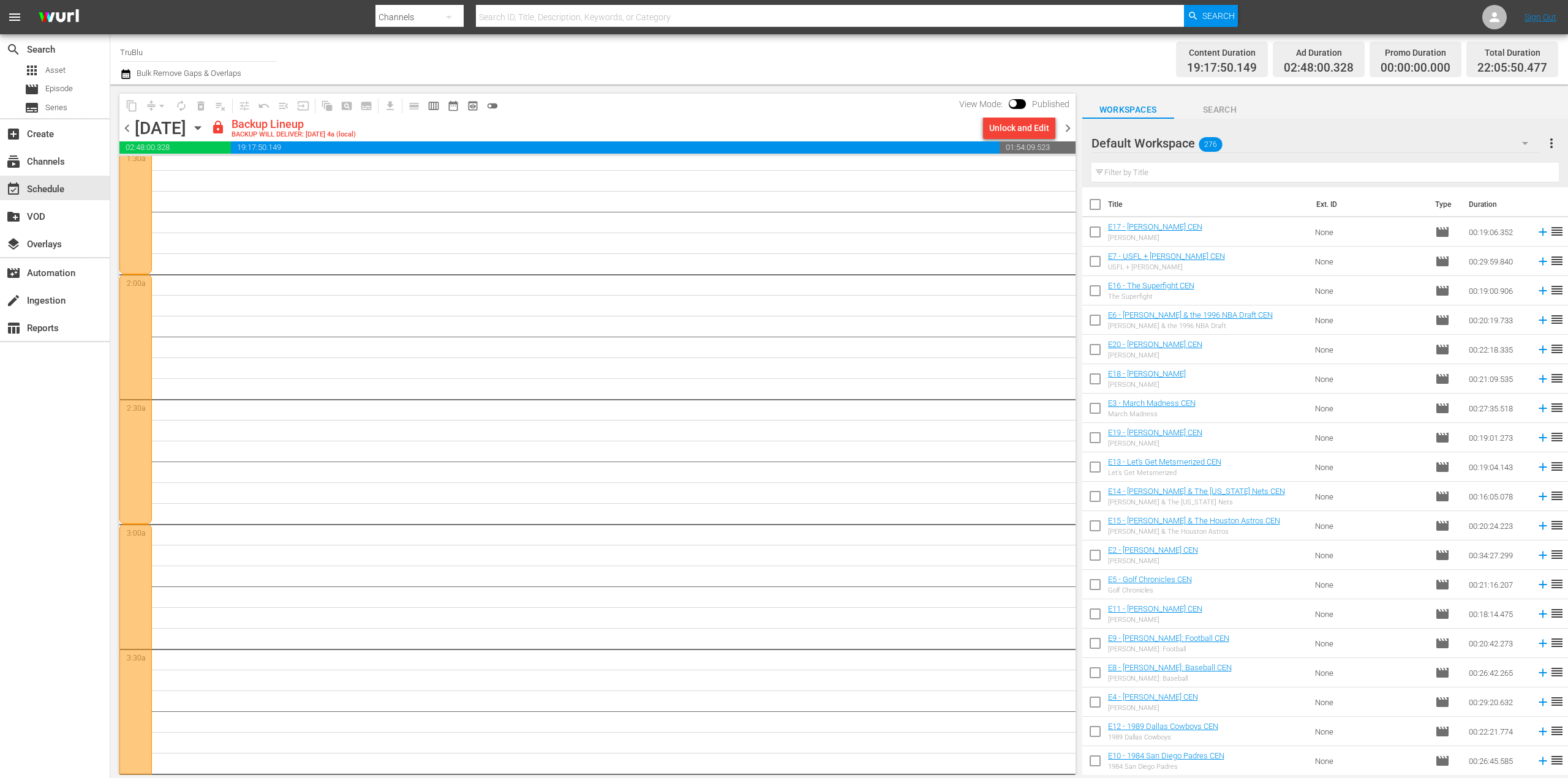
scroll to position [367, 0]
click at [1029, 127] on div "Unlock and Edit" at bounding box center [1020, 128] width 60 height 22
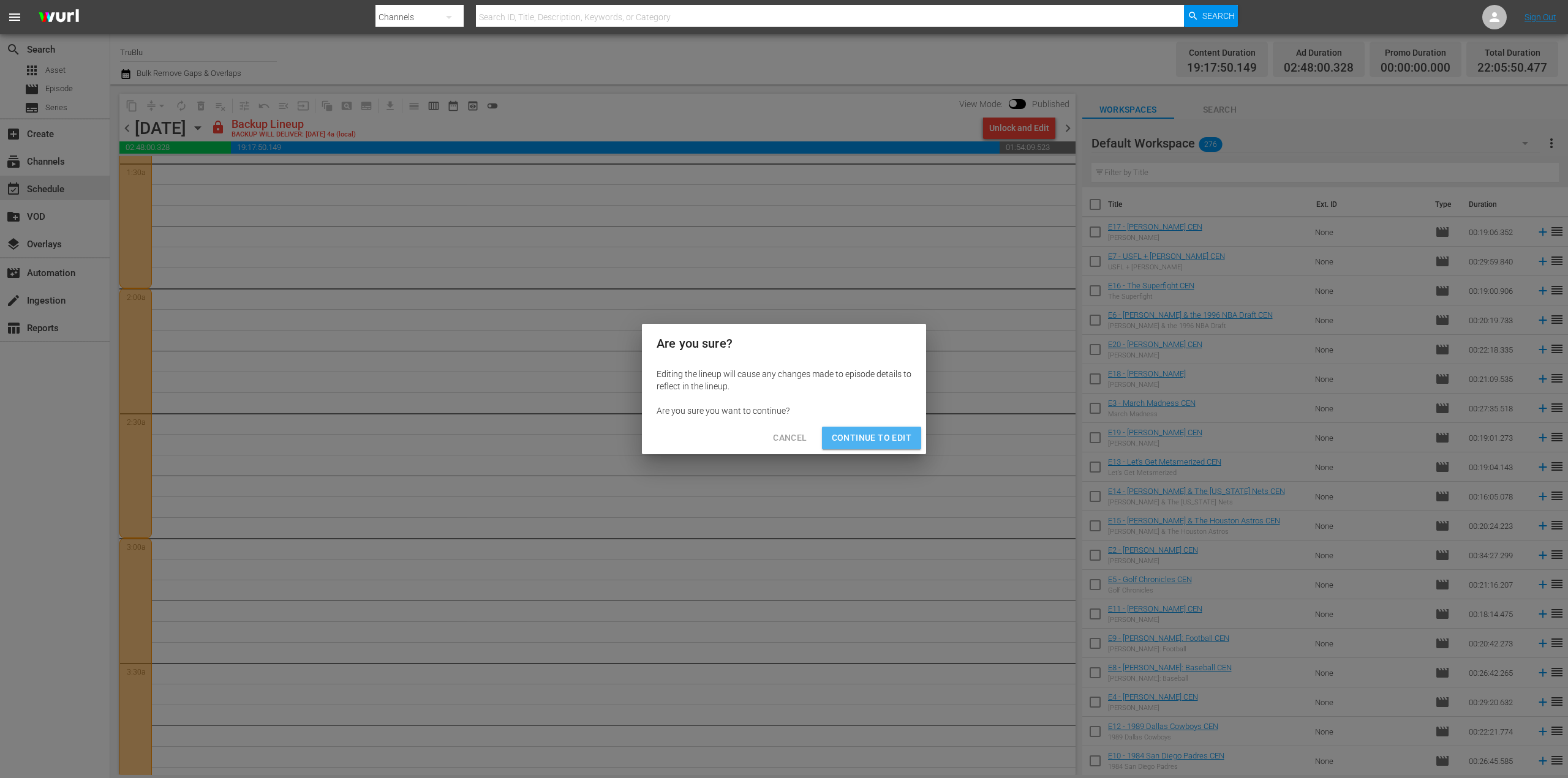
click at [875, 433] on span "Continue to Edit" at bounding box center [872, 438] width 80 height 15
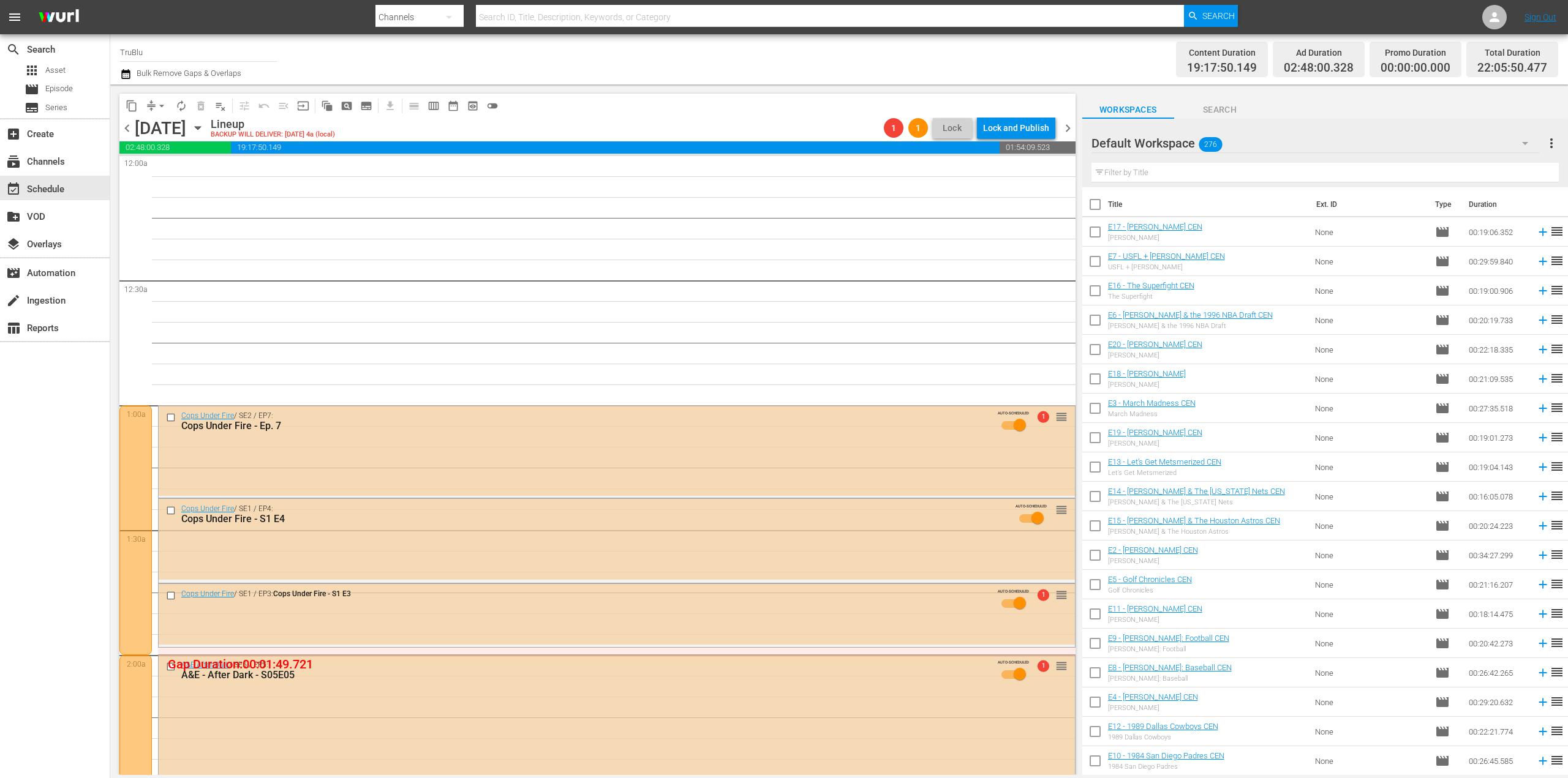
scroll to position [0, 0]
click at [48, 165] on div "subscriptions Channels" at bounding box center [34, 160] width 69 height 11
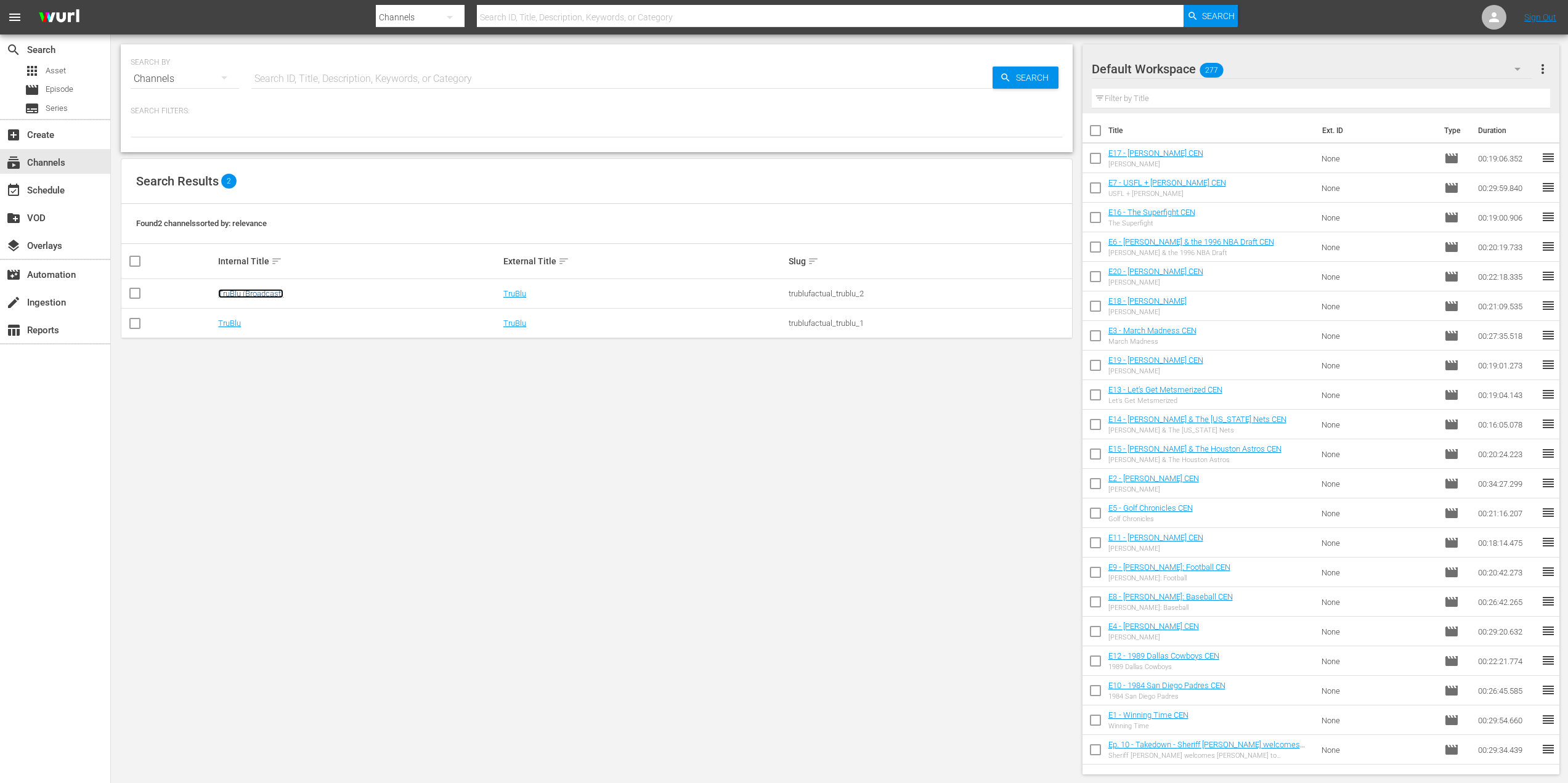
click at [255, 294] on link "TruBlu (Broadcast)" at bounding box center [251, 293] width 65 height 9
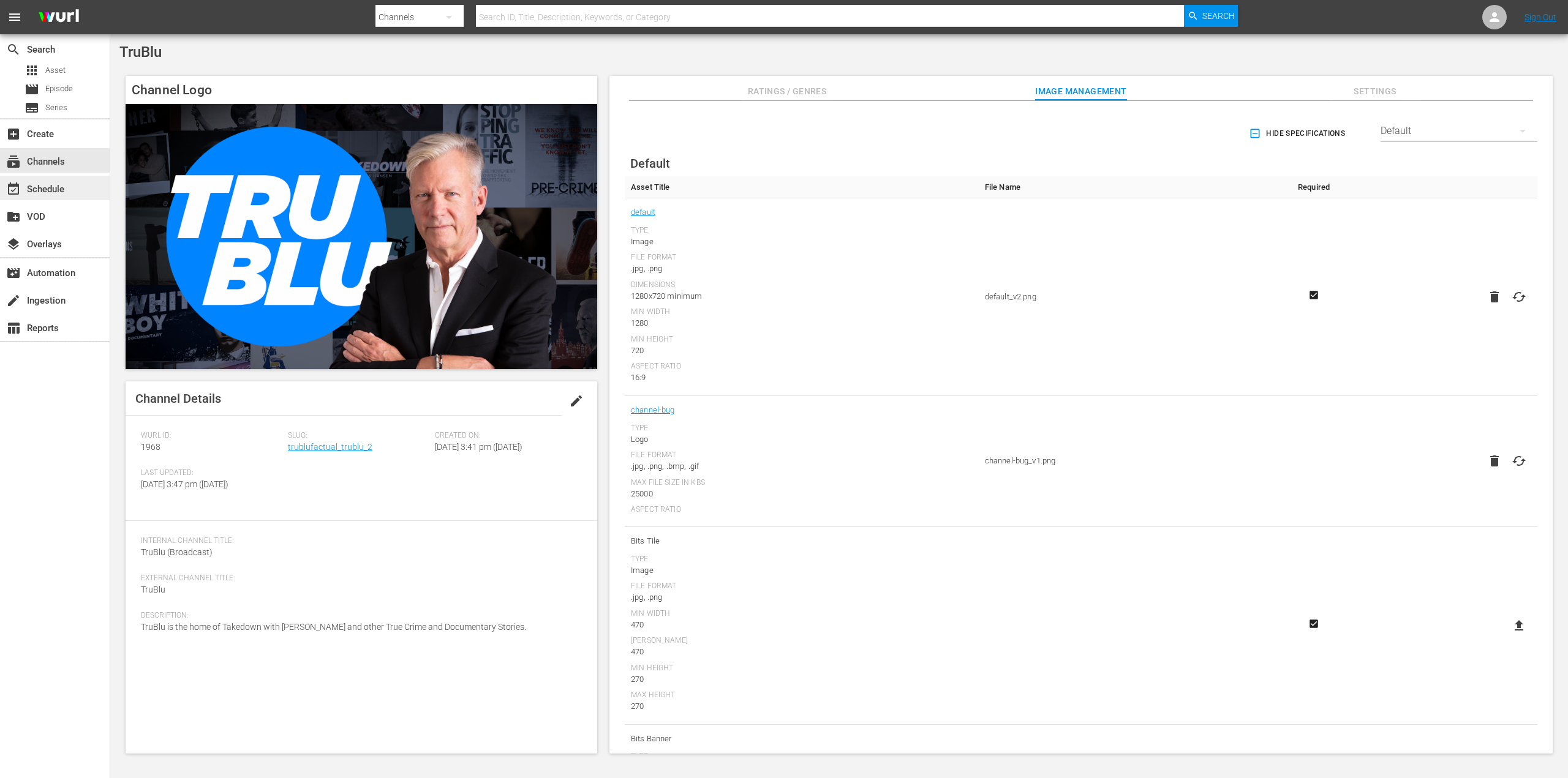
click at [67, 194] on div "event_available Schedule" at bounding box center [55, 188] width 110 height 25
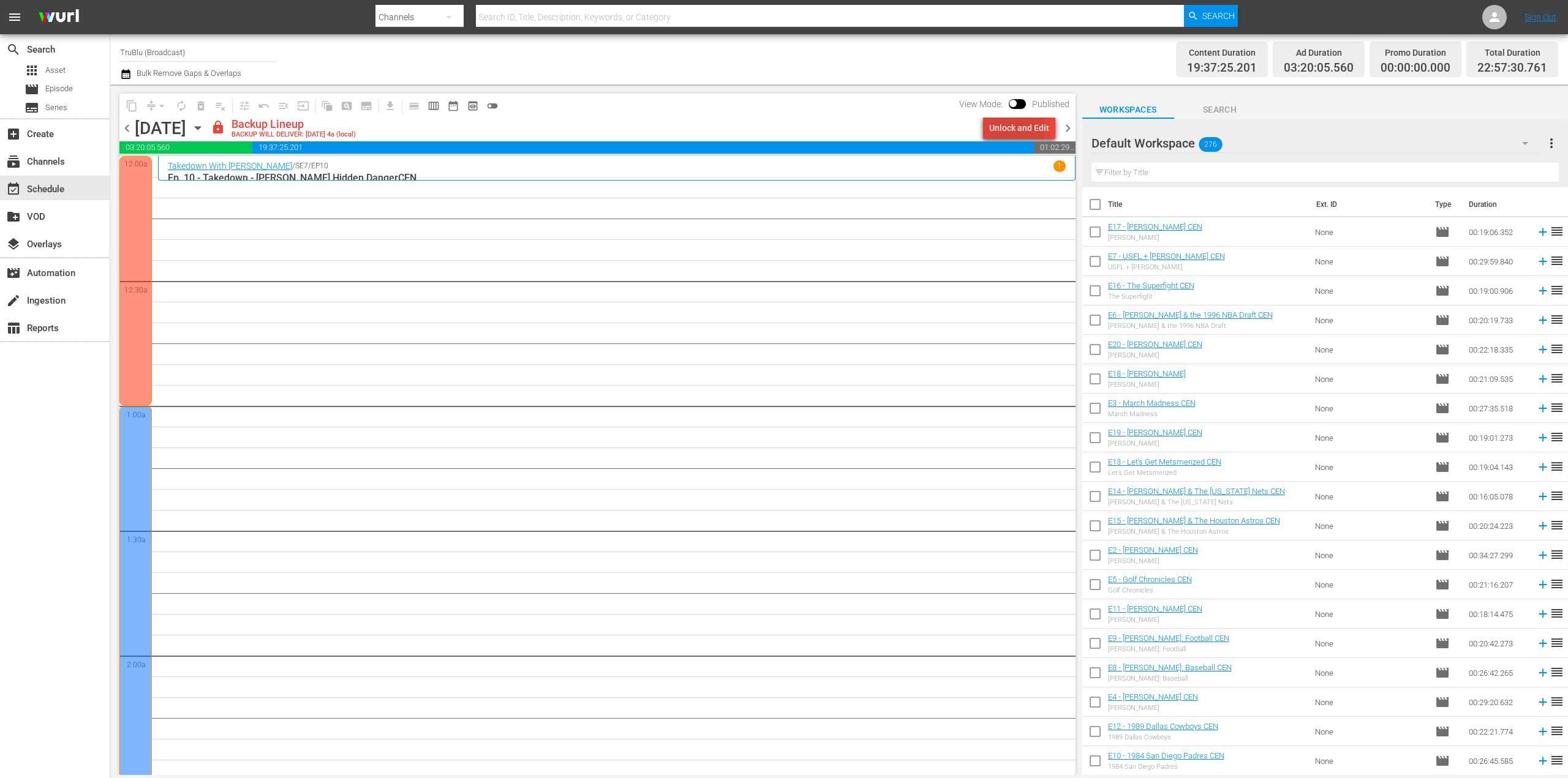
click at [1005, 131] on div "Unlock and Edit" at bounding box center [1020, 128] width 60 height 22
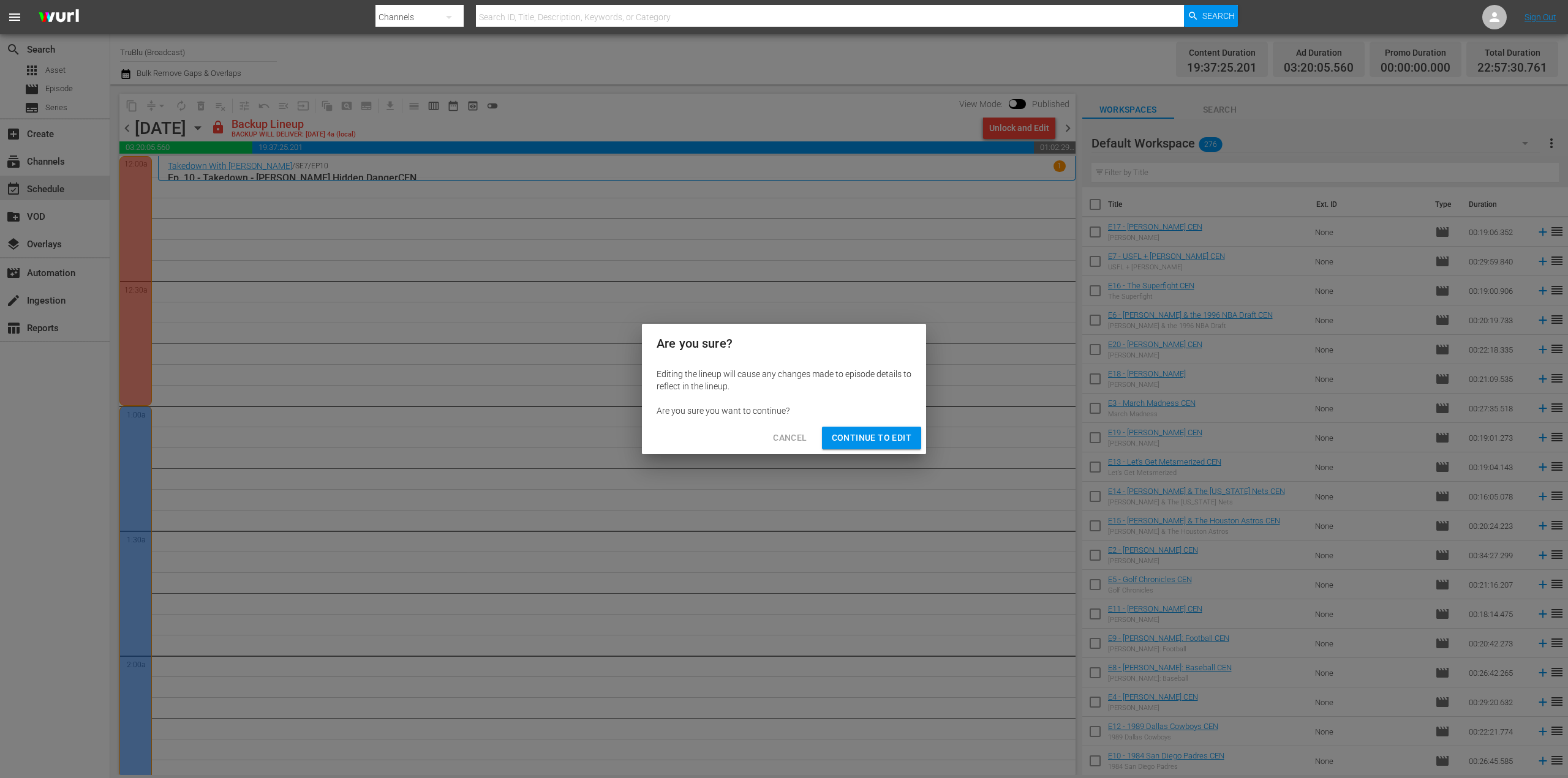
click at [868, 441] on span "Continue to Edit" at bounding box center [872, 438] width 80 height 15
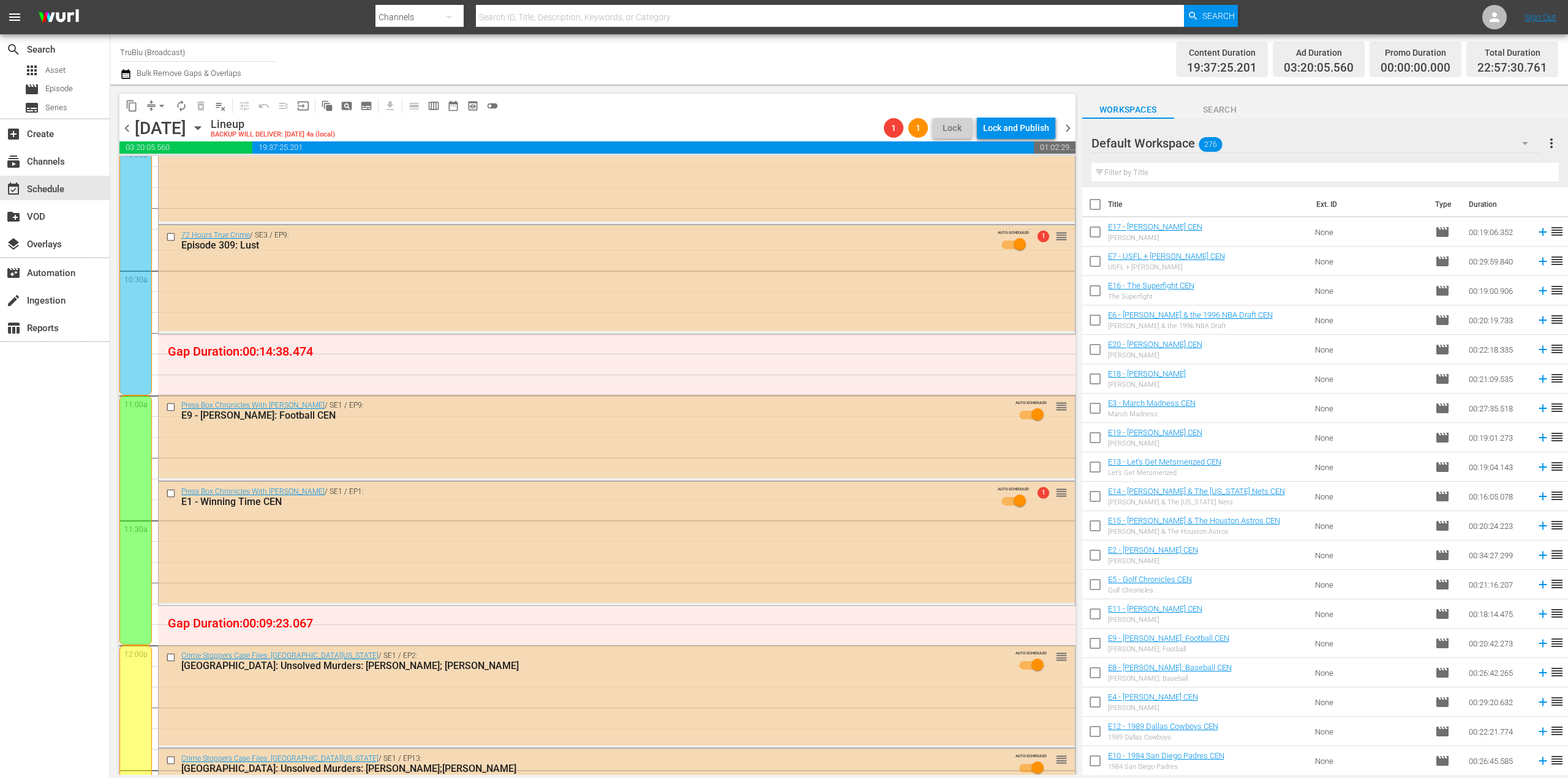
scroll to position [2510, 0]
click at [456, 436] on div "Press Box Chronicles With Jeff Pearlman / SE1 / EP9: E9 - Bo Jackson: Football …" at bounding box center [617, 435] width 917 height 83
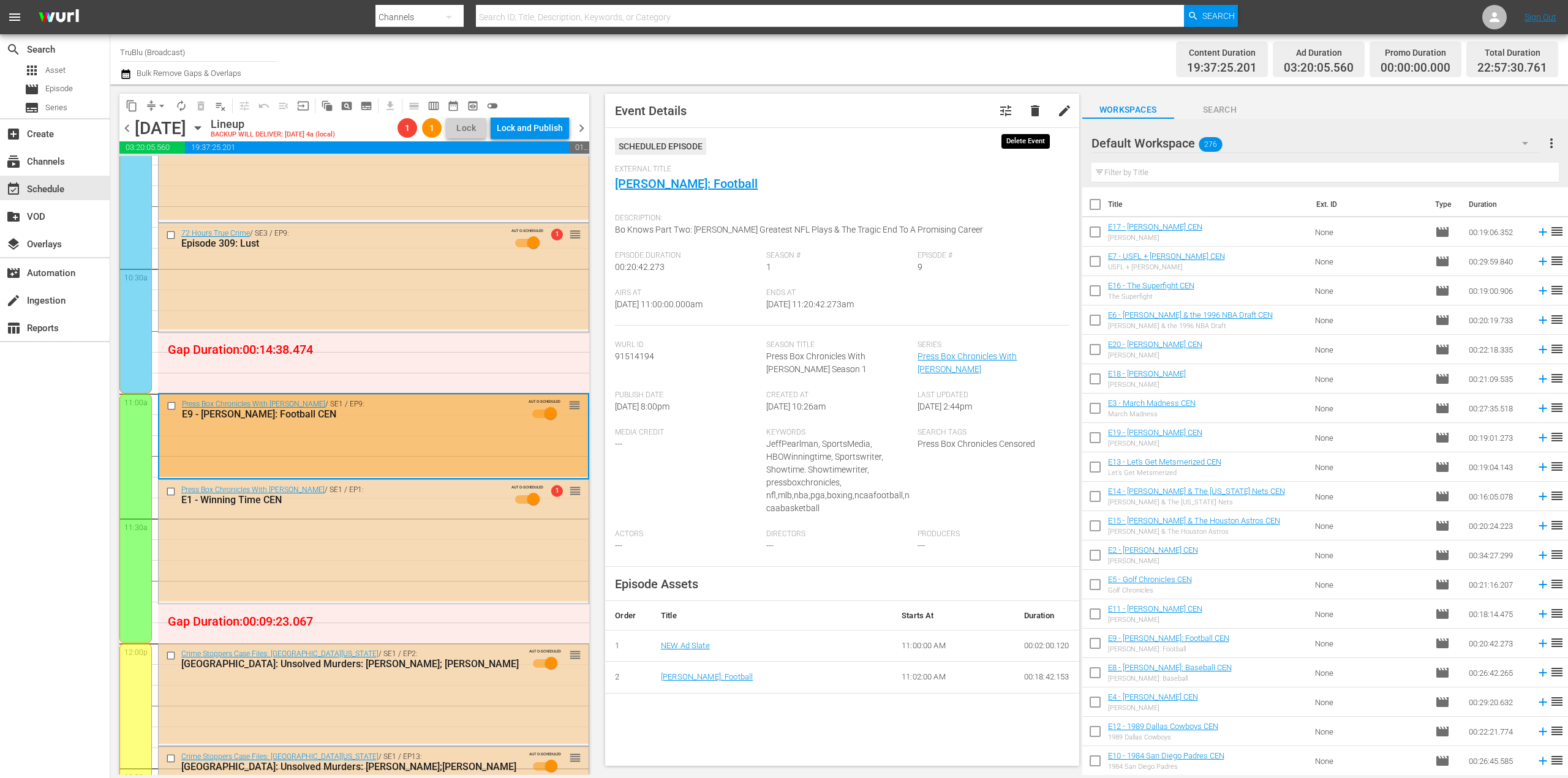
click at [1028, 112] on span "delete" at bounding box center [1035, 111] width 15 height 15
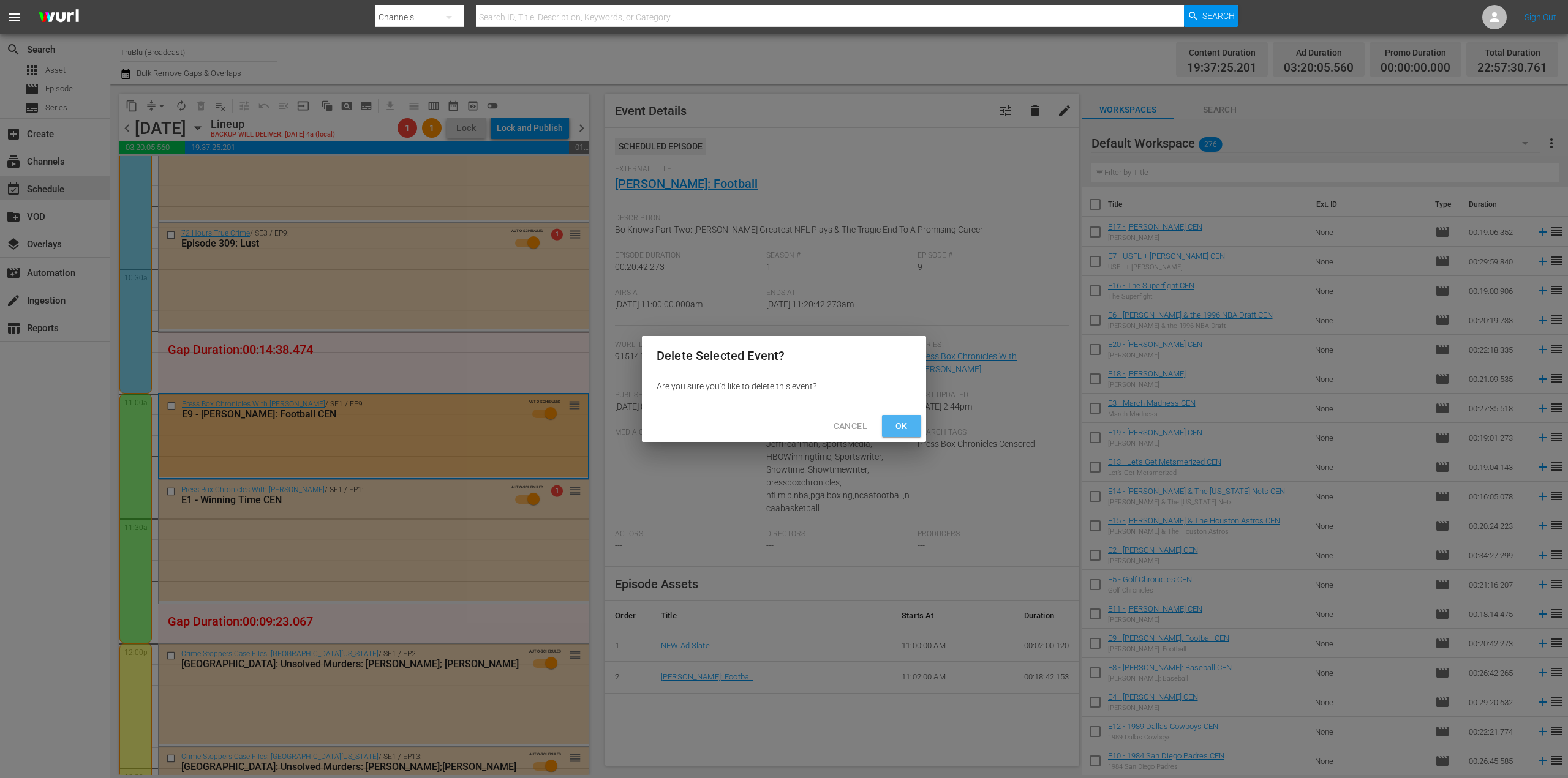
drag, startPoint x: 899, startPoint y: 430, endPoint x: 920, endPoint y: 419, distance: 23.7
click at [899, 430] on span "Ok" at bounding box center [902, 426] width 20 height 15
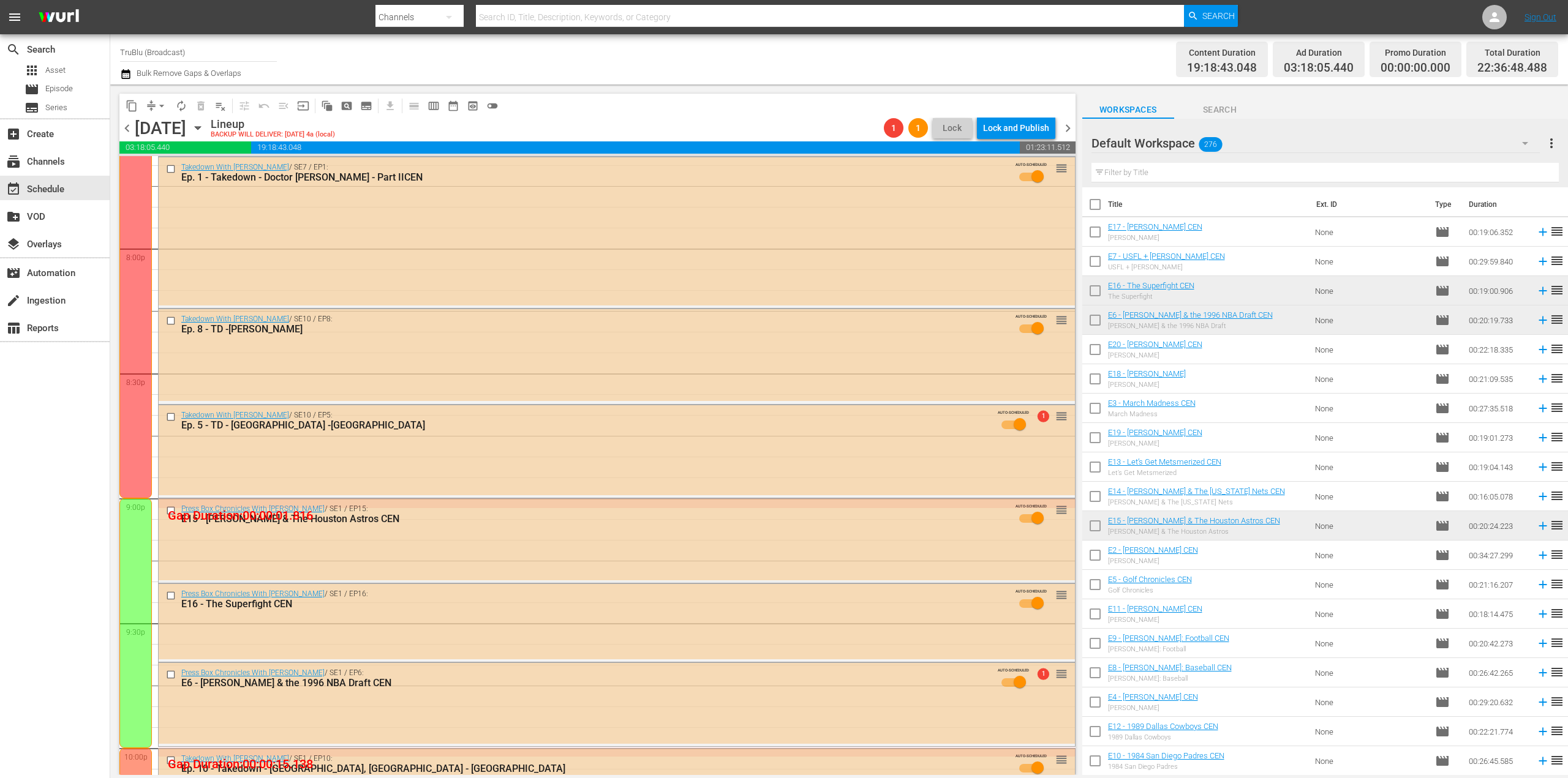
scroll to position [5081, 0]
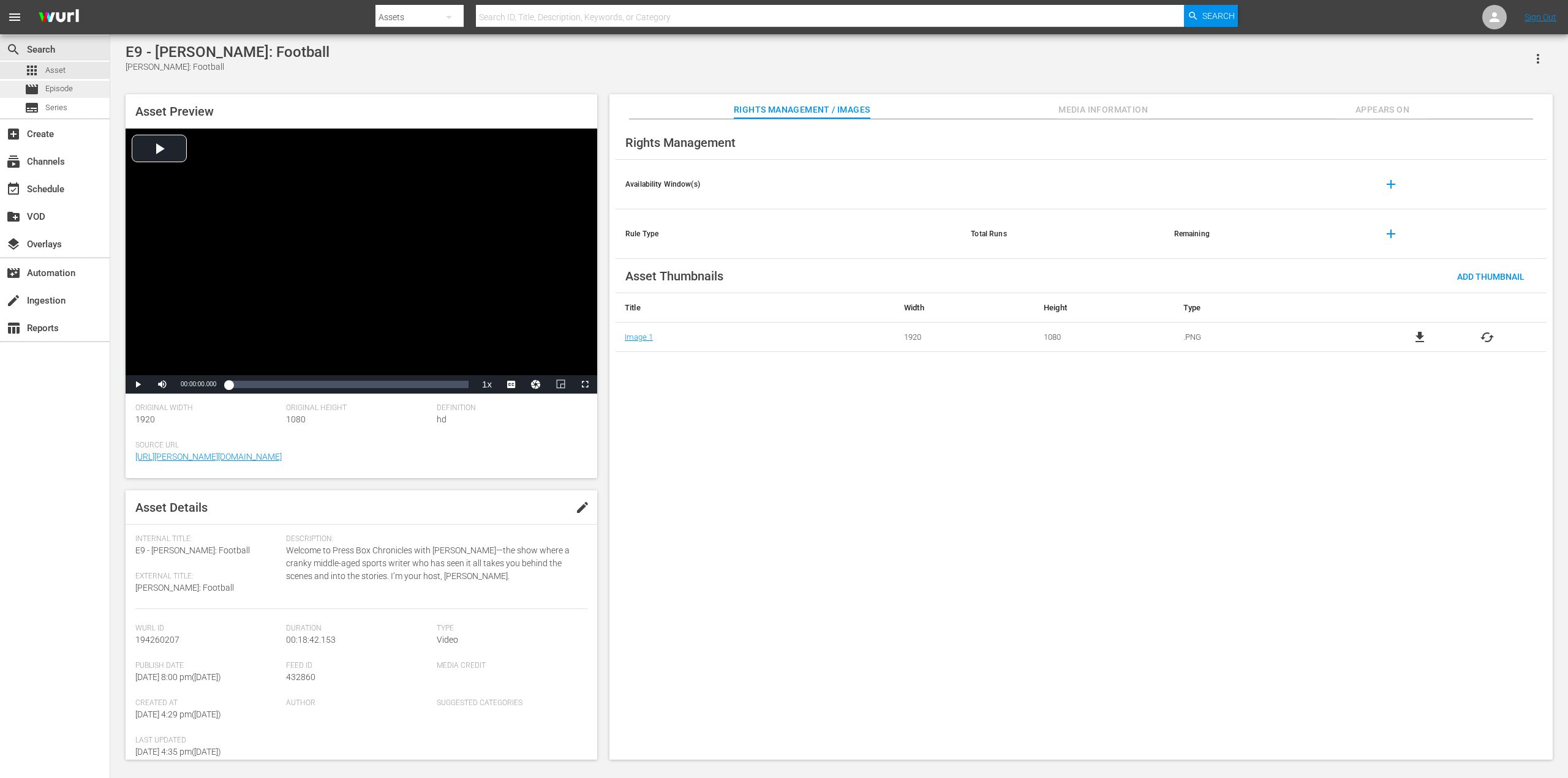
click at [59, 91] on span "Episode" at bounding box center [59, 89] width 28 height 12
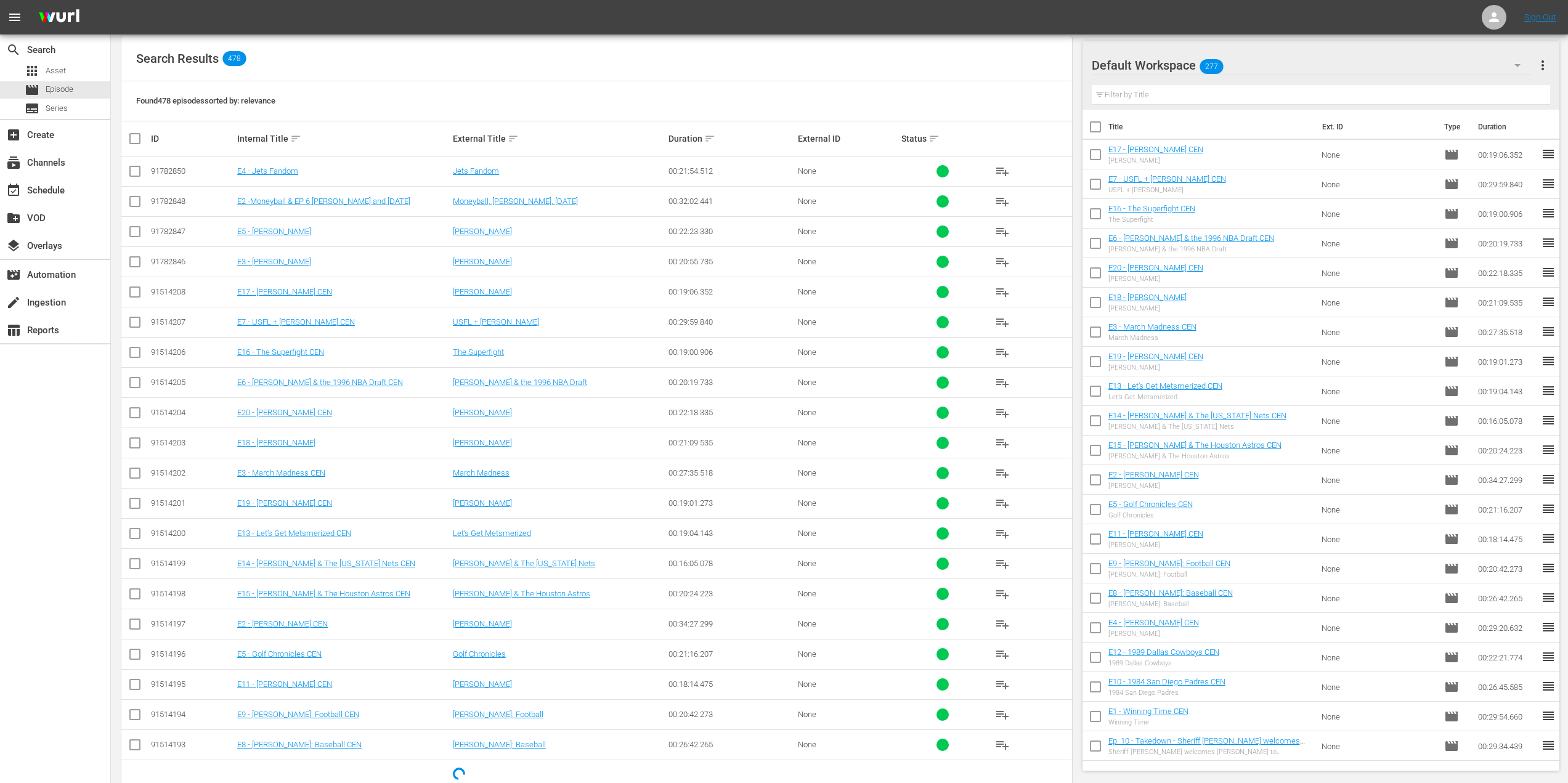
scroll to position [223, 0]
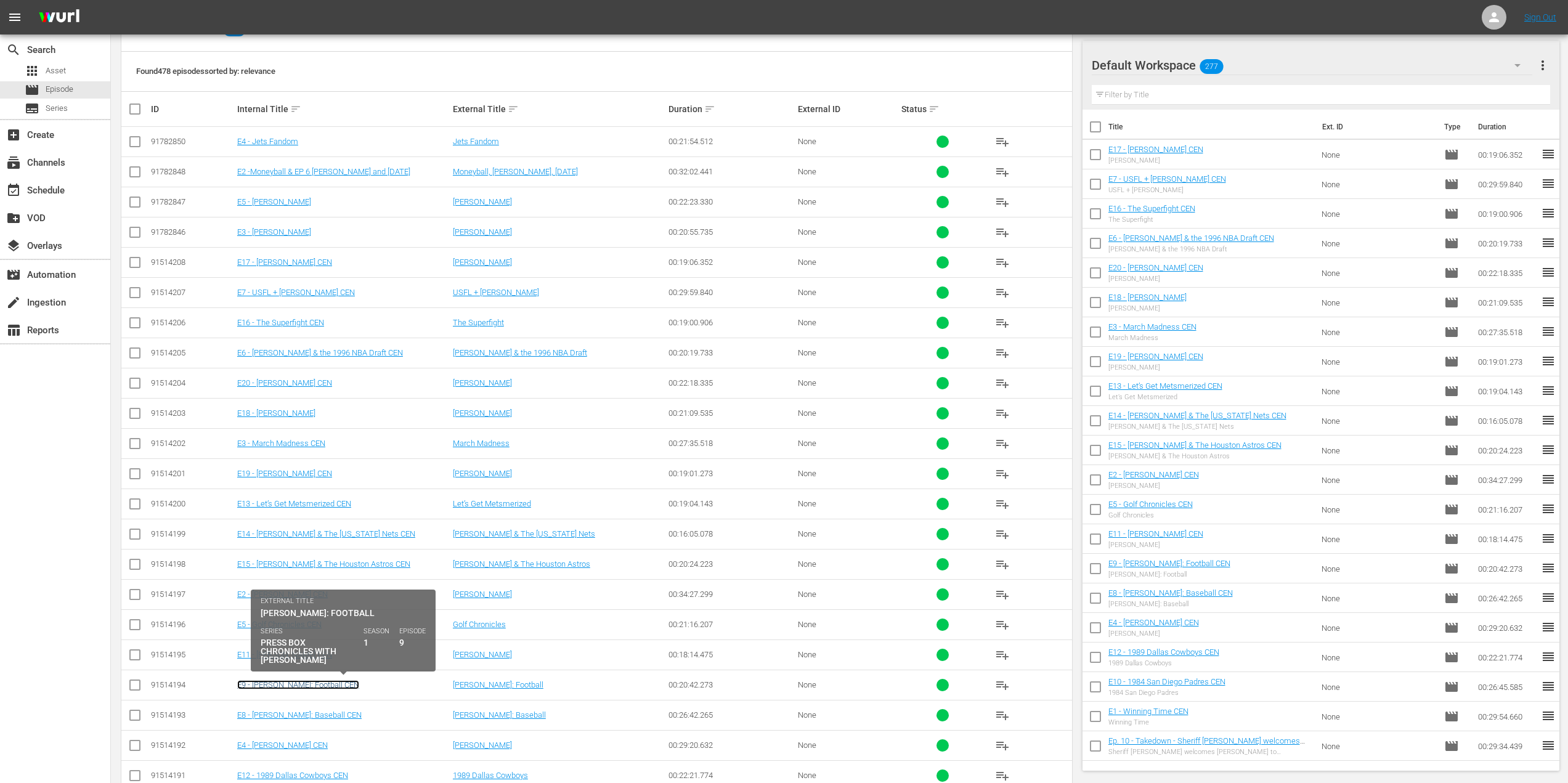
click at [320, 685] on link "E9 - [PERSON_NAME]: Football CEN" at bounding box center [298, 684] width 122 height 9
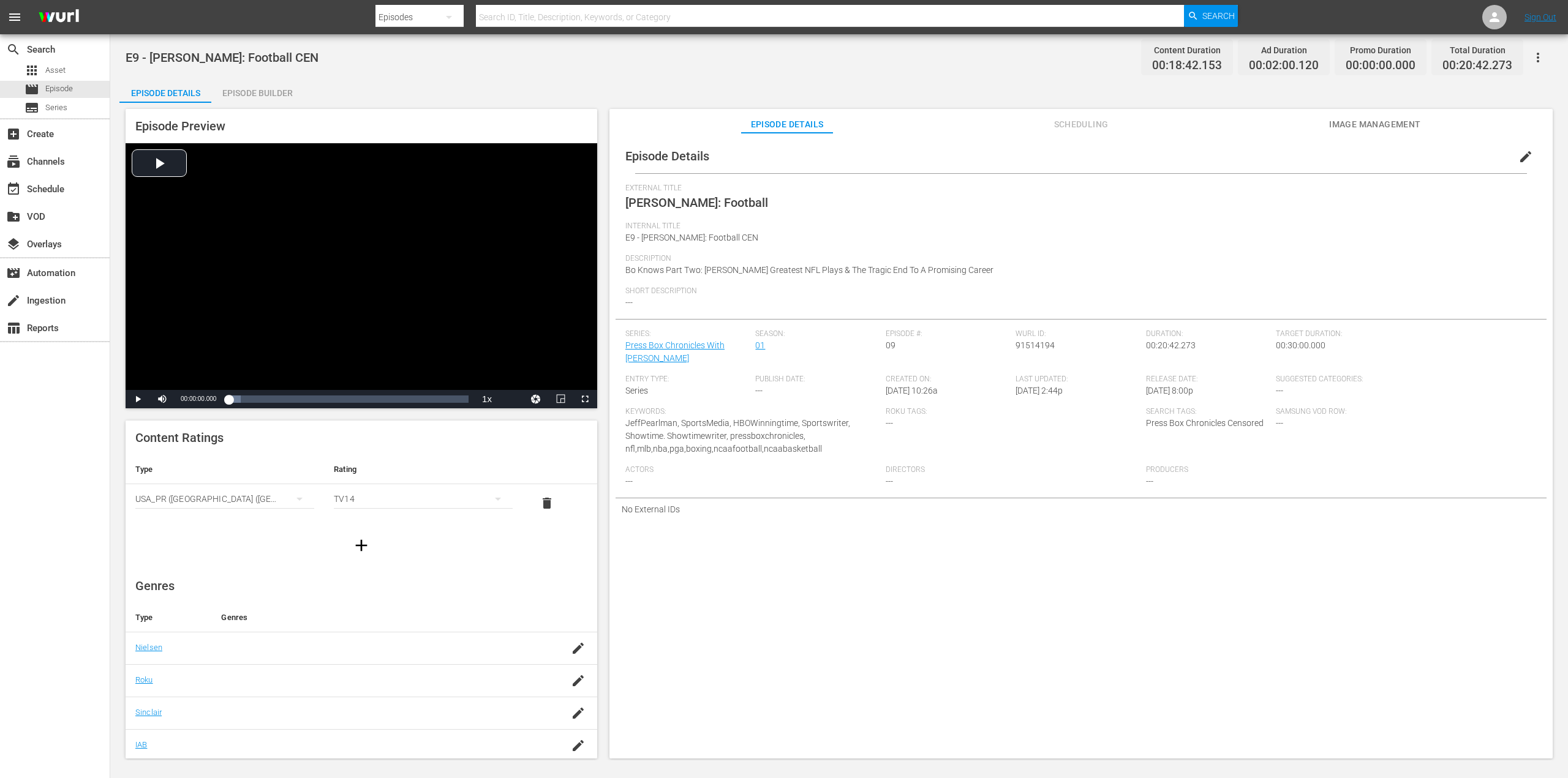
click at [1518, 159] on span "edit" at bounding box center [1526, 157] width 15 height 15
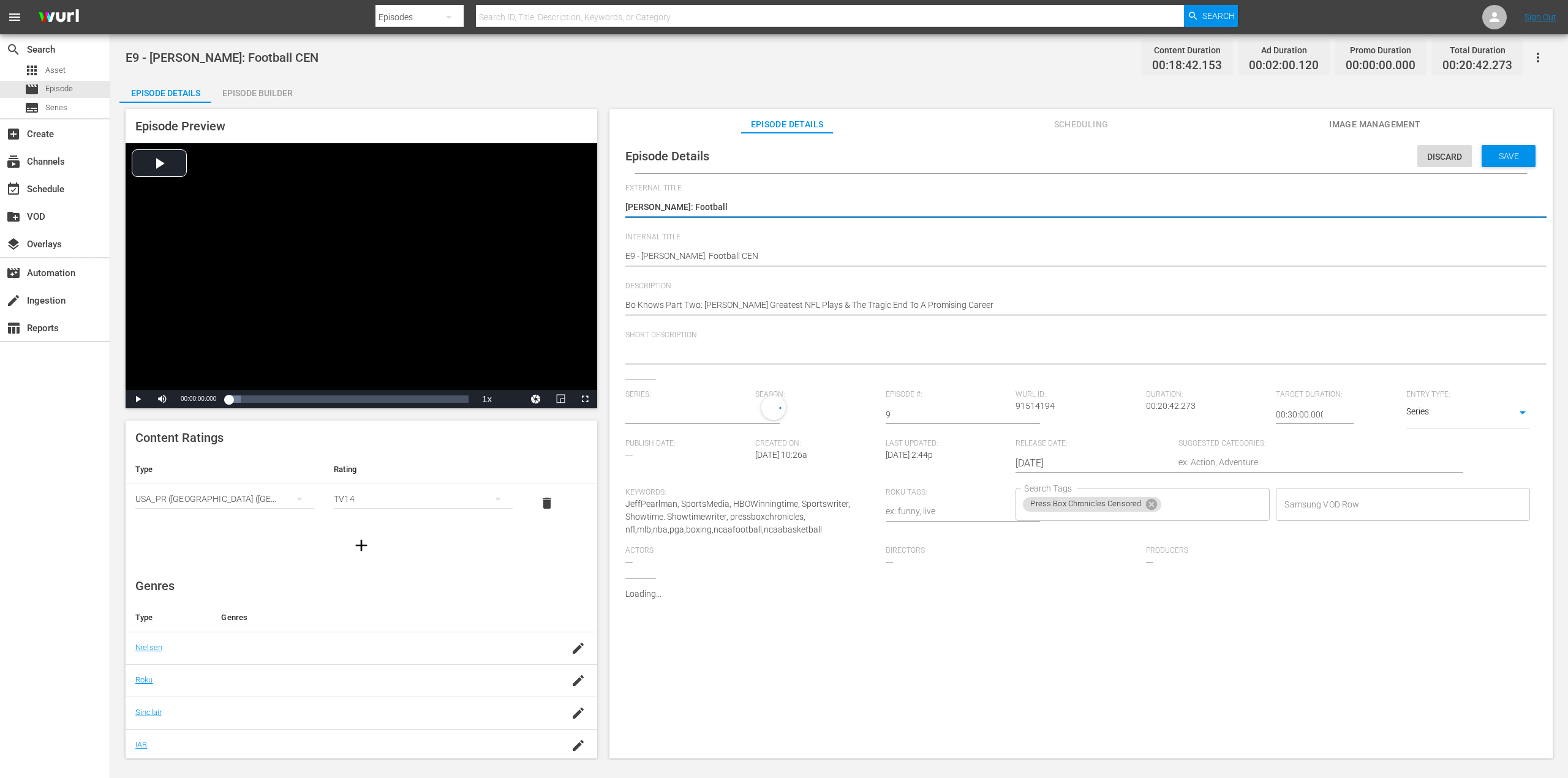
type input "Press Box Chronicles With [PERSON_NAME]"
click at [1149, 510] on icon at bounding box center [1151, 508] width 11 height 11
click at [1505, 161] on div "Save" at bounding box center [1508, 156] width 54 height 22
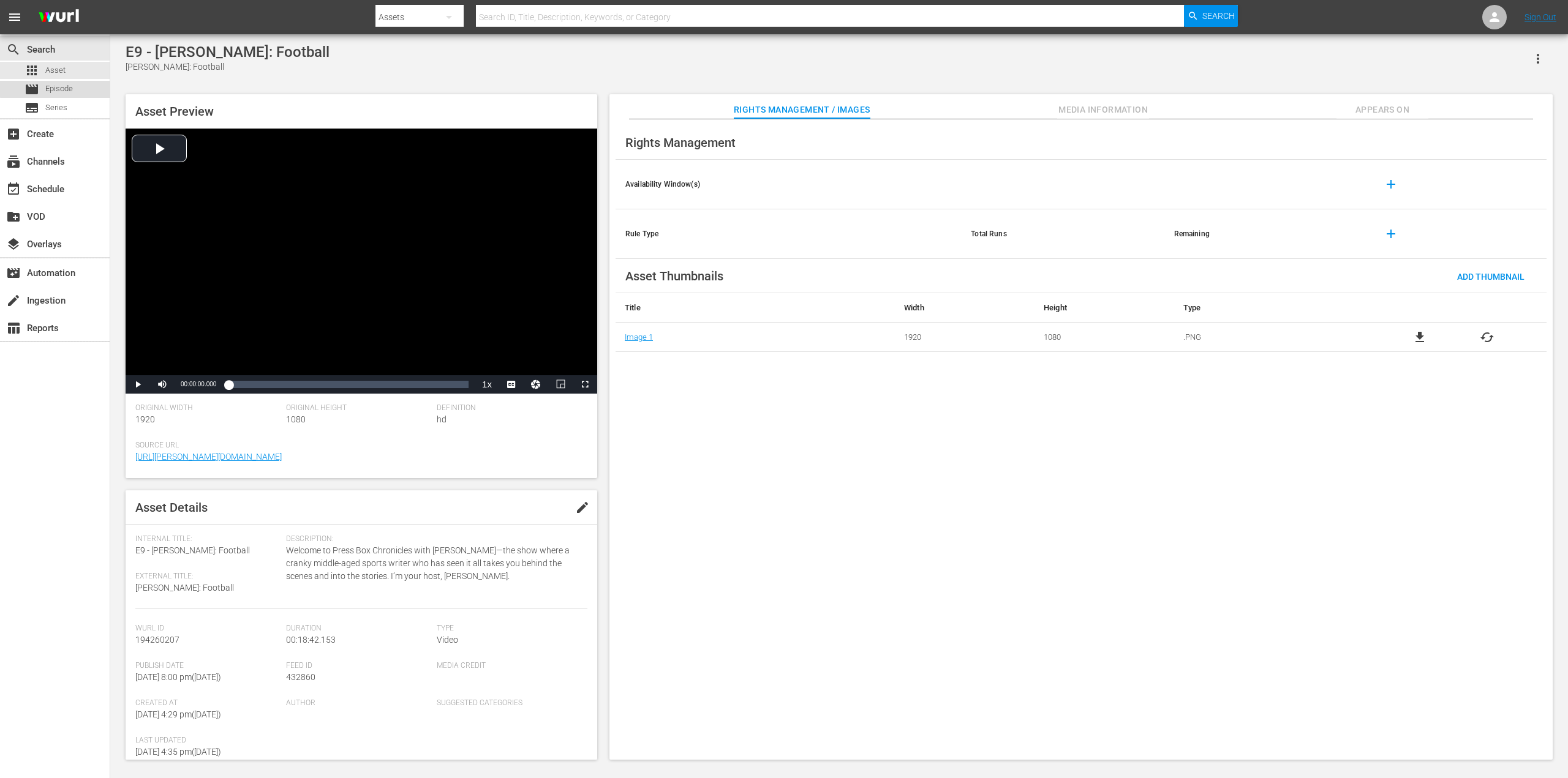
click at [62, 88] on span "Episode" at bounding box center [59, 89] width 28 height 12
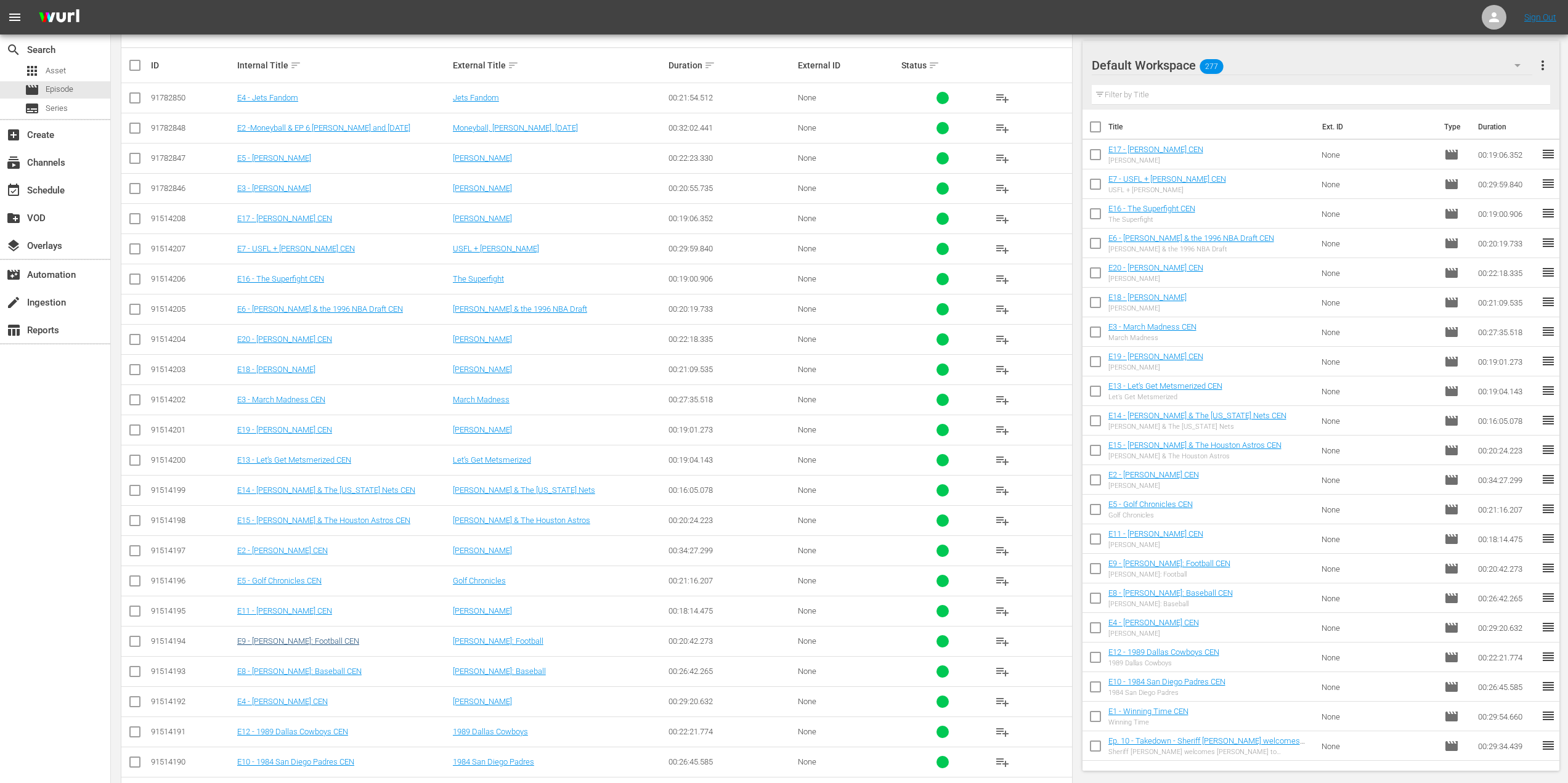
scroll to position [284, 0]
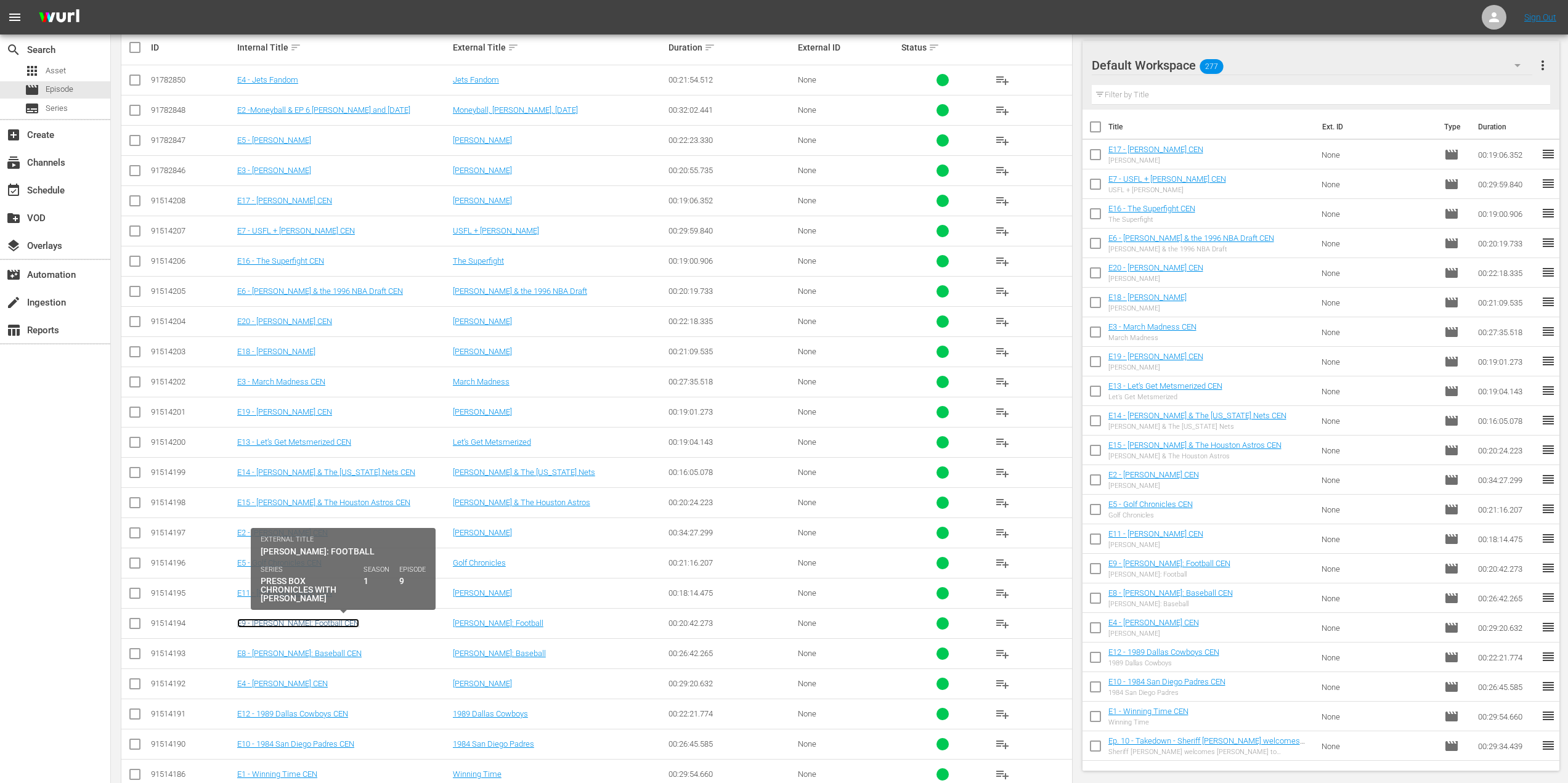
click at [325, 623] on link "E9 - [PERSON_NAME]: Football CEN" at bounding box center [298, 623] width 122 height 9
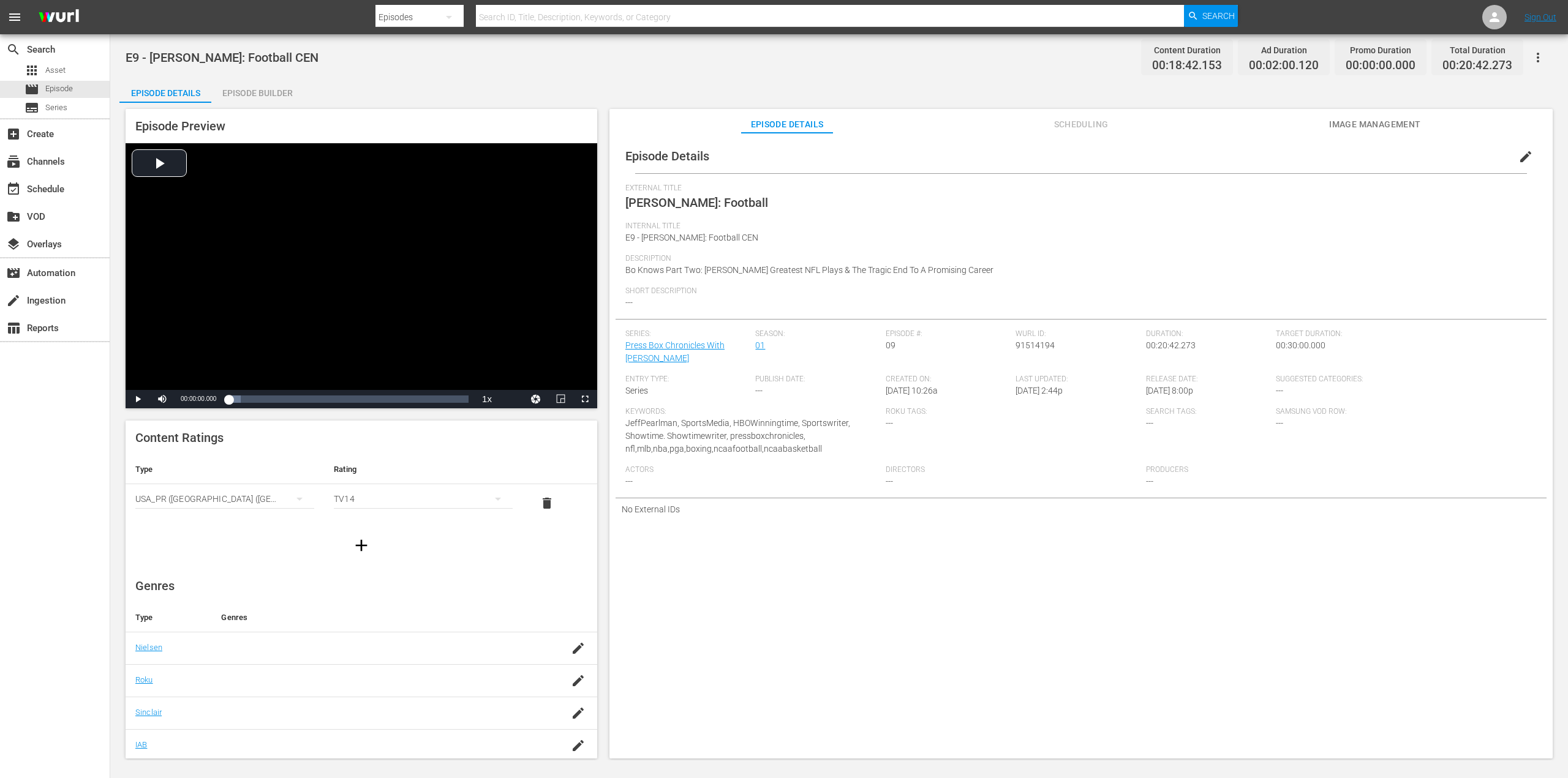
click at [1082, 128] on span "Scheduling" at bounding box center [1081, 124] width 92 height 15
